Goal: Communication & Community: Answer question/provide support

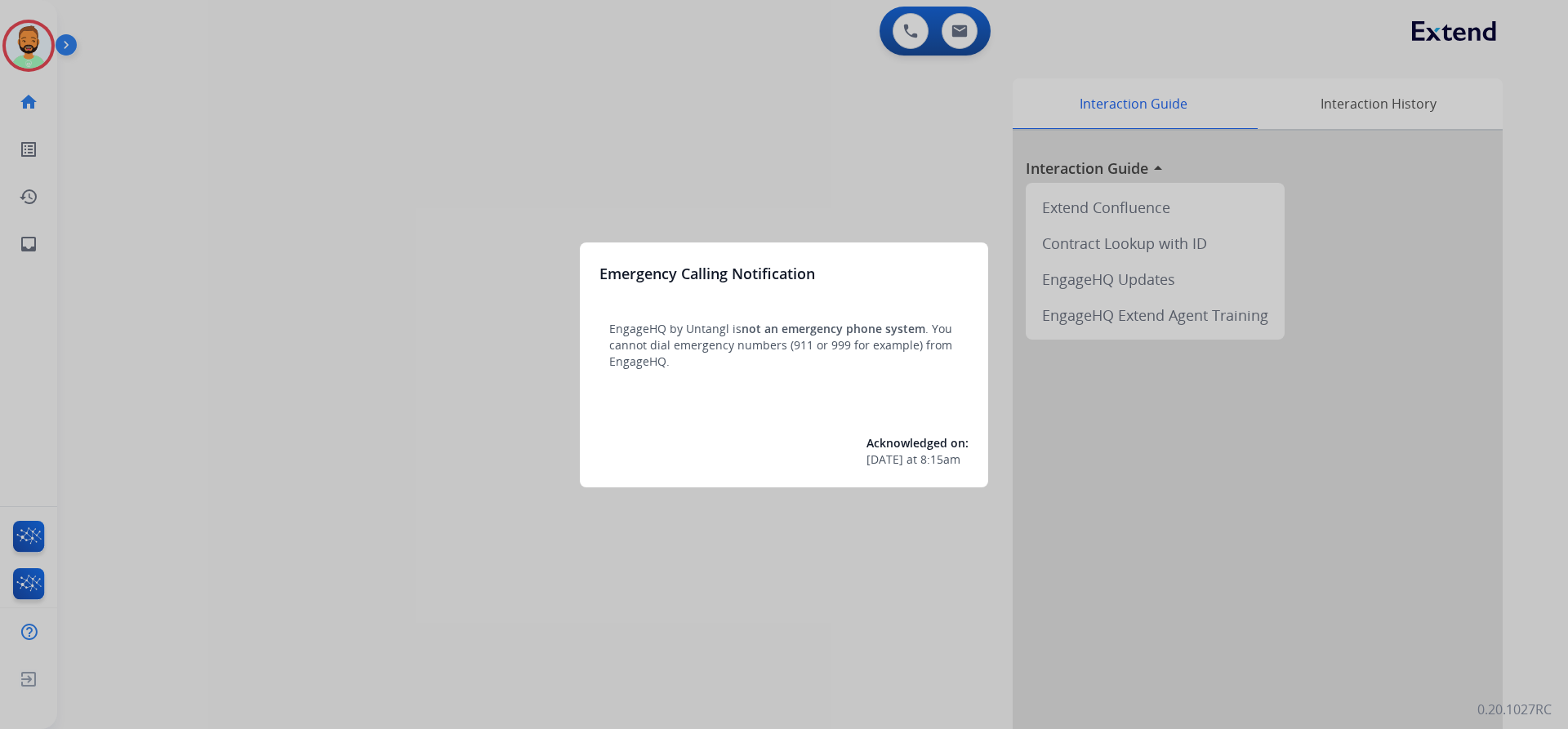
click at [88, 24] on div at bounding box center [784, 364] width 1568 height 729
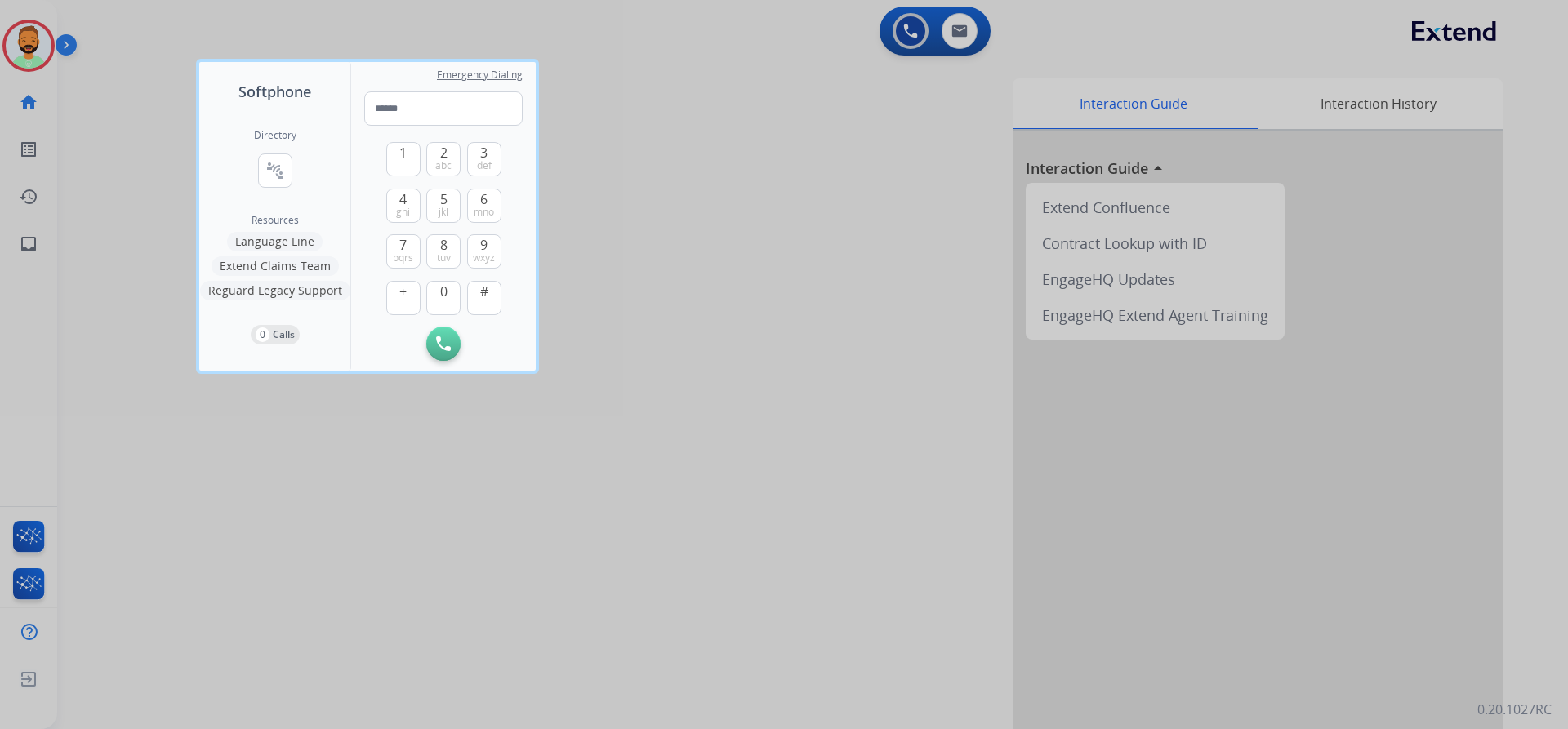
click at [99, 51] on div at bounding box center [784, 364] width 1568 height 729
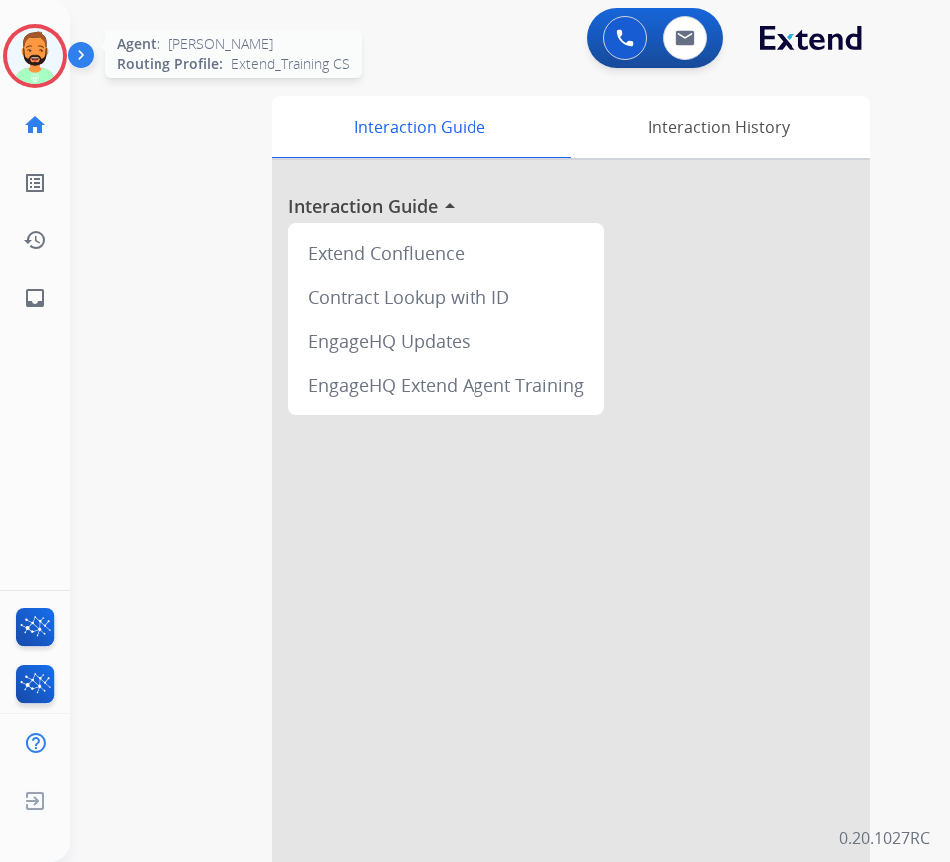
click at [28, 49] on img at bounding box center [35, 56] width 56 height 56
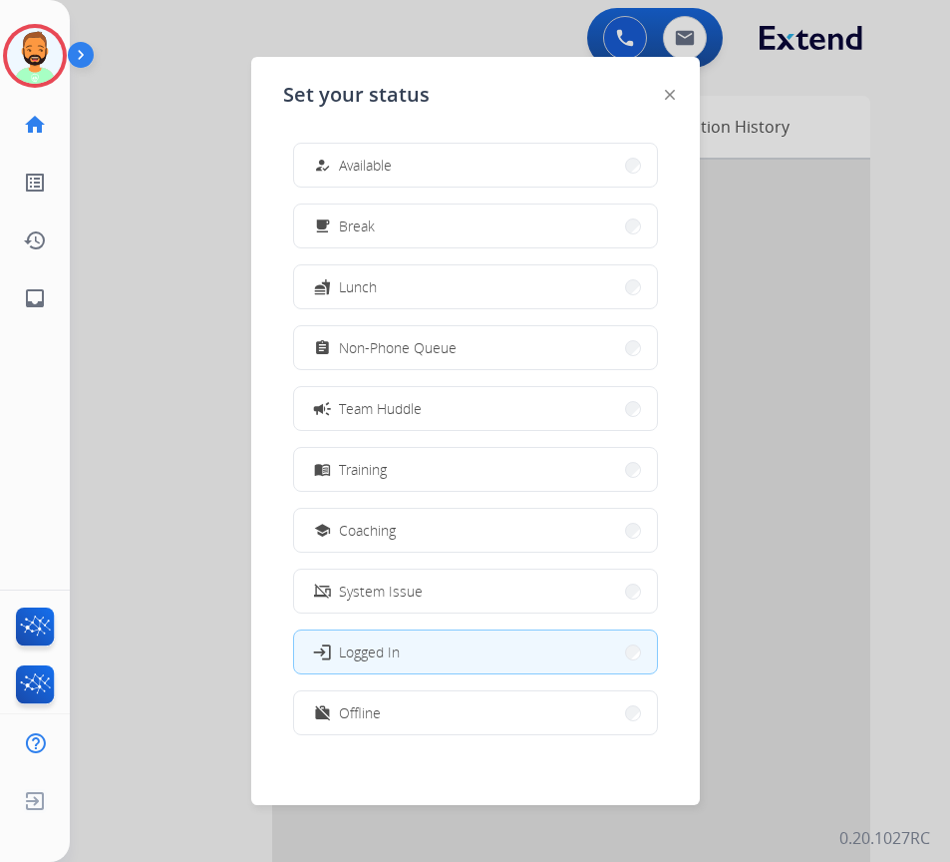
drag, startPoint x: 314, startPoint y: 154, endPoint x: 366, endPoint y: 155, distance: 51.9
click at [325, 160] on div "how_to_reg" at bounding box center [324, 166] width 29 height 24
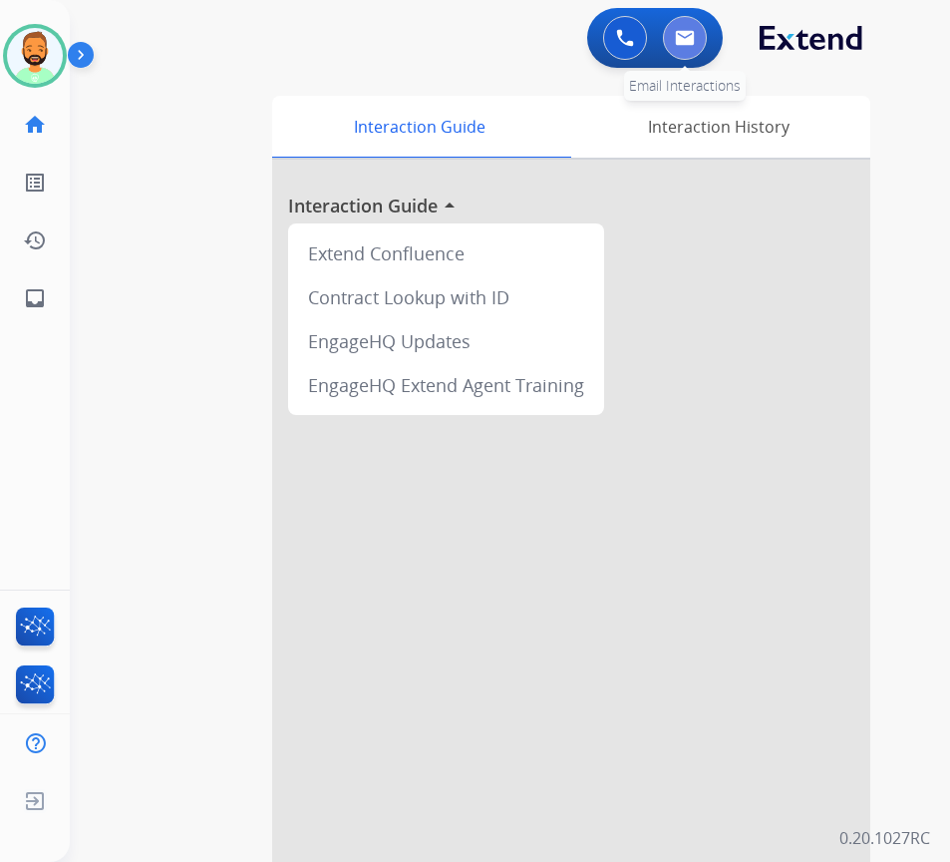
click at [689, 38] on img at bounding box center [685, 38] width 20 height 16
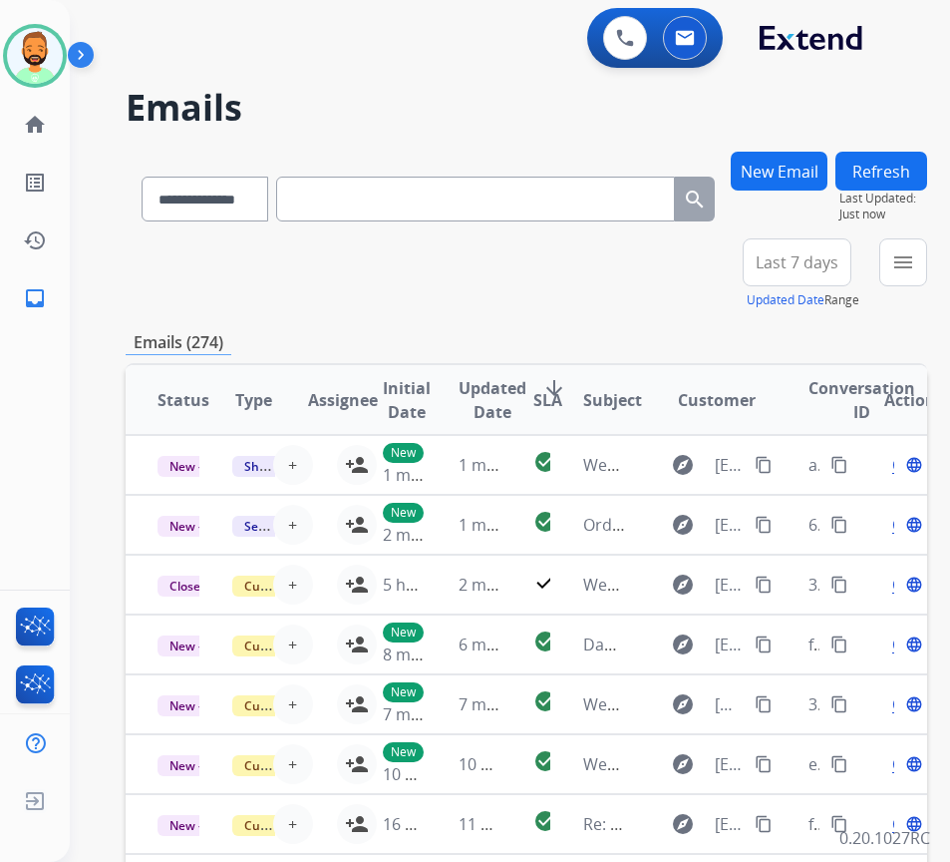
click at [839, 266] on span "Last 7 days" at bounding box center [797, 262] width 83 height 8
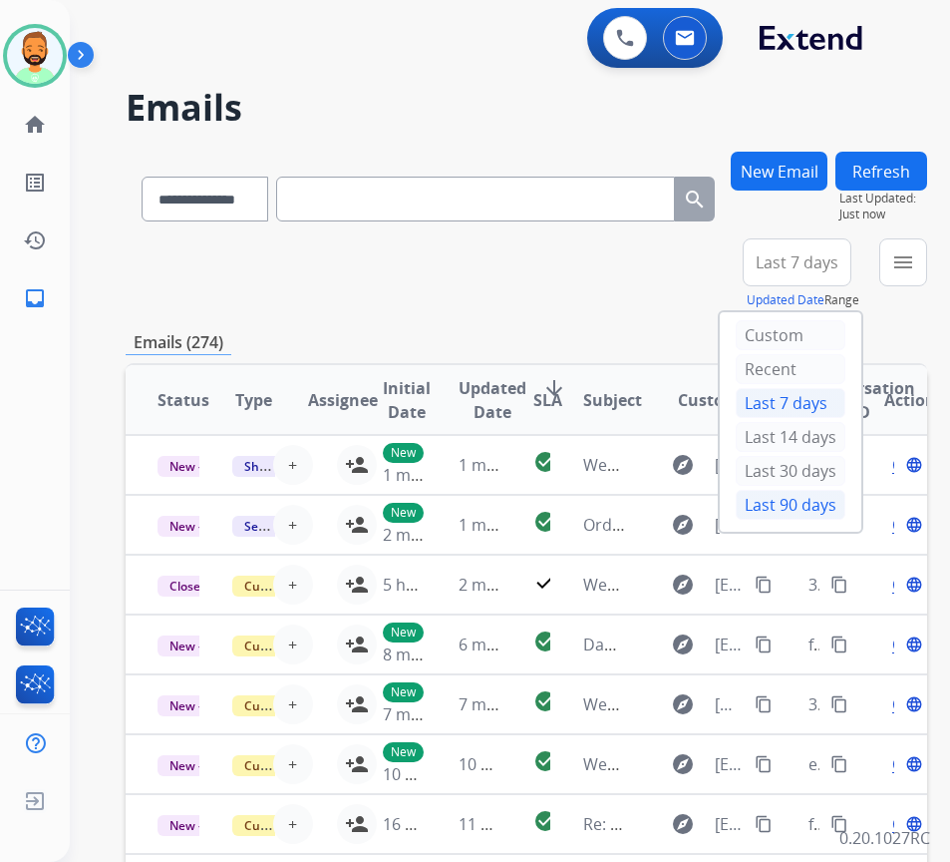
click at [822, 505] on div "Last 90 days" at bounding box center [791, 505] width 110 height 30
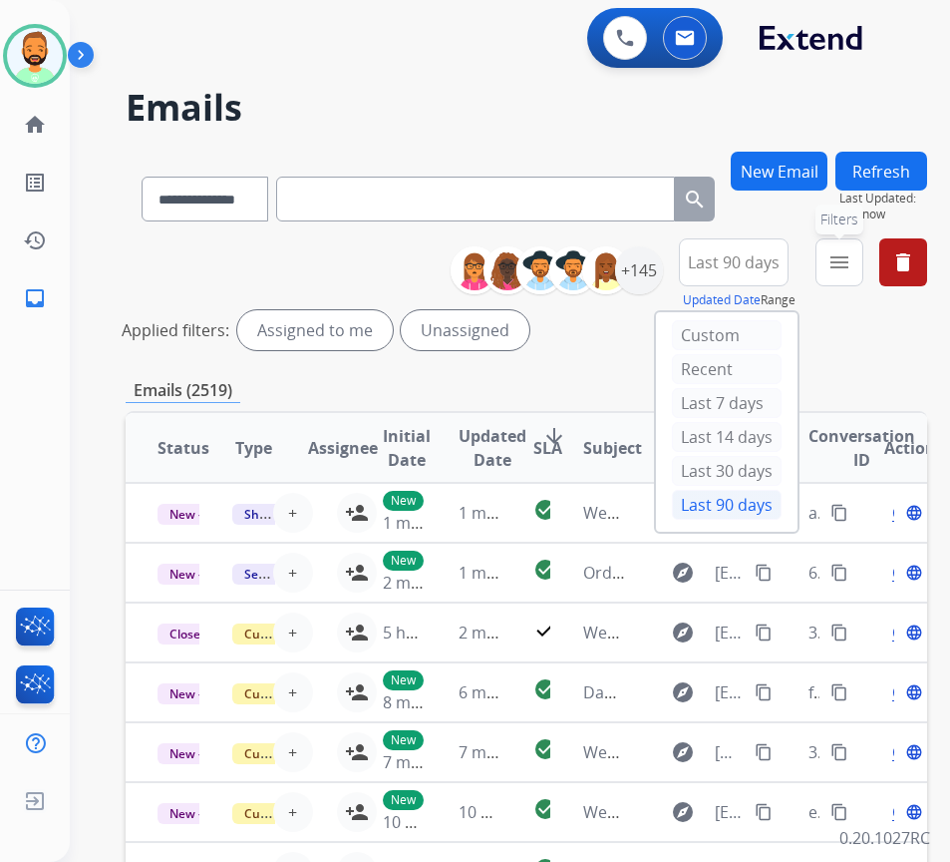
click at [864, 253] on button "menu Filters" at bounding box center [840, 262] width 48 height 48
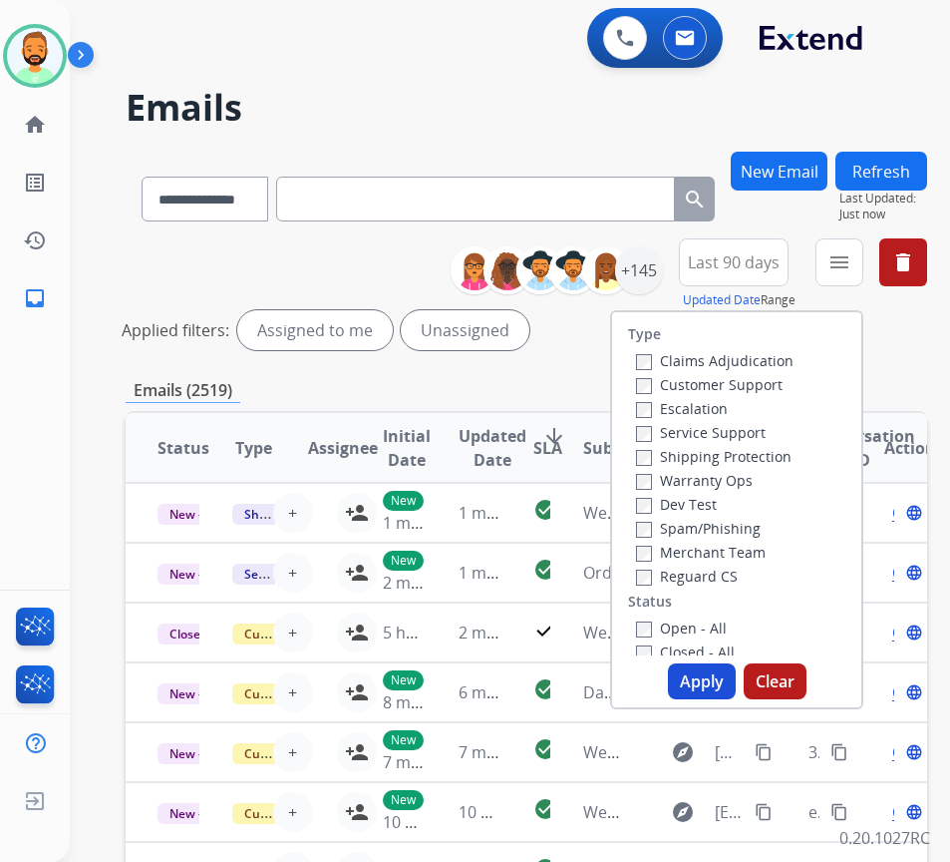
drag, startPoint x: 776, startPoint y: 377, endPoint x: 849, endPoint y: 427, distance: 88.2
click at [776, 378] on label "Customer Support" at bounding box center [709, 384] width 147 height 19
click at [722, 447] on label "Shipping Protection" at bounding box center [714, 456] width 156 height 19
click at [722, 570] on label "Reguard CS" at bounding box center [687, 575] width 102 height 19
click at [723, 626] on label "Open - All" at bounding box center [681, 627] width 91 height 19
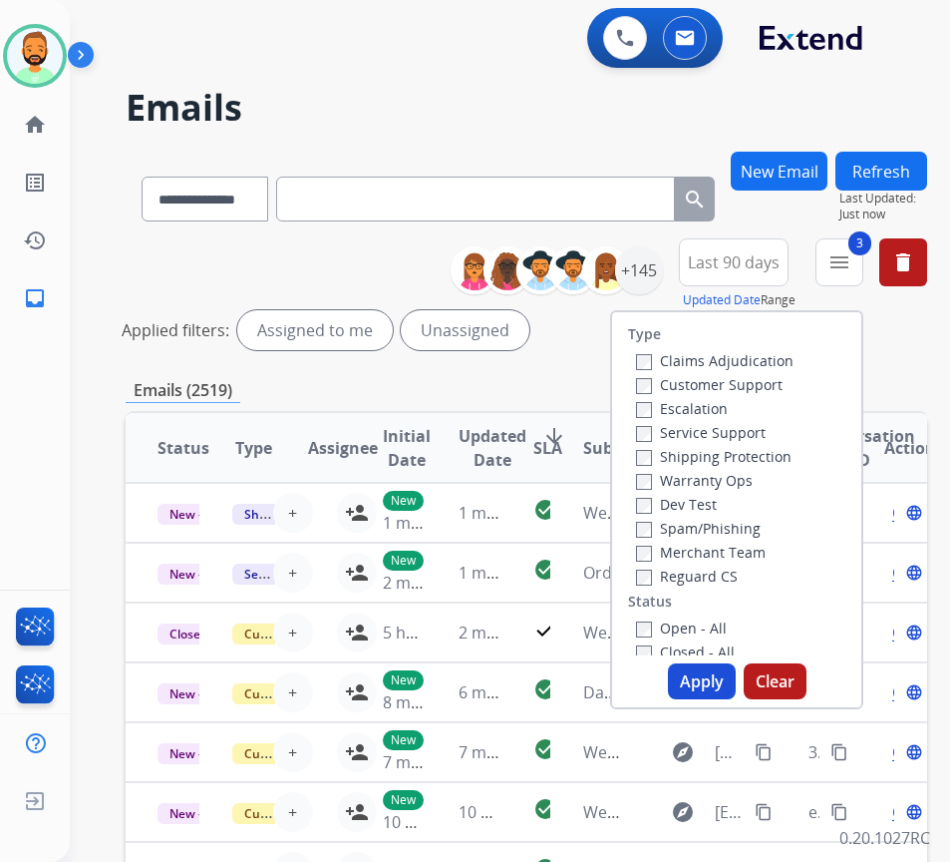
click at [713, 628] on label "Open - All" at bounding box center [681, 627] width 91 height 19
click at [729, 669] on button "Apply" at bounding box center [702, 681] width 68 height 36
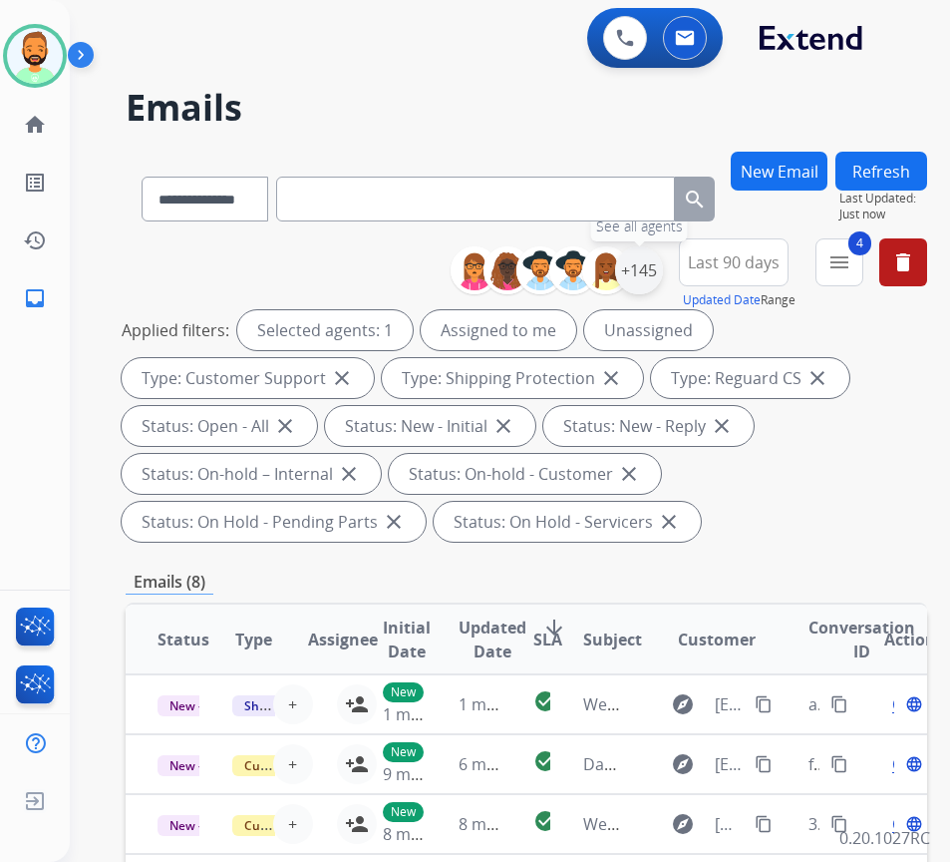
click at [663, 277] on div "+145" at bounding box center [639, 270] width 48 height 48
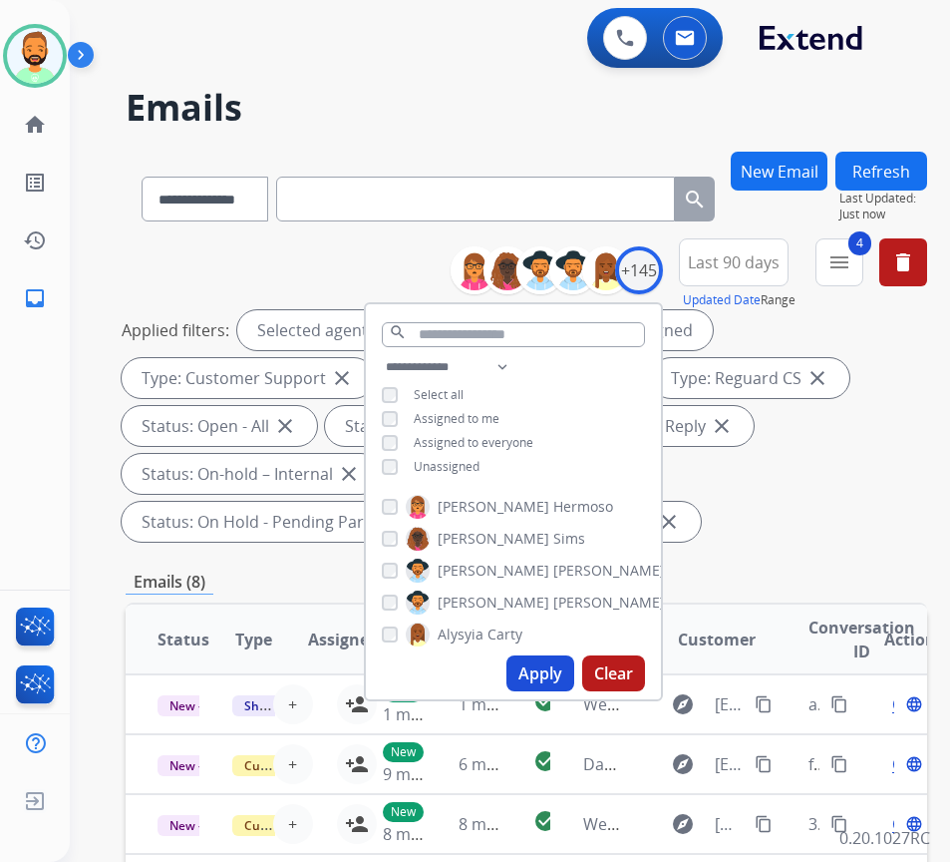
click at [476, 463] on span "Unassigned" at bounding box center [447, 466] width 66 height 17
click at [562, 677] on button "Apply" at bounding box center [541, 673] width 68 height 36
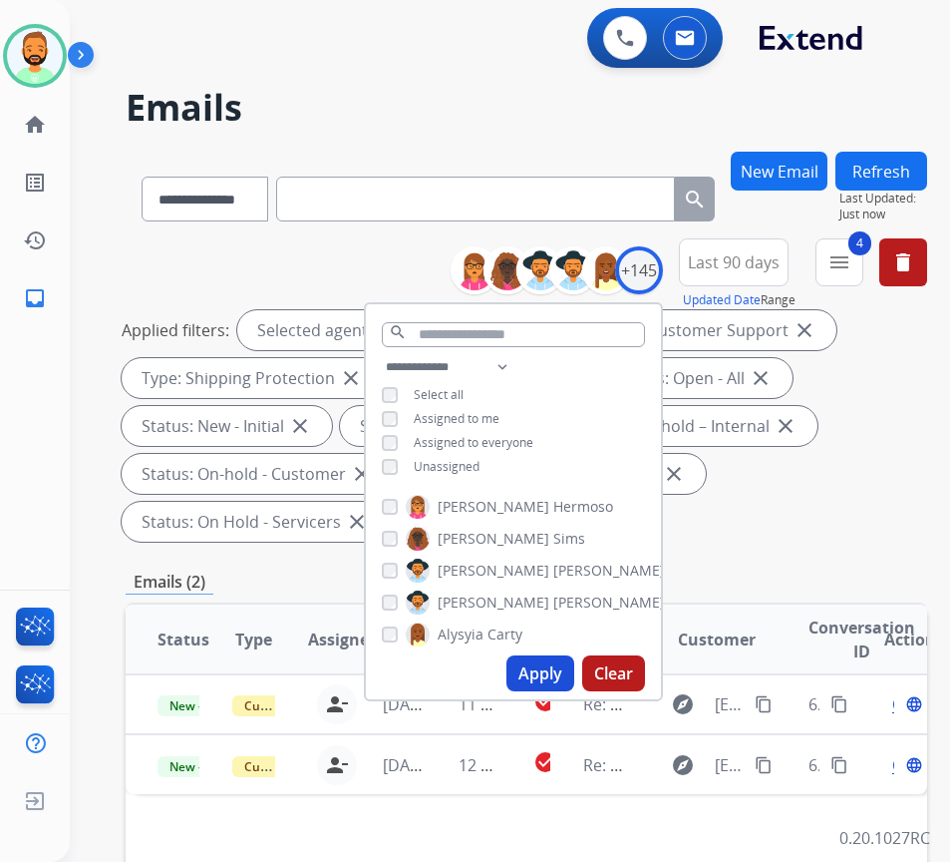
click at [778, 495] on div "Applied filters: Selected agents: 1 Assigned to me Type: Customer Support close…" at bounding box center [523, 425] width 802 height 231
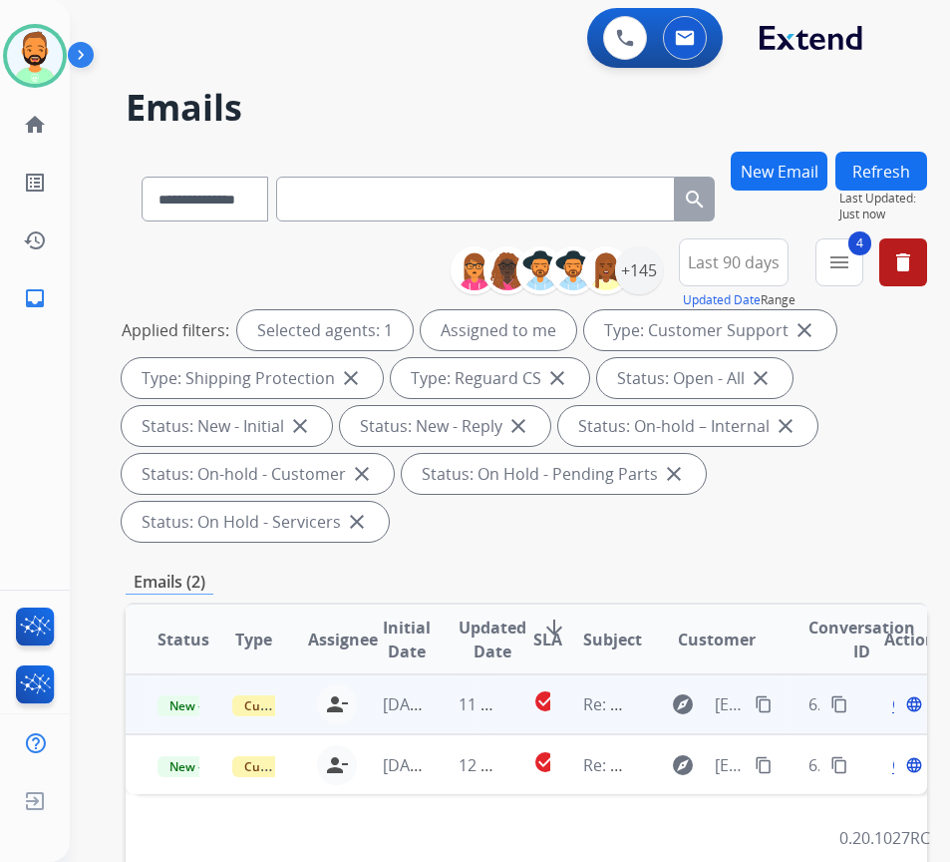
click at [455, 716] on td "11 hours ago" at bounding box center [464, 704] width 75 height 60
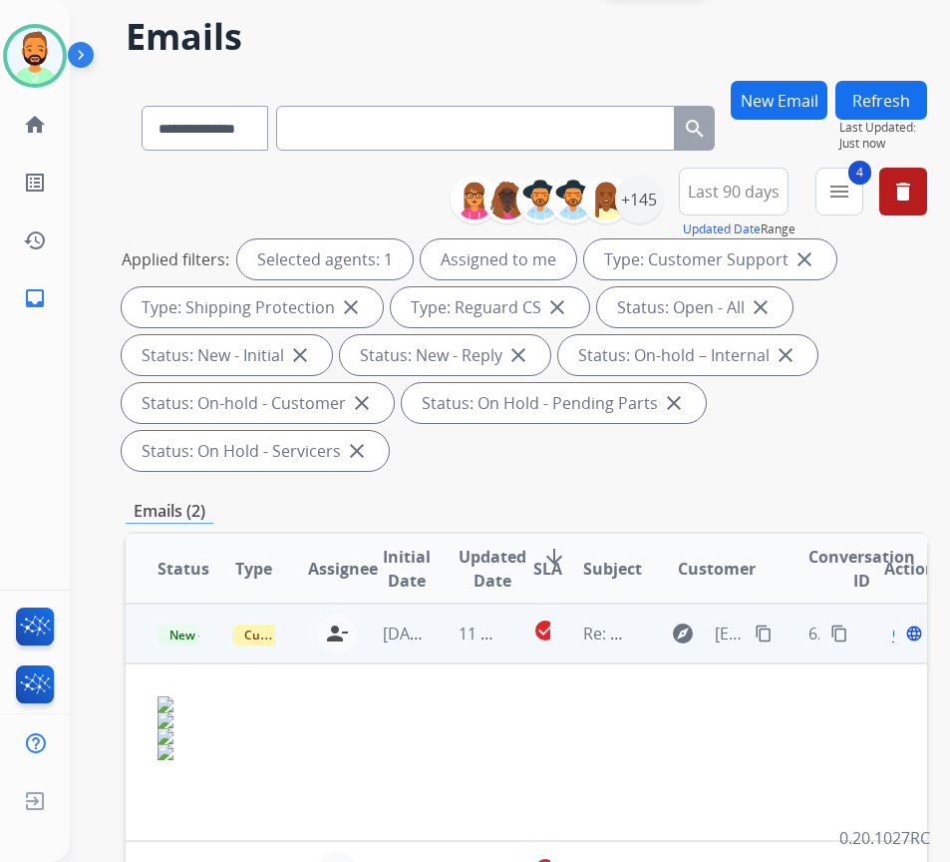
scroll to position [100, 0]
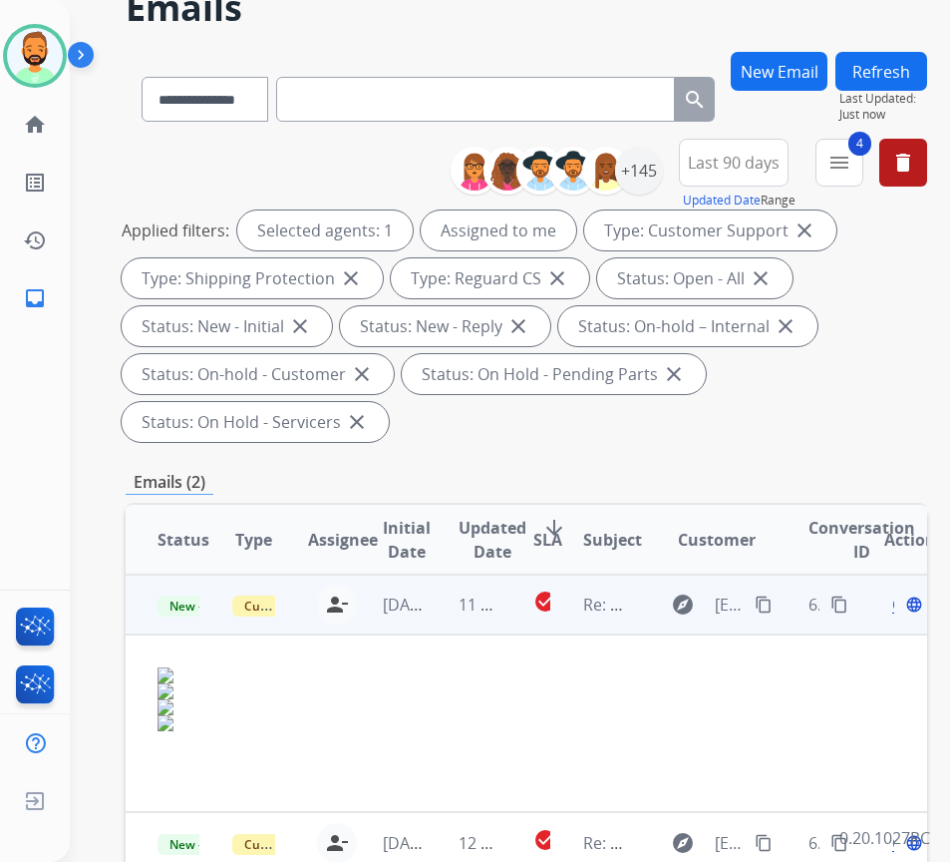
click at [772, 600] on mat-icon "content_copy" at bounding box center [764, 604] width 18 height 18
click at [901, 607] on span "Open" at bounding box center [912, 604] width 41 height 24
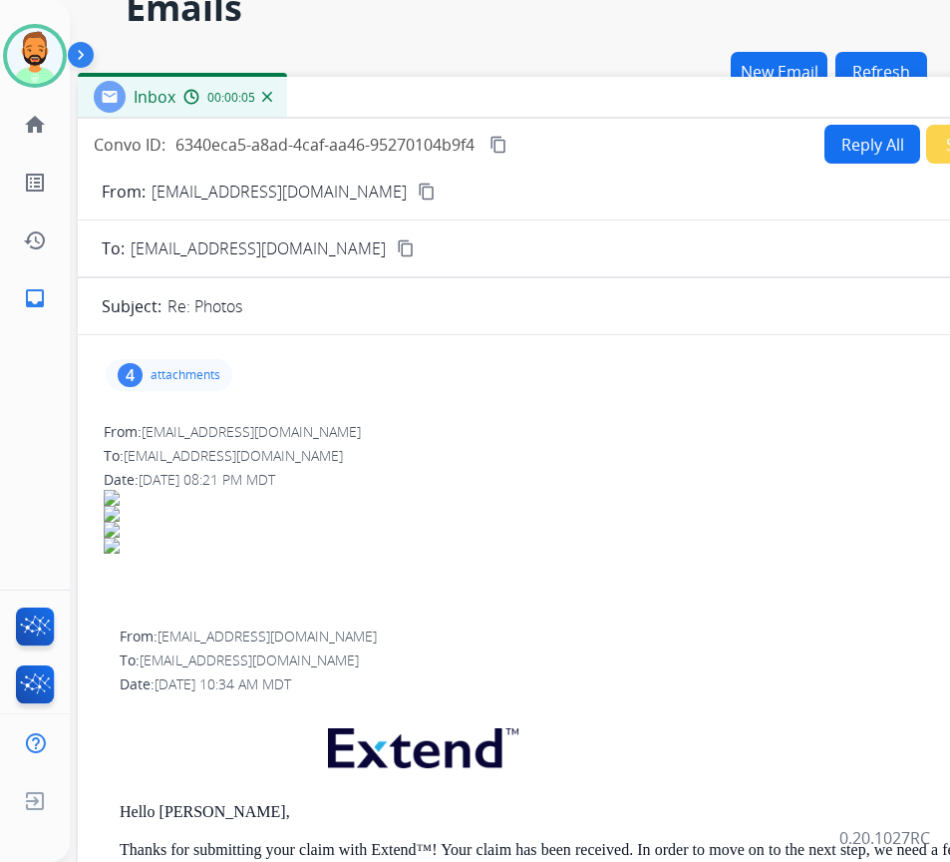
drag, startPoint x: 310, startPoint y: 58, endPoint x: 478, endPoint y: 109, distance: 175.1
click at [480, 111] on div "Inbox 00:00:05" at bounding box center [576, 98] width 997 height 42
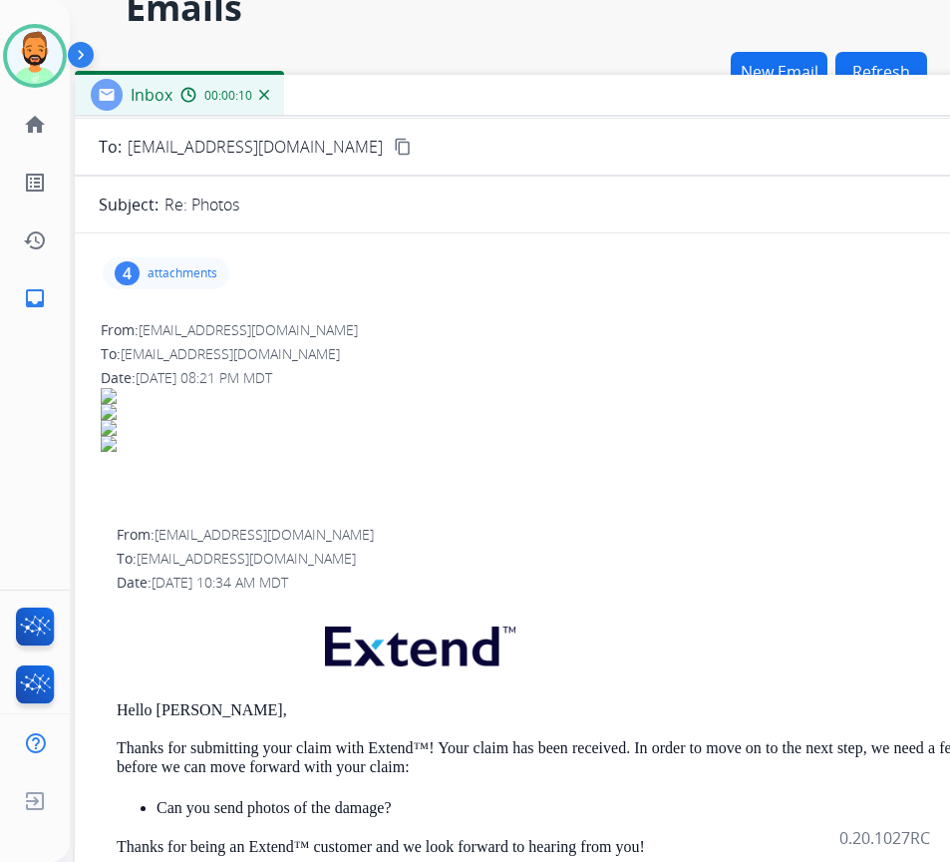
click at [195, 273] on p "attachments" at bounding box center [183, 273] width 70 height 16
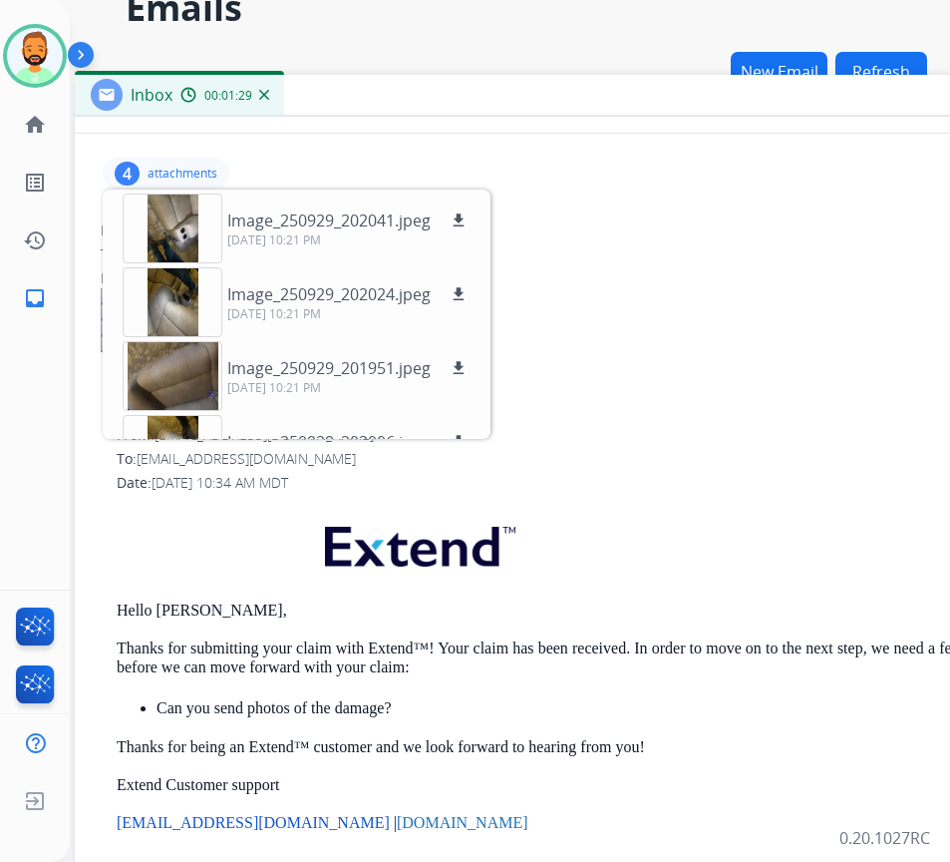
scroll to position [0, 0]
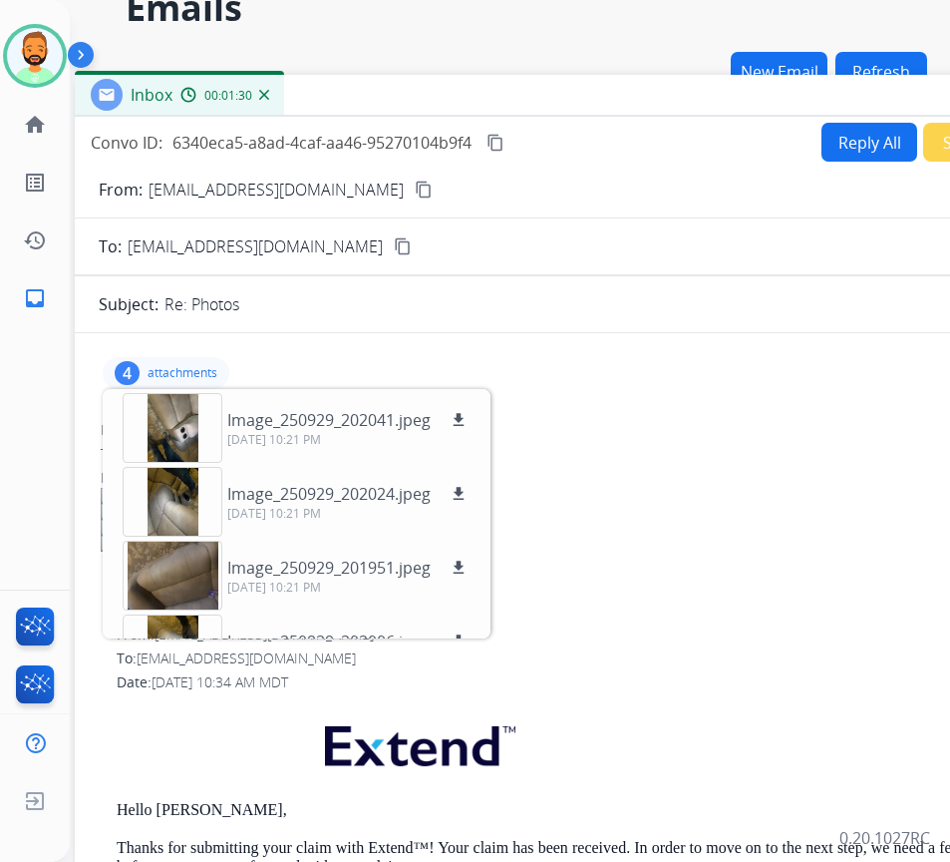
click at [198, 371] on p "attachments" at bounding box center [183, 373] width 70 height 16
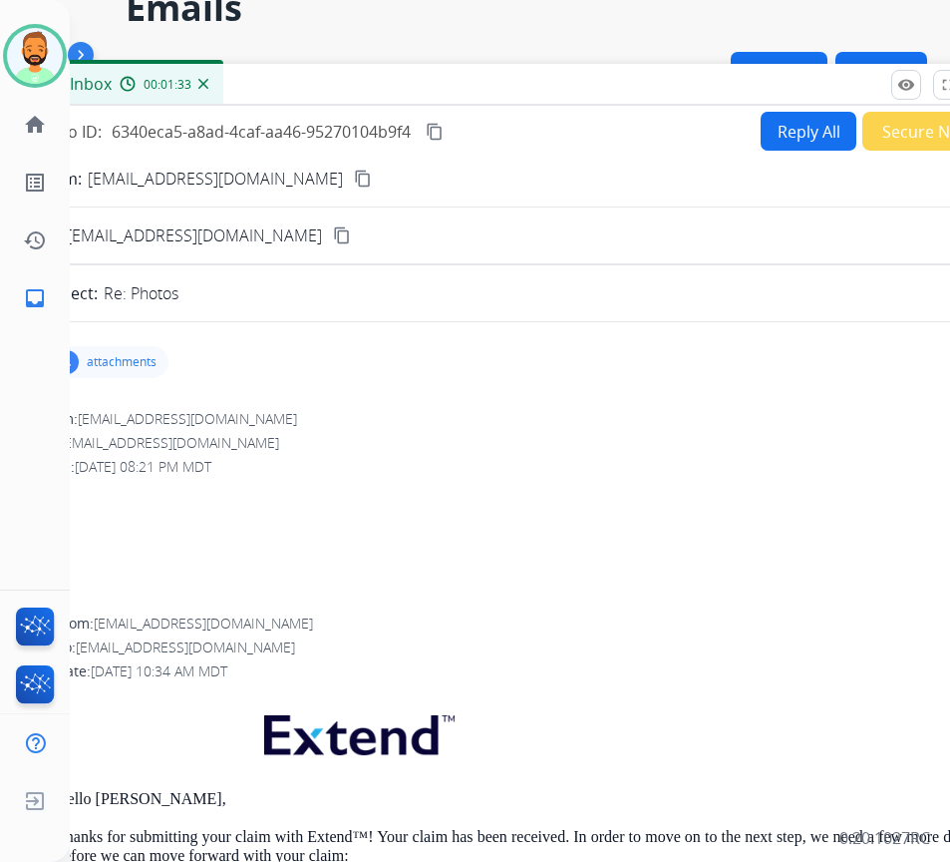
drag, startPoint x: 845, startPoint y: 100, endPoint x: 783, endPoint y: 94, distance: 62.1
click at [783, 94] on div "Inbox 00:01:33" at bounding box center [512, 85] width 997 height 42
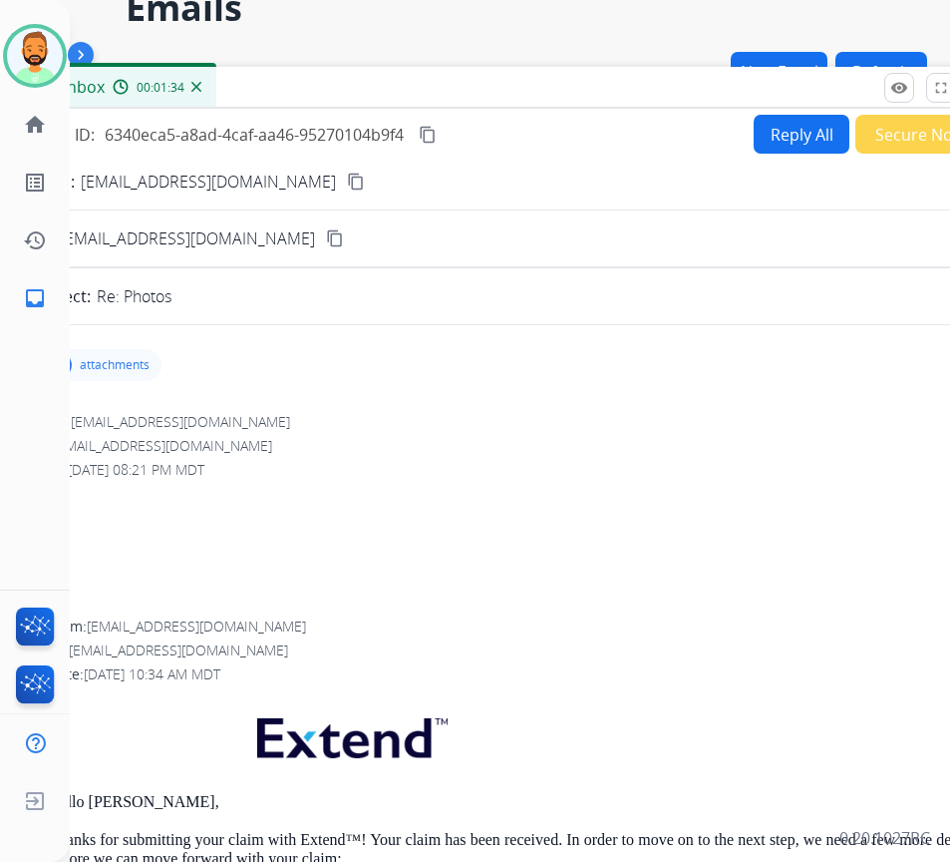
click at [791, 132] on button "Reply All" at bounding box center [802, 134] width 96 height 39
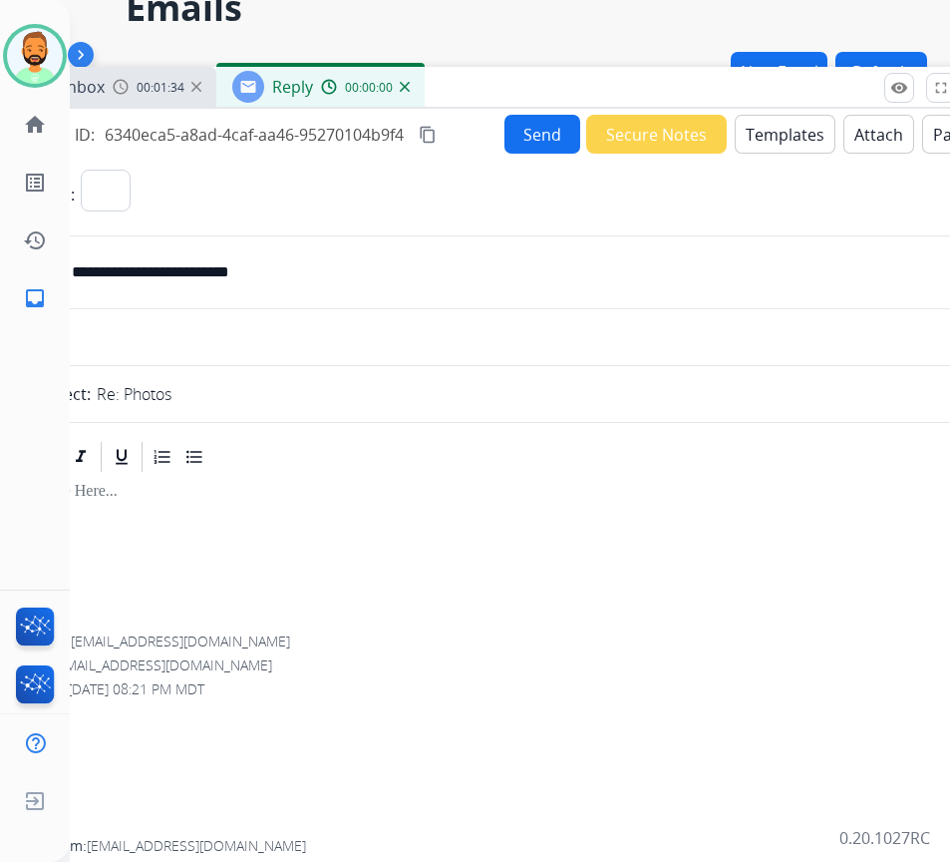
select select "**********"
click at [785, 139] on button "Templates" at bounding box center [785, 134] width 101 height 39
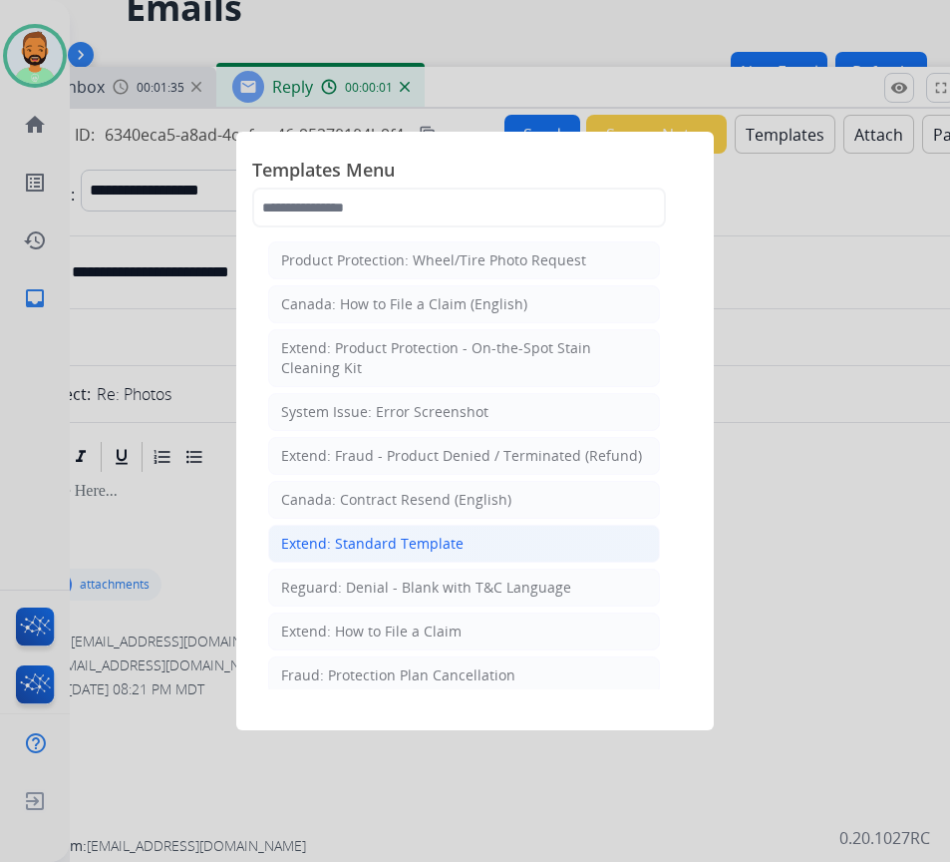
click at [517, 545] on li "Extend: Standard Template" at bounding box center [464, 543] width 392 height 38
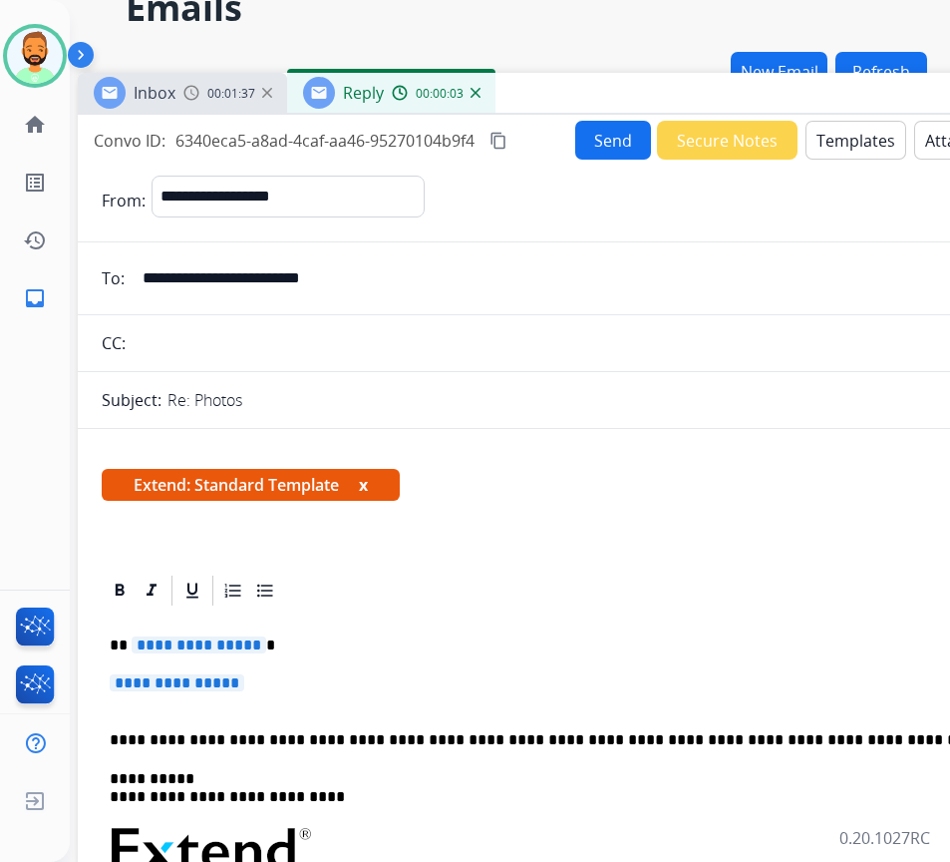
drag, startPoint x: 503, startPoint y: 88, endPoint x: 578, endPoint y: 98, distance: 76.4
click at [572, 94] on div "Inbox 00:01:37 Reply 00:00:03" at bounding box center [576, 94] width 997 height 42
click at [450, 677] on p "**********" at bounding box center [575, 692] width 933 height 37
click at [454, 676] on p "**********" at bounding box center [575, 692] width 933 height 37
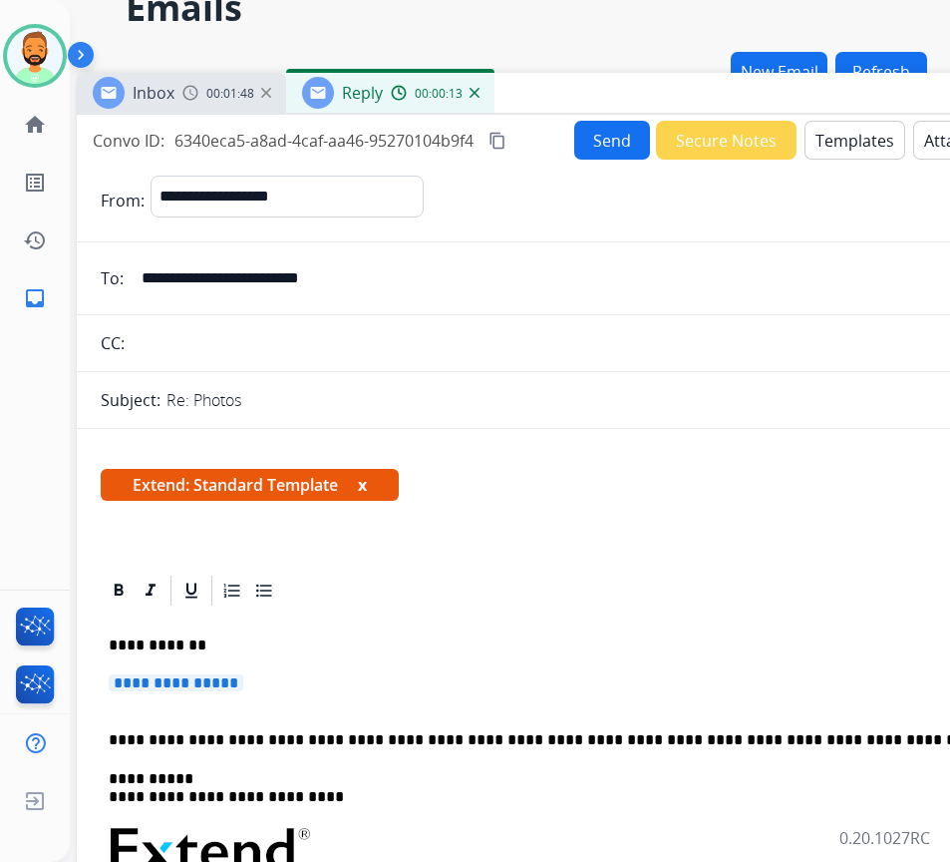
click at [454, 674] on p "**********" at bounding box center [575, 692] width 933 height 37
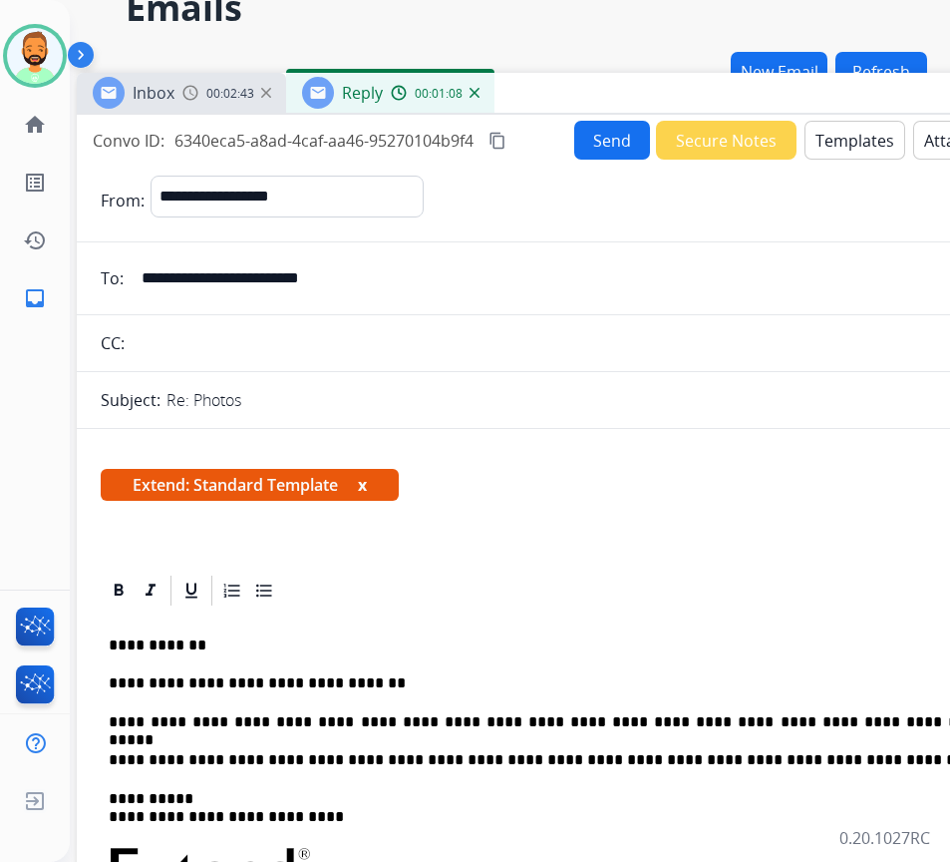
drag, startPoint x: 771, startPoint y: 722, endPoint x: 772, endPoint y: 739, distance: 17.0
click at [774, 726] on p "**********" at bounding box center [567, 722] width 917 height 18
click at [599, 135] on button "Send" at bounding box center [612, 140] width 76 height 39
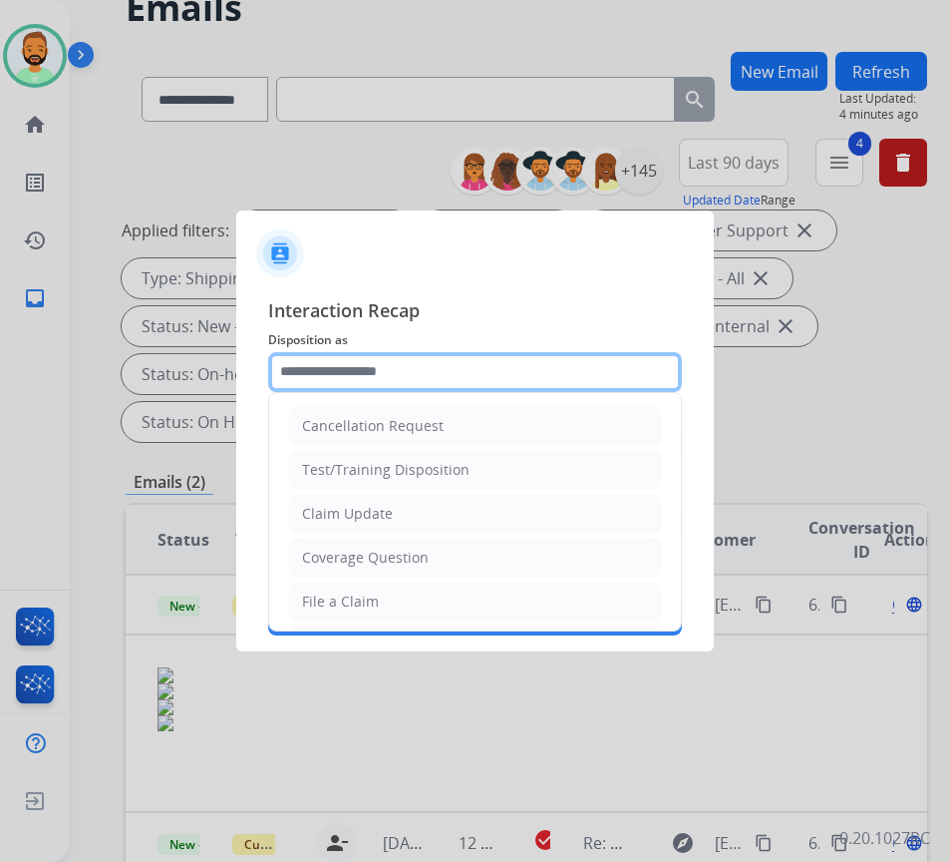
click at [443, 352] on input "text" at bounding box center [475, 372] width 414 height 40
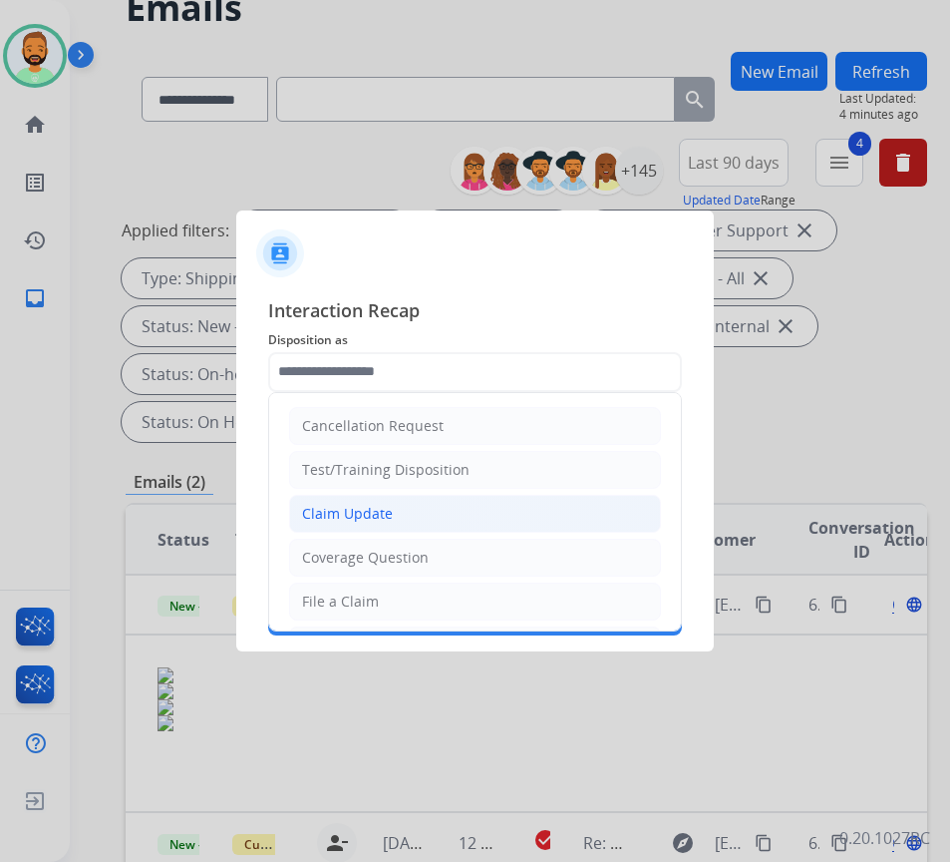
click at [458, 507] on li "Claim Update" at bounding box center [475, 514] width 372 height 38
type input "**********"
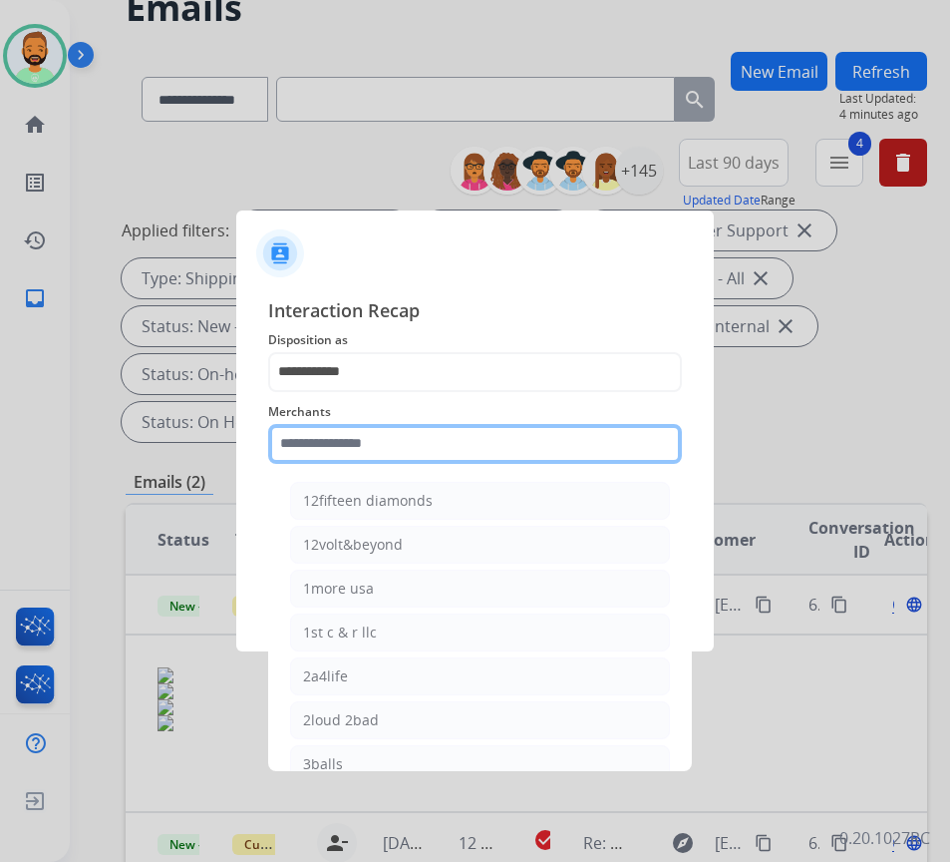
click at [427, 452] on input "text" at bounding box center [475, 444] width 414 height 40
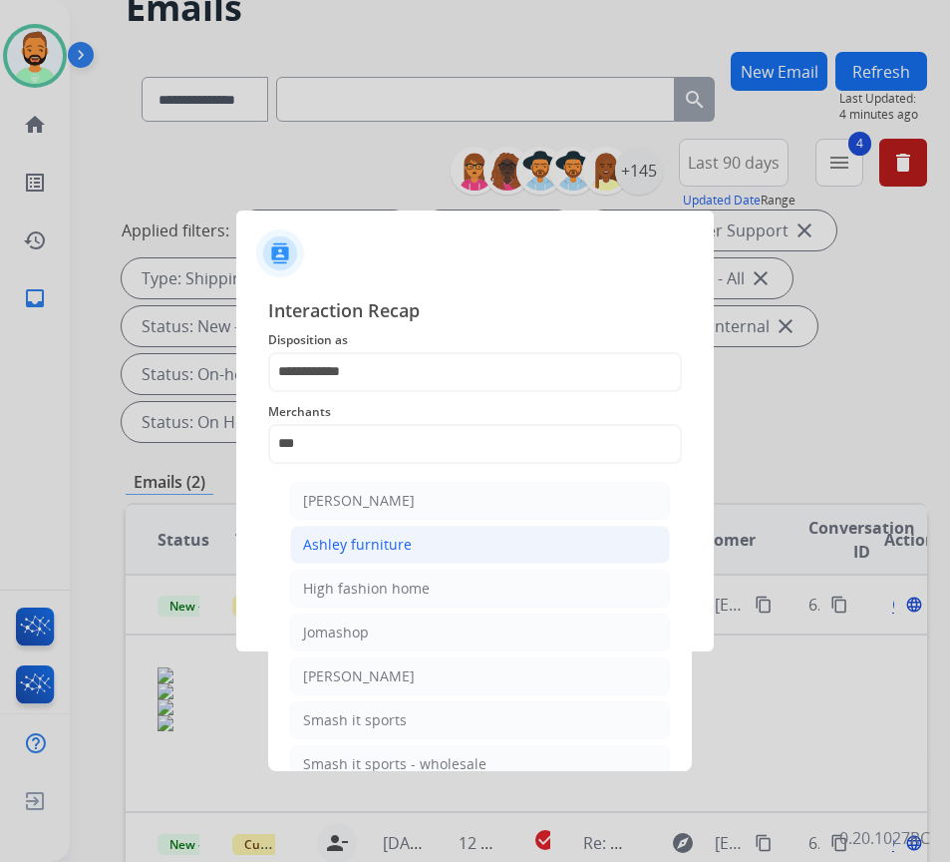
click at [367, 550] on div "Ashley furniture" at bounding box center [357, 544] width 109 height 20
type input "**********"
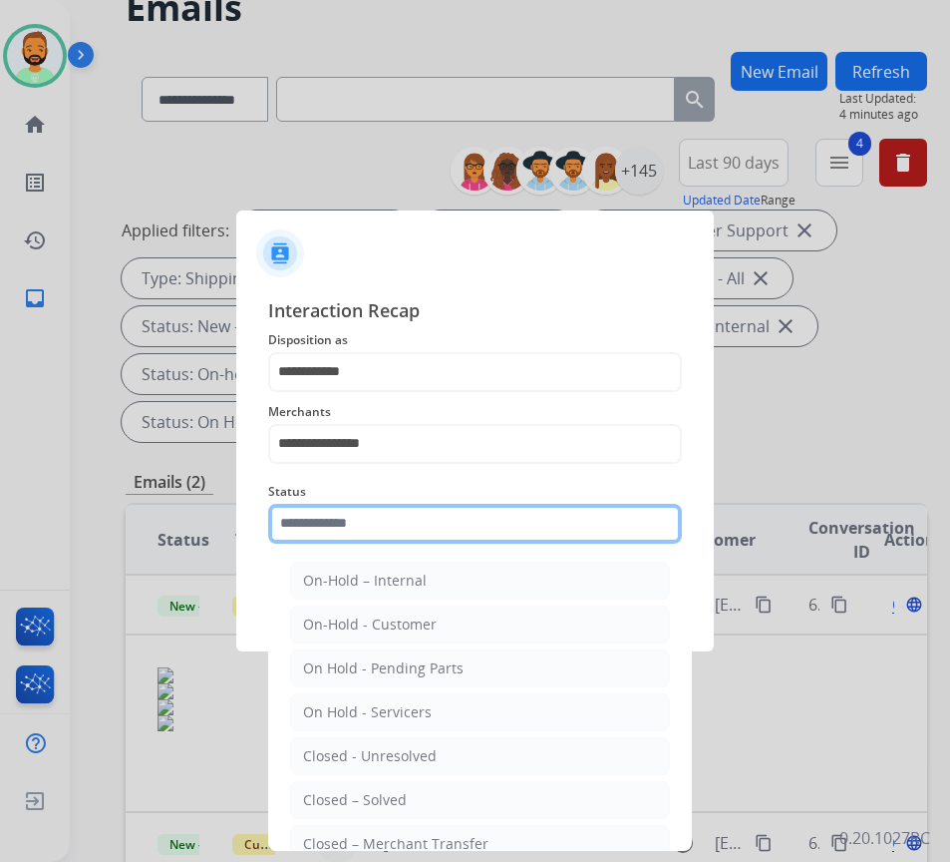
drag, startPoint x: 424, startPoint y: 521, endPoint x: 409, endPoint y: 534, distance: 20.5
click at [423, 522] on input "text" at bounding box center [475, 524] width 414 height 40
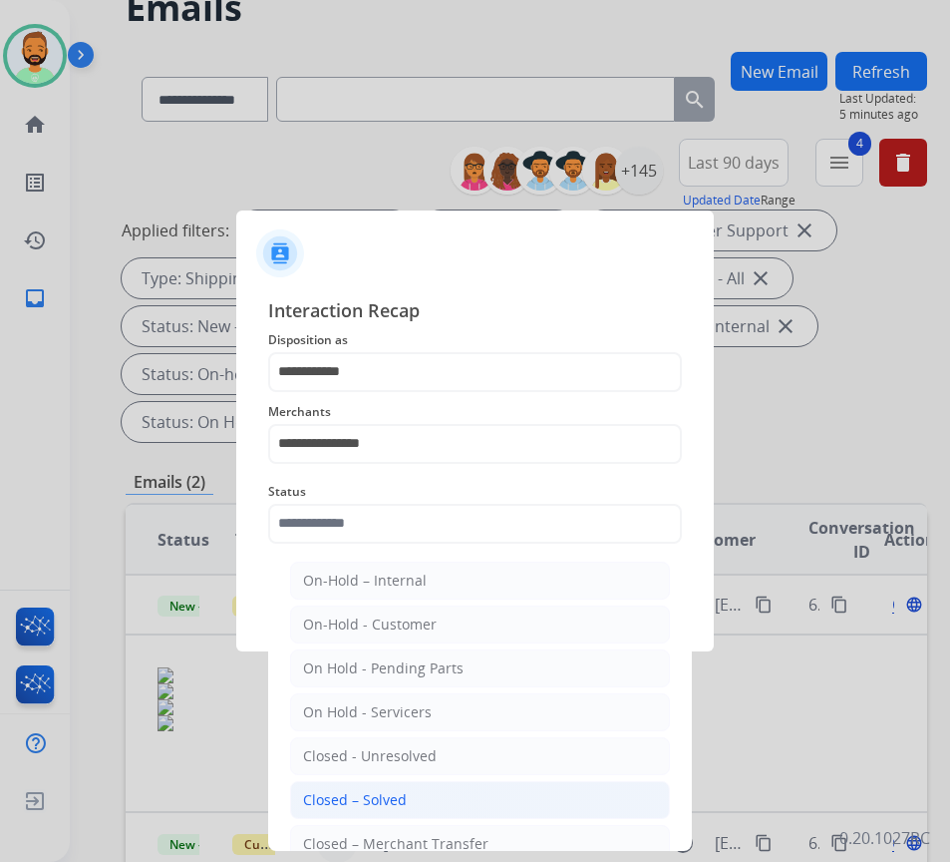
click at [417, 795] on li "Closed – Solved" at bounding box center [480, 800] width 380 height 38
type input "**********"
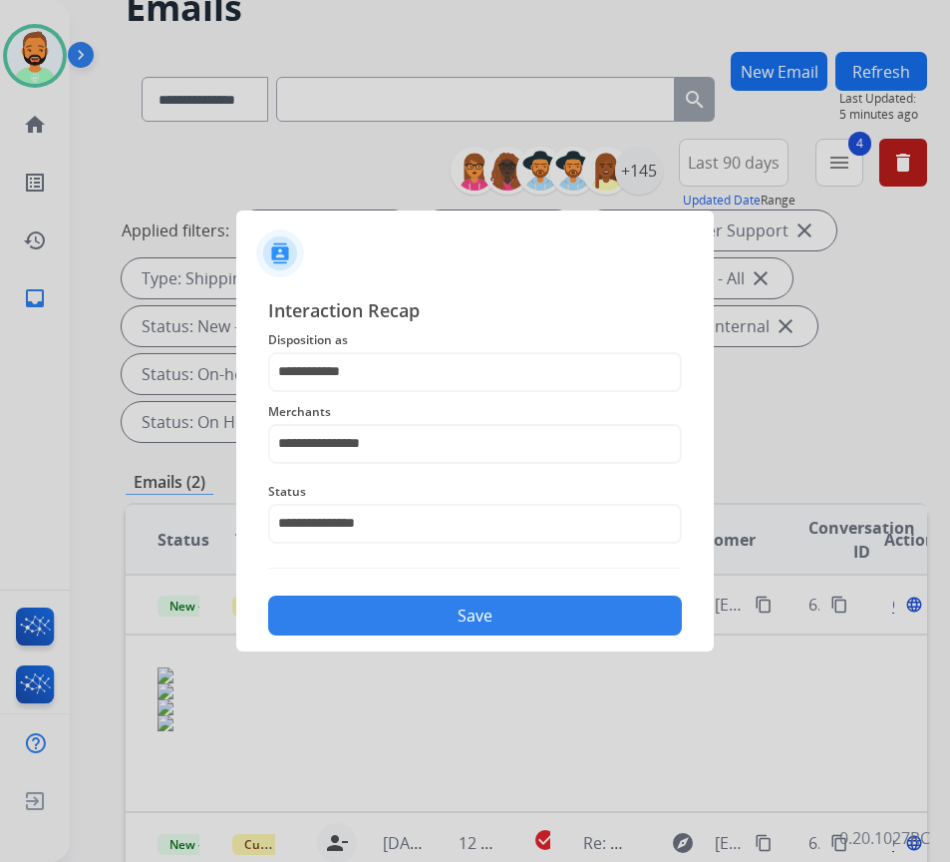
drag, startPoint x: 418, startPoint y: 628, endPoint x: 408, endPoint y: 624, distance: 10.7
click at [418, 629] on button "Save" at bounding box center [475, 615] width 414 height 40
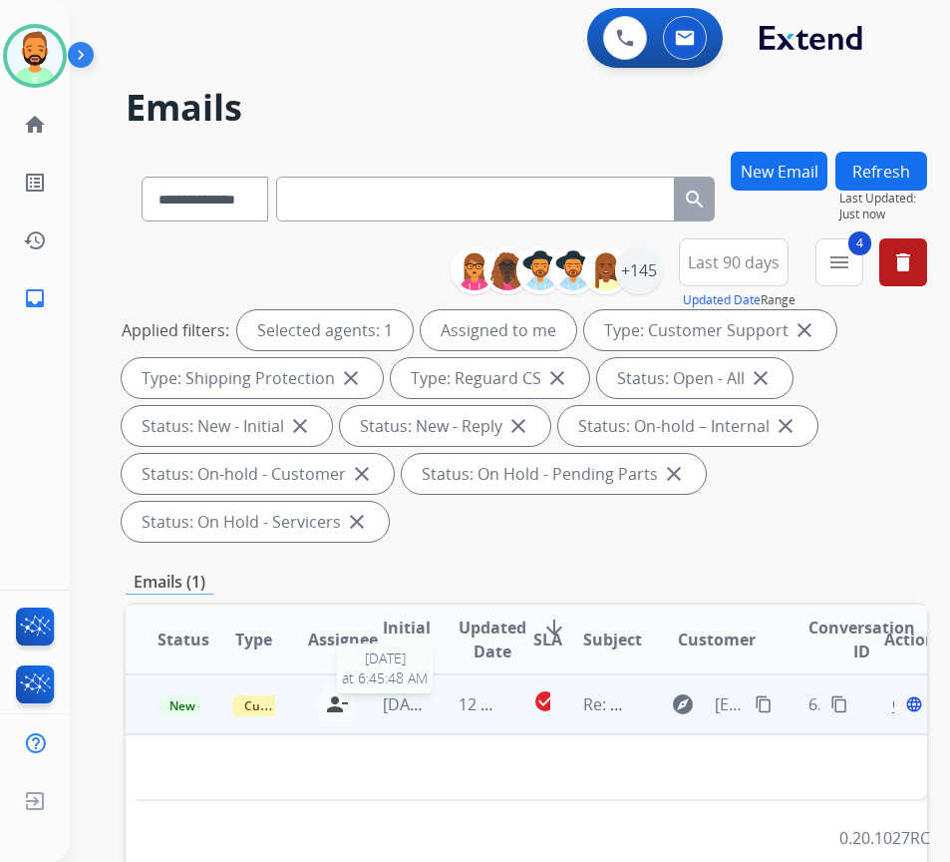
click at [426, 717] on td "[DATE] [DATE] 6:45:48 AM" at bounding box center [388, 704] width 75 height 60
click at [430, 716] on td "12 hours ago" at bounding box center [464, 704] width 75 height 60
click at [770, 694] on button "content_copy" at bounding box center [764, 704] width 24 height 24
click at [901, 707] on span "Open" at bounding box center [912, 704] width 41 height 24
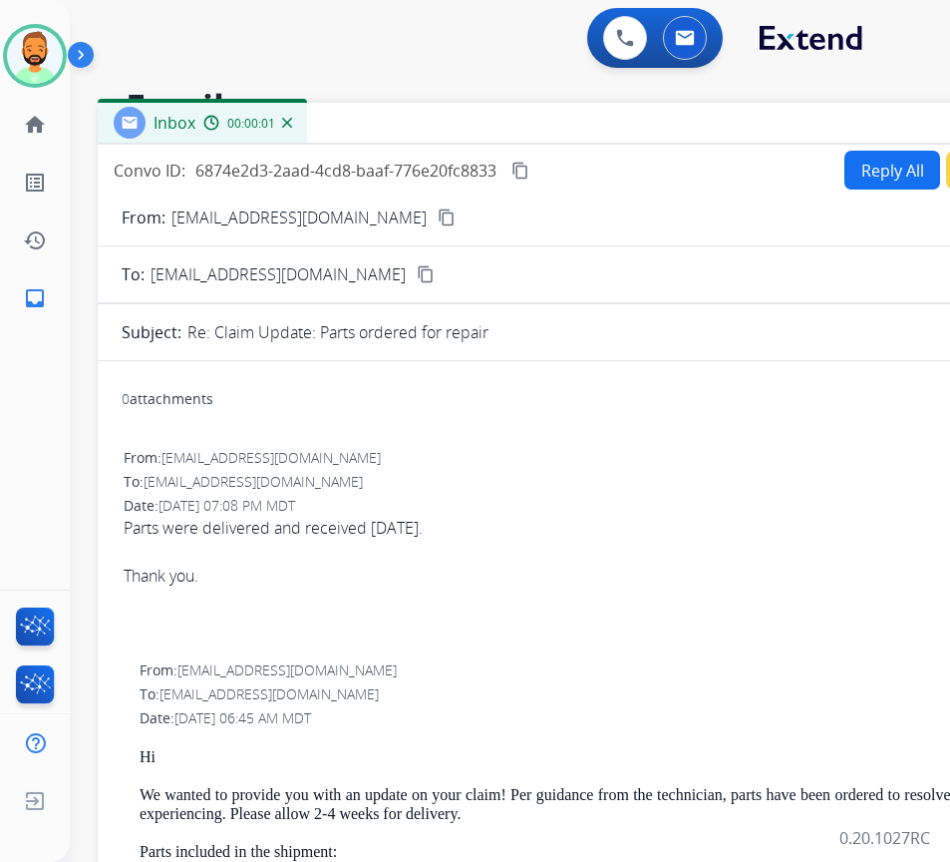
drag, startPoint x: 422, startPoint y: 140, endPoint x: 611, endPoint y: 126, distance: 190.0
click at [613, 121] on div "Inbox 00:00:01" at bounding box center [596, 124] width 997 height 42
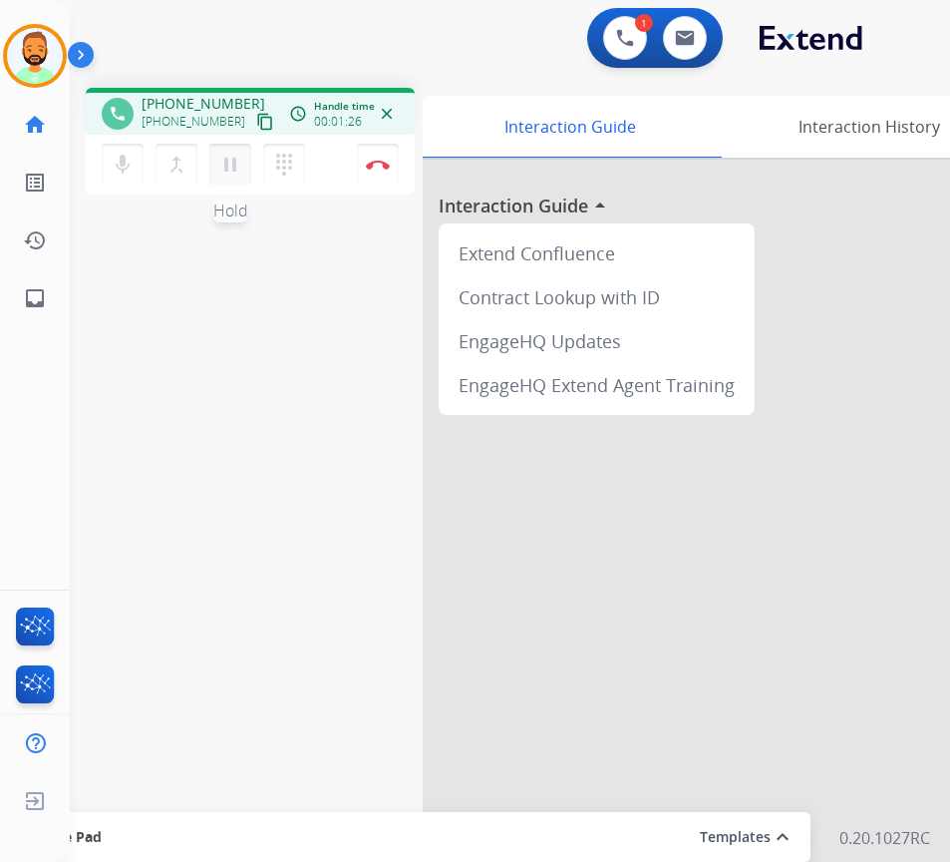
click at [228, 167] on mat-icon "pause" at bounding box center [230, 165] width 24 height 24
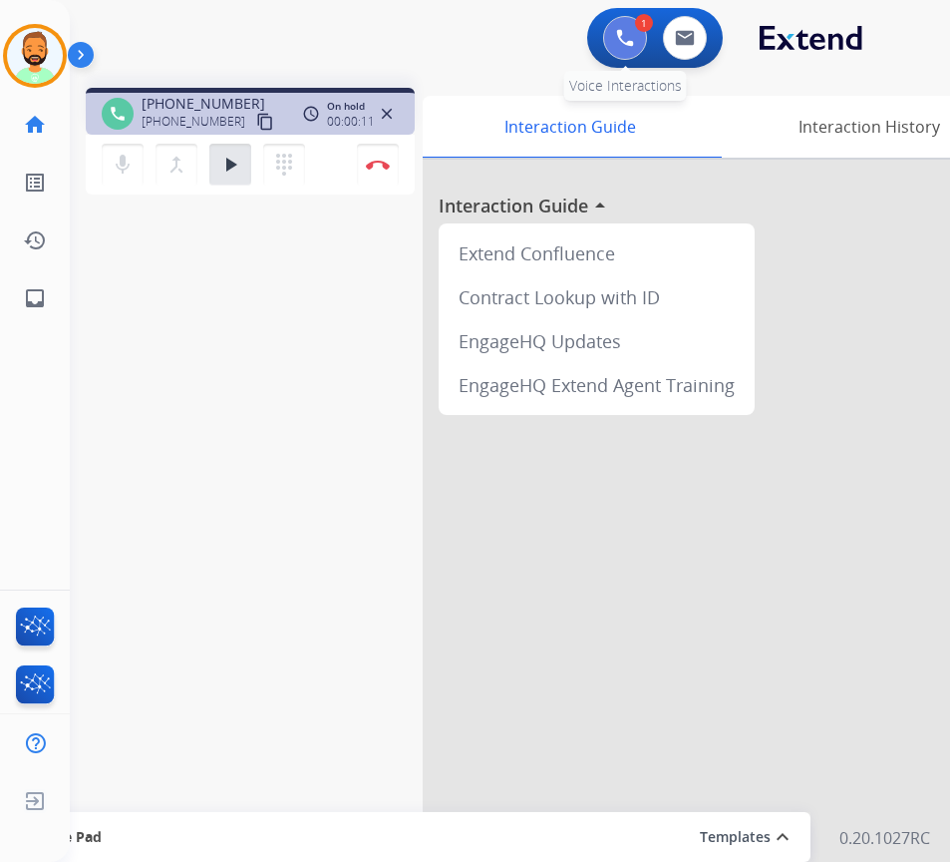
click at [636, 36] on button at bounding box center [625, 38] width 44 height 44
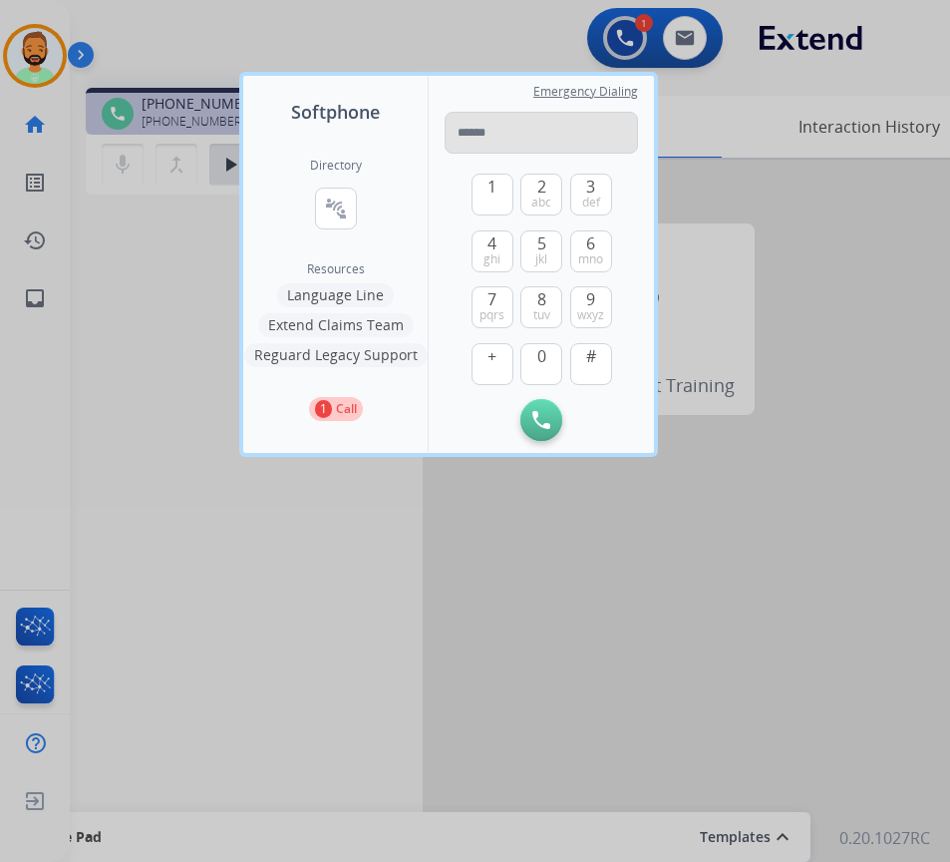
click at [530, 138] on input "tel" at bounding box center [541, 133] width 193 height 42
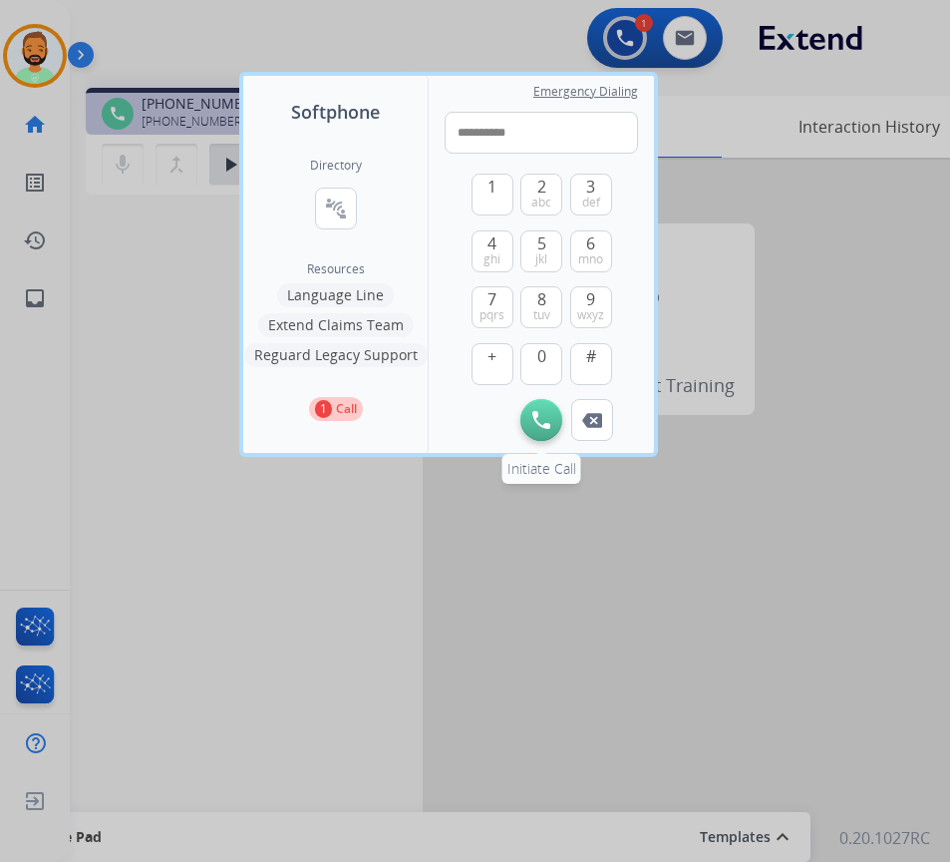
type input "**********"
click at [535, 414] on img at bounding box center [541, 420] width 18 height 18
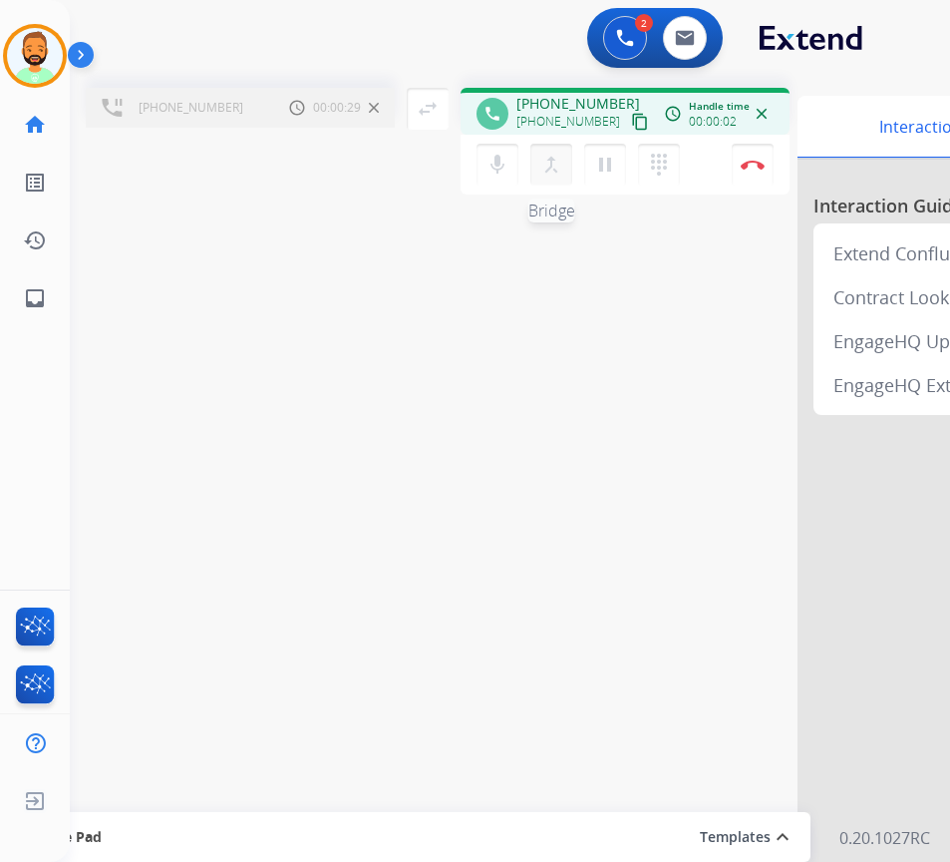
drag, startPoint x: 546, startPoint y: 166, endPoint x: 555, endPoint y: 159, distance: 11.4
click at [551, 157] on mat-icon "merge_type" at bounding box center [551, 165] width 24 height 24
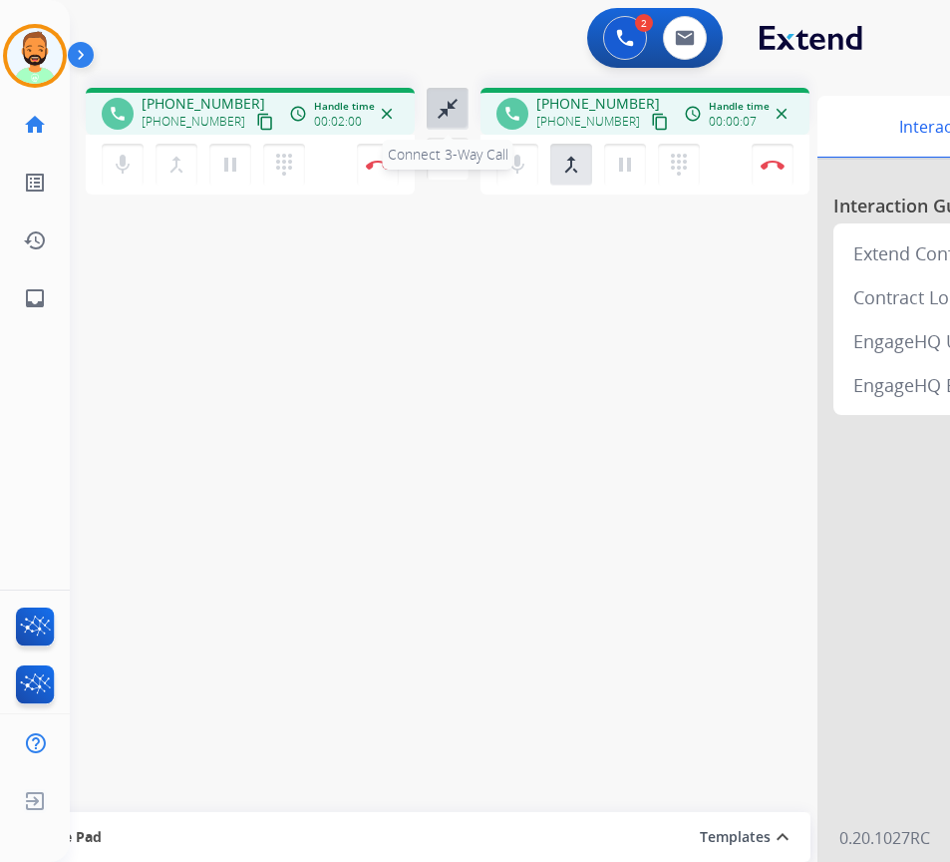
click at [448, 106] on mat-icon "close_fullscreen" at bounding box center [448, 109] width 24 height 24
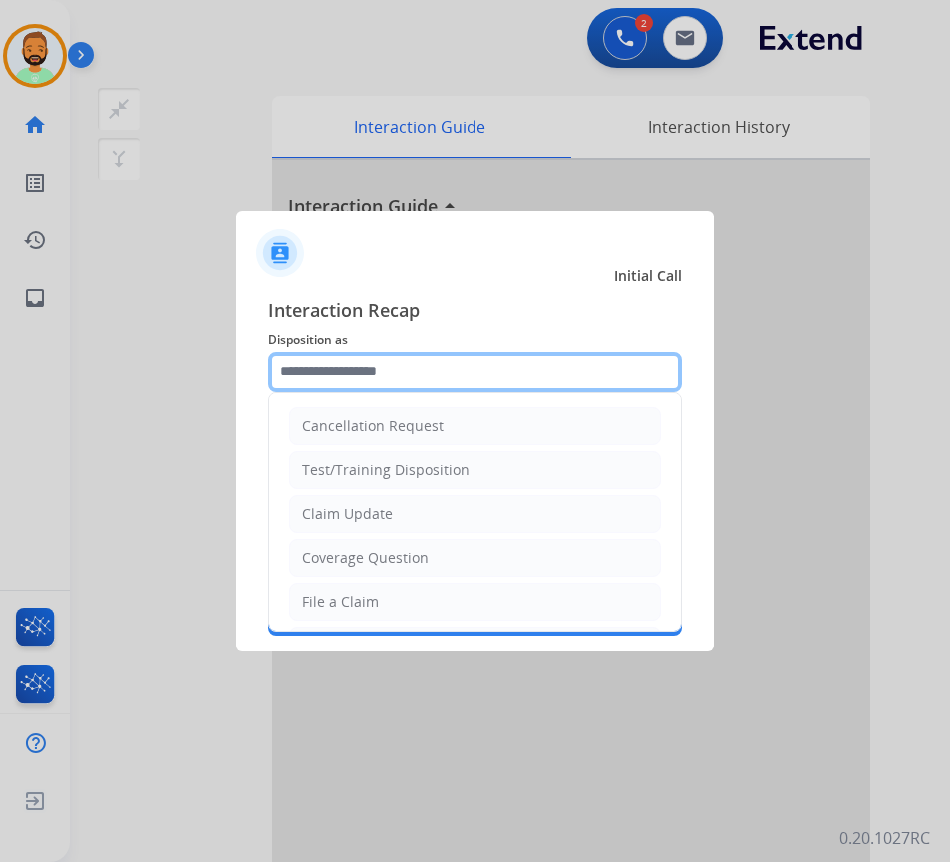
click at [433, 363] on input "text" at bounding box center [475, 372] width 414 height 40
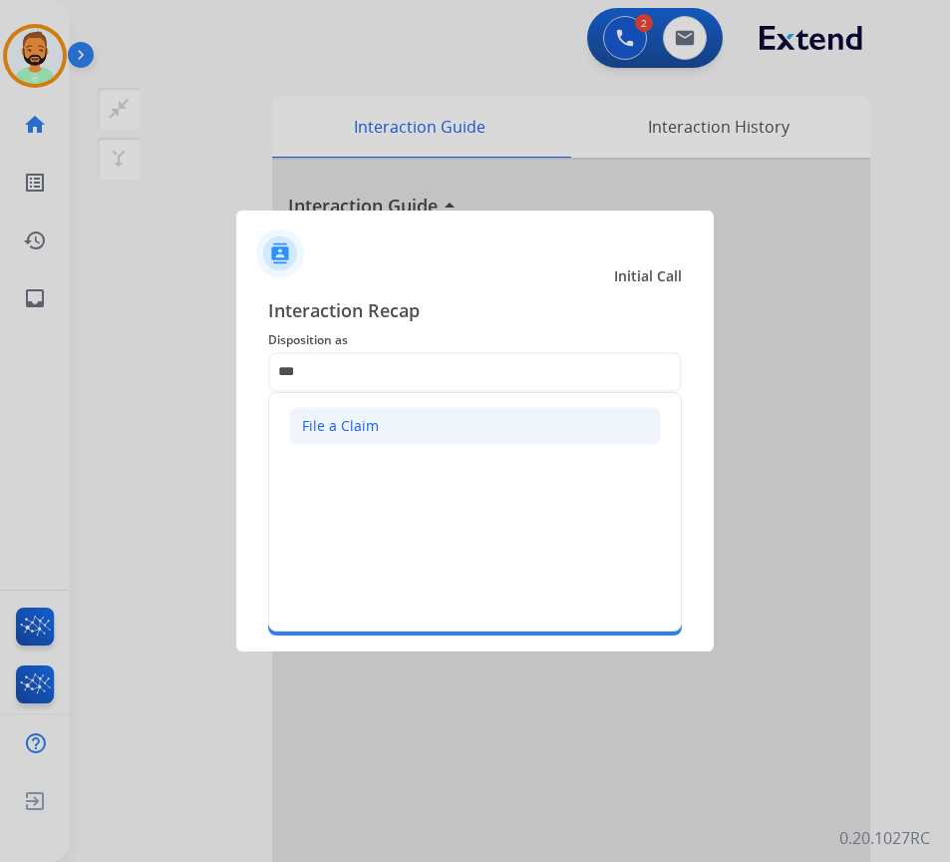
click at [443, 434] on li "File a Claim" at bounding box center [475, 426] width 372 height 38
type input "**********"
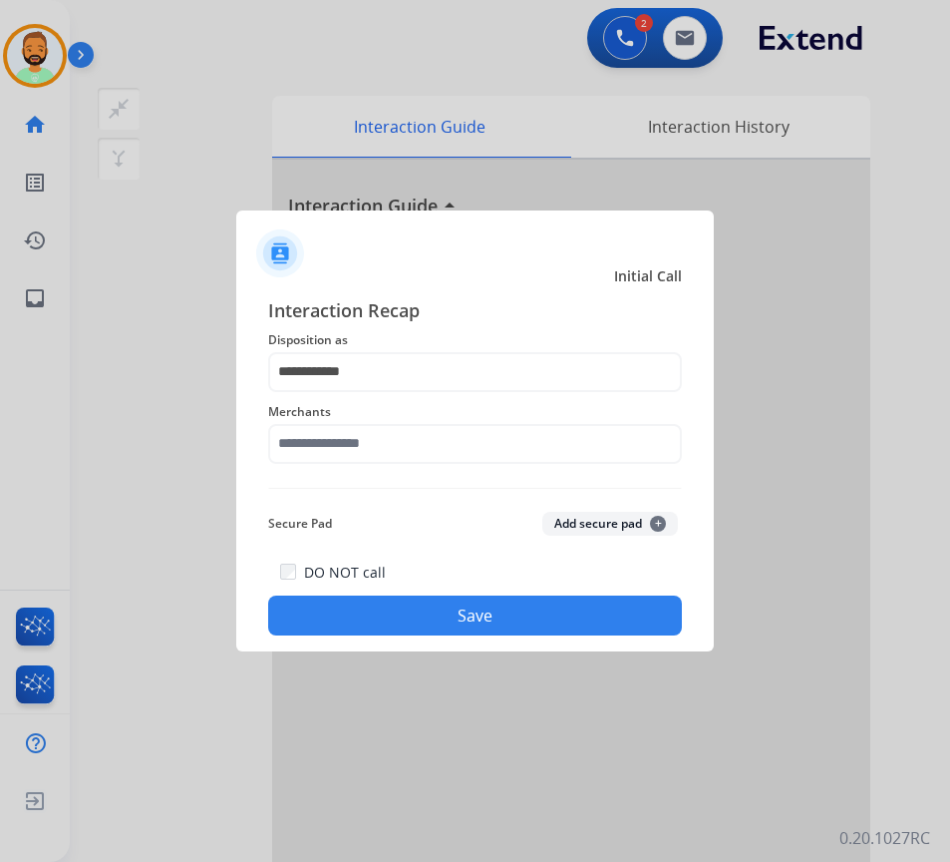
click at [450, 468] on div "Merchants" at bounding box center [475, 432] width 414 height 80
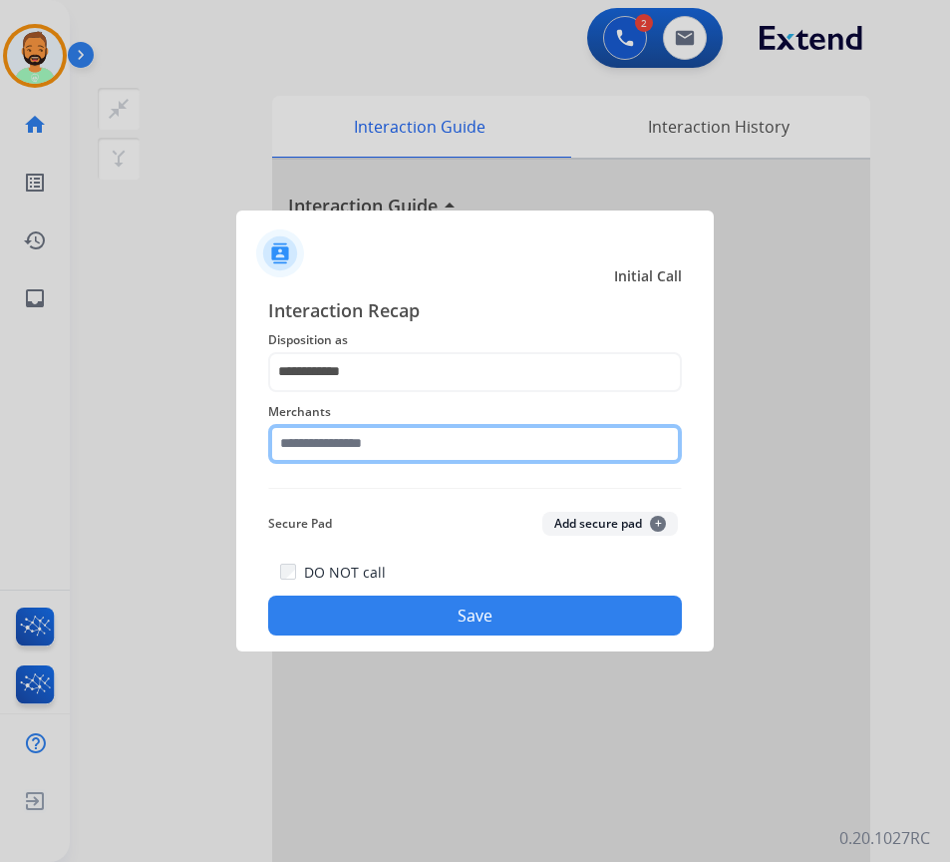
click at [445, 445] on input "text" at bounding box center [475, 444] width 414 height 40
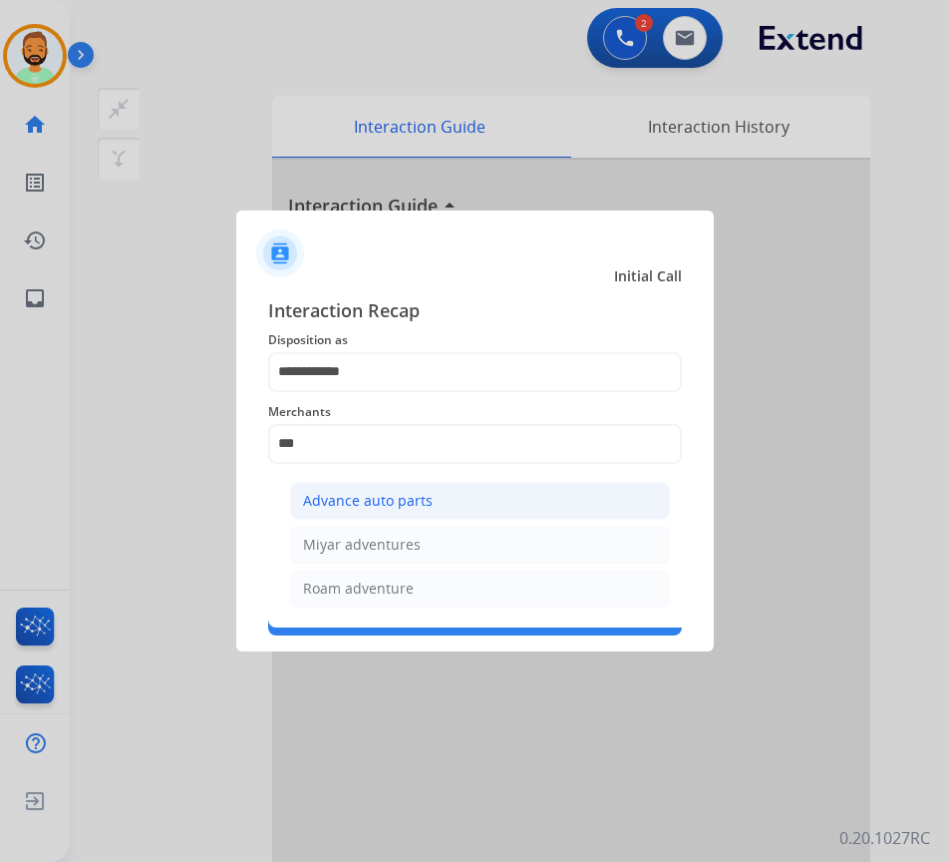
click at [403, 506] on div "Advance auto parts" at bounding box center [368, 501] width 130 height 20
type input "**********"
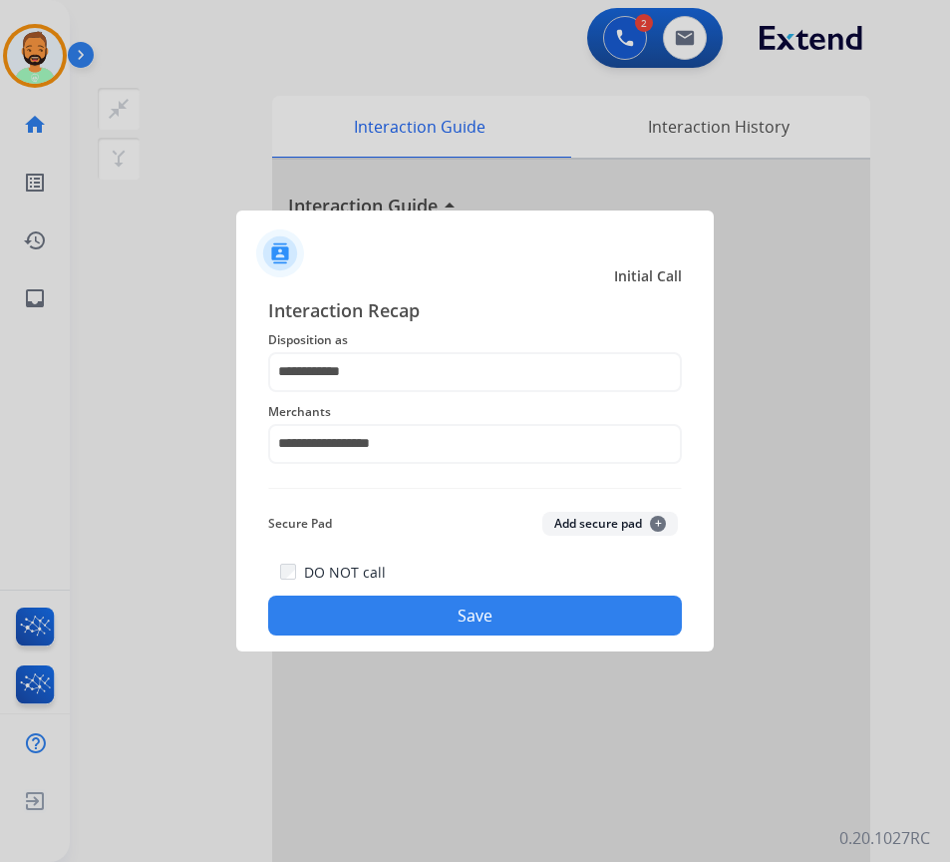
click at [465, 616] on button "Save" at bounding box center [475, 615] width 414 height 40
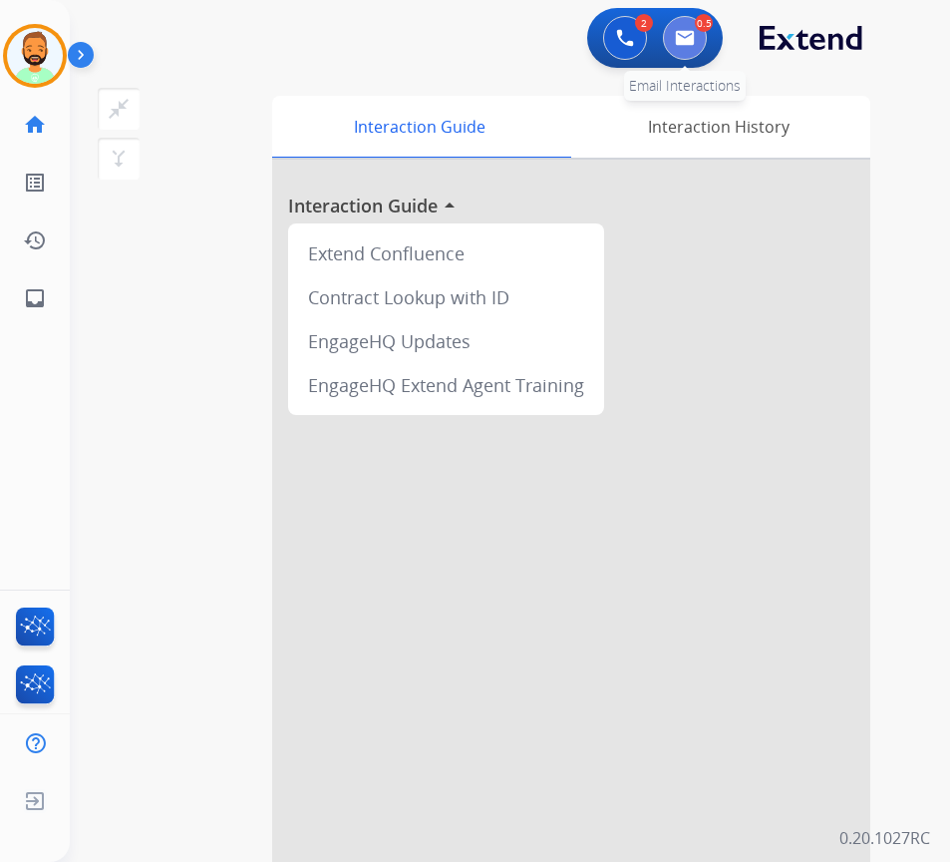
click at [692, 43] on img at bounding box center [685, 38] width 20 height 16
select select "**********"
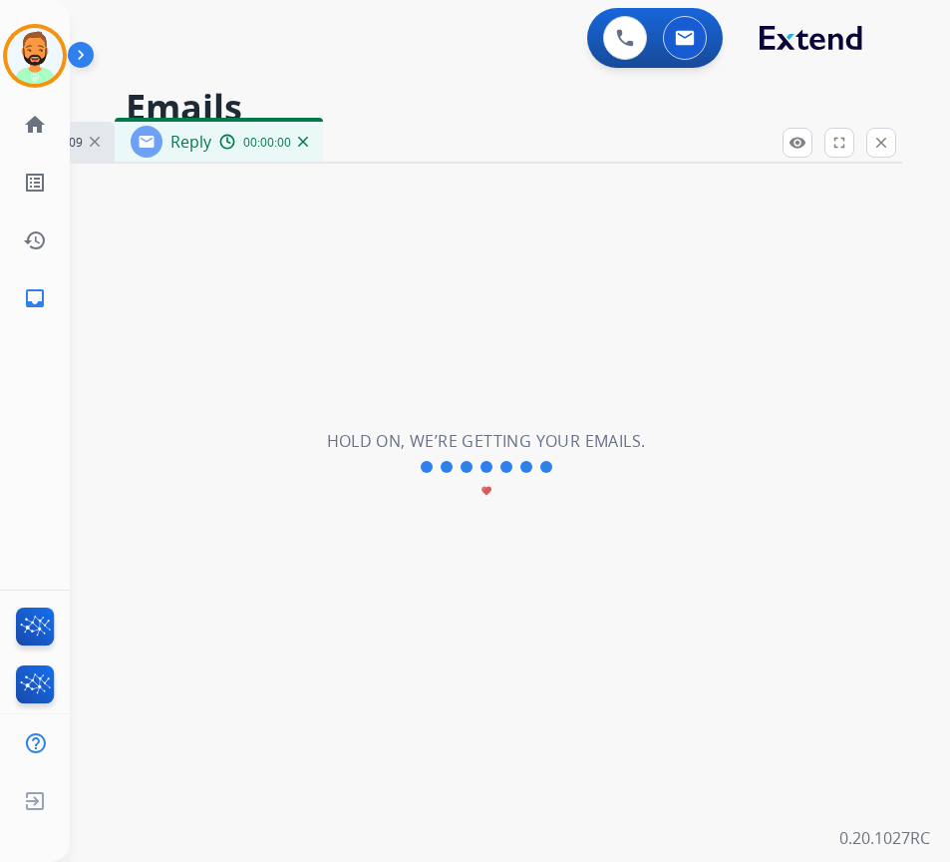
select select "**********"
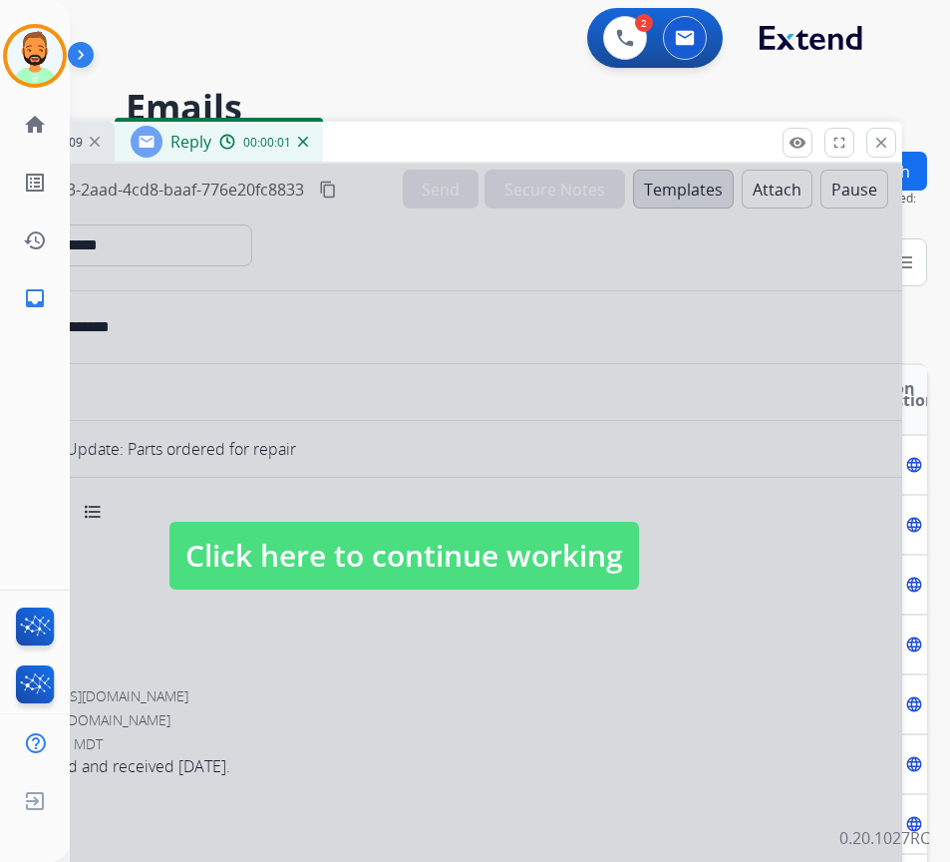
click at [564, 566] on span "Click here to continue working" at bounding box center [405, 555] width 470 height 68
select select
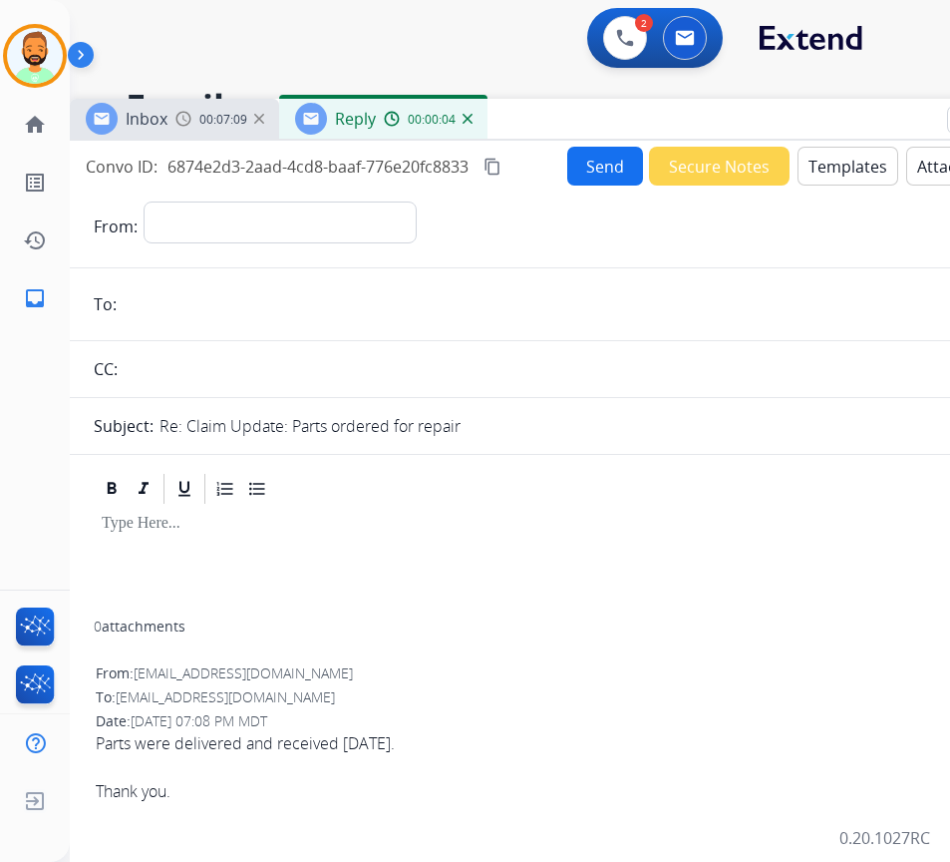
drag, startPoint x: 437, startPoint y: 135, endPoint x: 599, endPoint y: 111, distance: 164.3
click at [599, 111] on div "Inbox 00:07:09 Reply 00:00:04" at bounding box center [568, 120] width 997 height 42
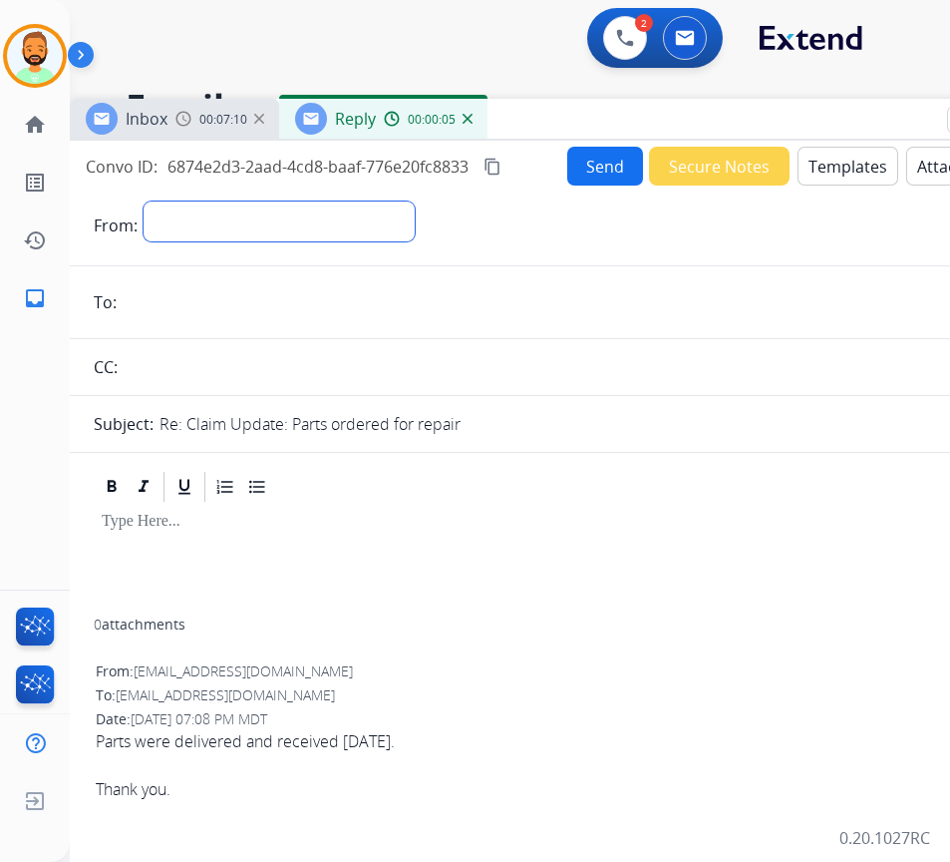
click at [369, 220] on select "**********" at bounding box center [279, 221] width 271 height 40
select select "**********"
click at [144, 201] on select "**********" at bounding box center [279, 221] width 271 height 40
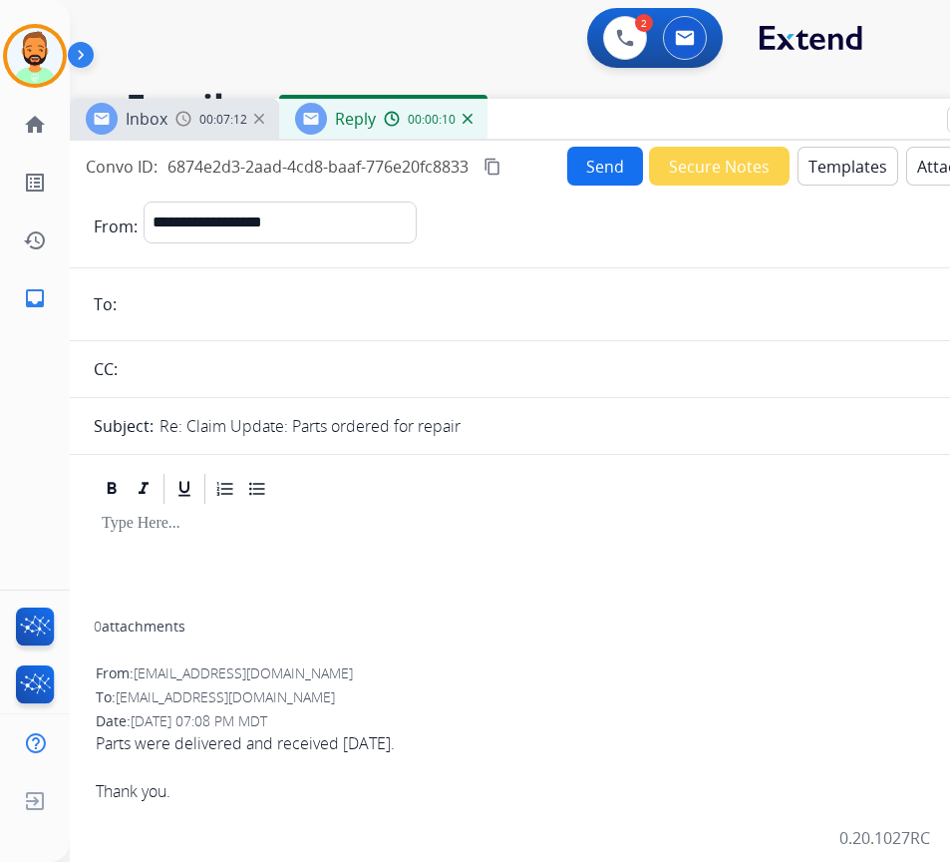
drag, startPoint x: 138, startPoint y: 671, endPoint x: 281, endPoint y: 676, distance: 143.7
click at [334, 673] on div "From: [EMAIL_ADDRESS][DOMAIN_NAME]" at bounding box center [568, 673] width 945 height 20
drag, startPoint x: 279, startPoint y: 676, endPoint x: 257, endPoint y: 676, distance: 21.9
click at [278, 676] on span "[EMAIL_ADDRESS][DOMAIN_NAME]" at bounding box center [243, 672] width 219 height 19
click at [168, 675] on span "[EMAIL_ADDRESS][DOMAIN_NAME]" at bounding box center [243, 672] width 219 height 19
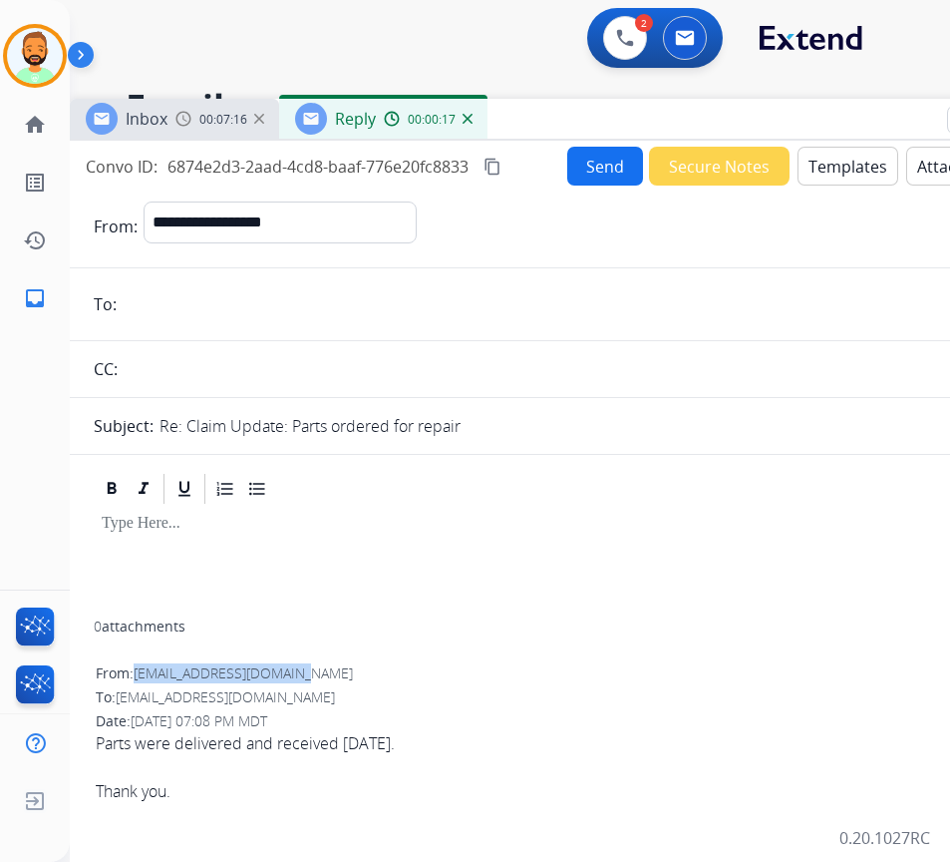
drag, startPoint x: 139, startPoint y: 669, endPoint x: 329, endPoint y: 676, distance: 190.6
click at [329, 676] on div "From: [EMAIL_ADDRESS][DOMAIN_NAME]" at bounding box center [568, 673] width 945 height 20
copy span "[EMAIL_ADDRESS][DOMAIN_NAME]"
paste input "**********"
type input "**********"
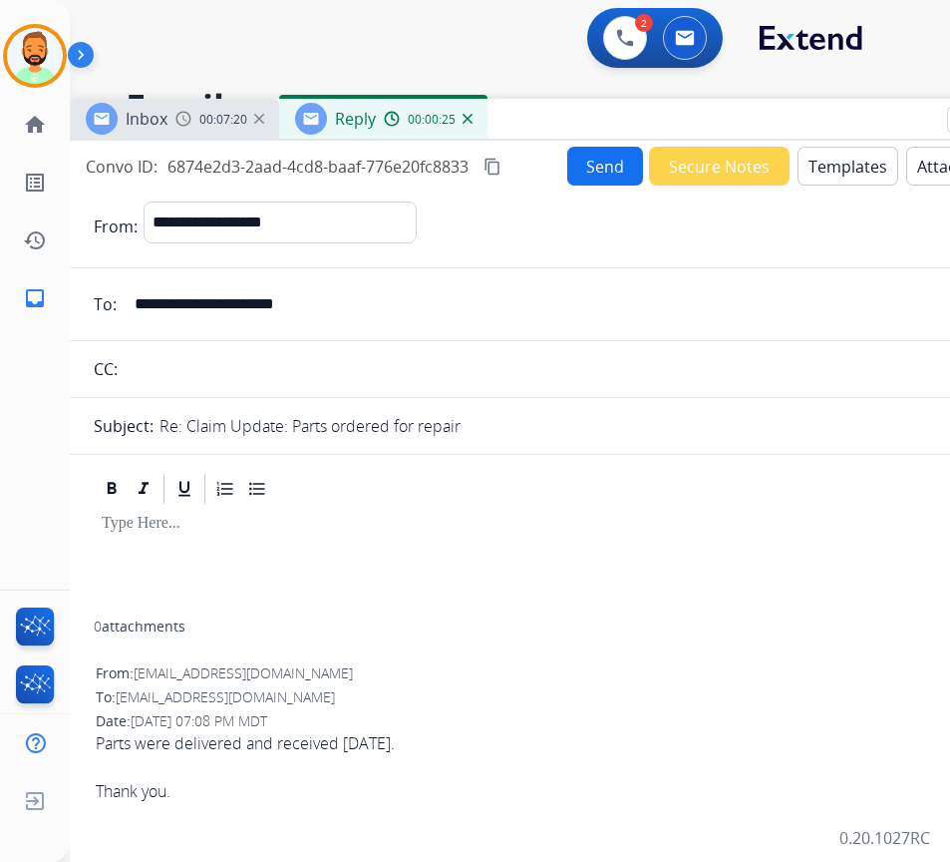
click at [469, 555] on div at bounding box center [568, 564] width 949 height 114
click at [854, 156] on button "Templates" at bounding box center [848, 166] width 101 height 39
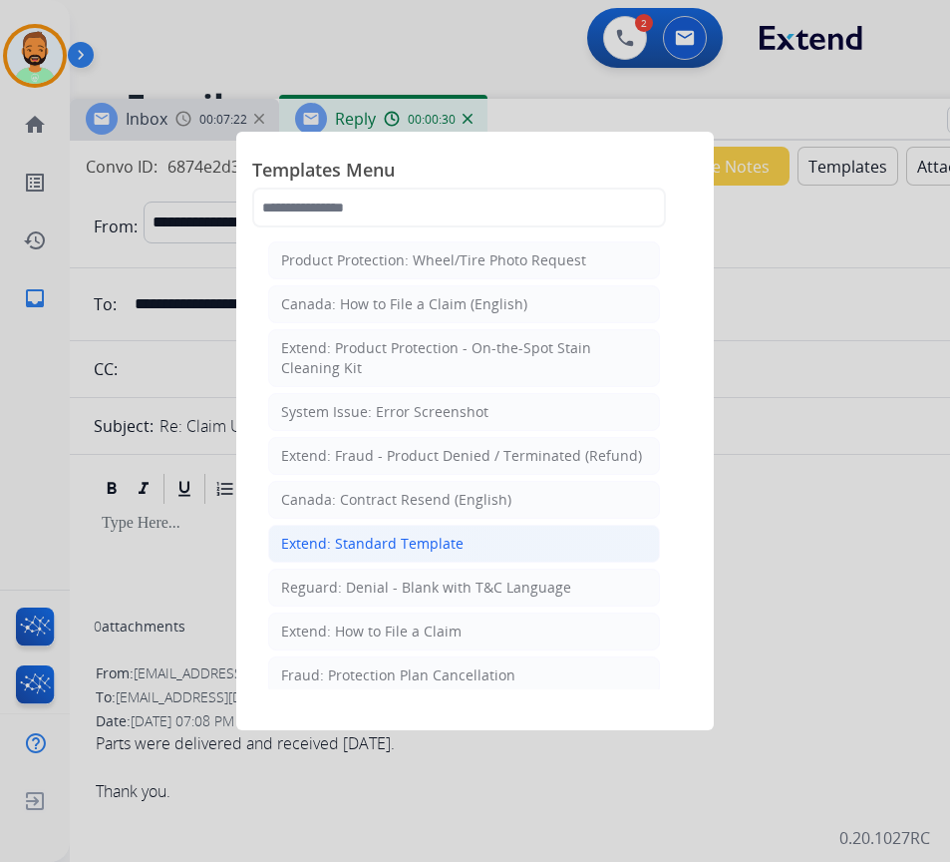
click at [574, 546] on li "Extend: Standard Template" at bounding box center [464, 543] width 392 height 38
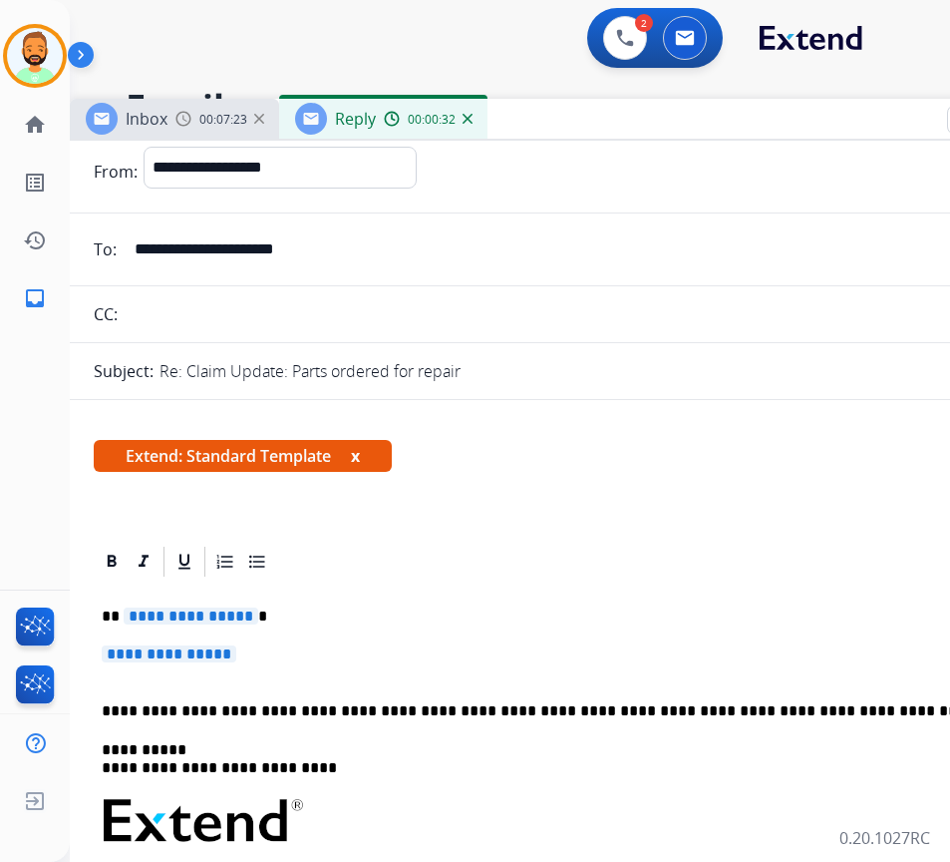
scroll to position [100, 0]
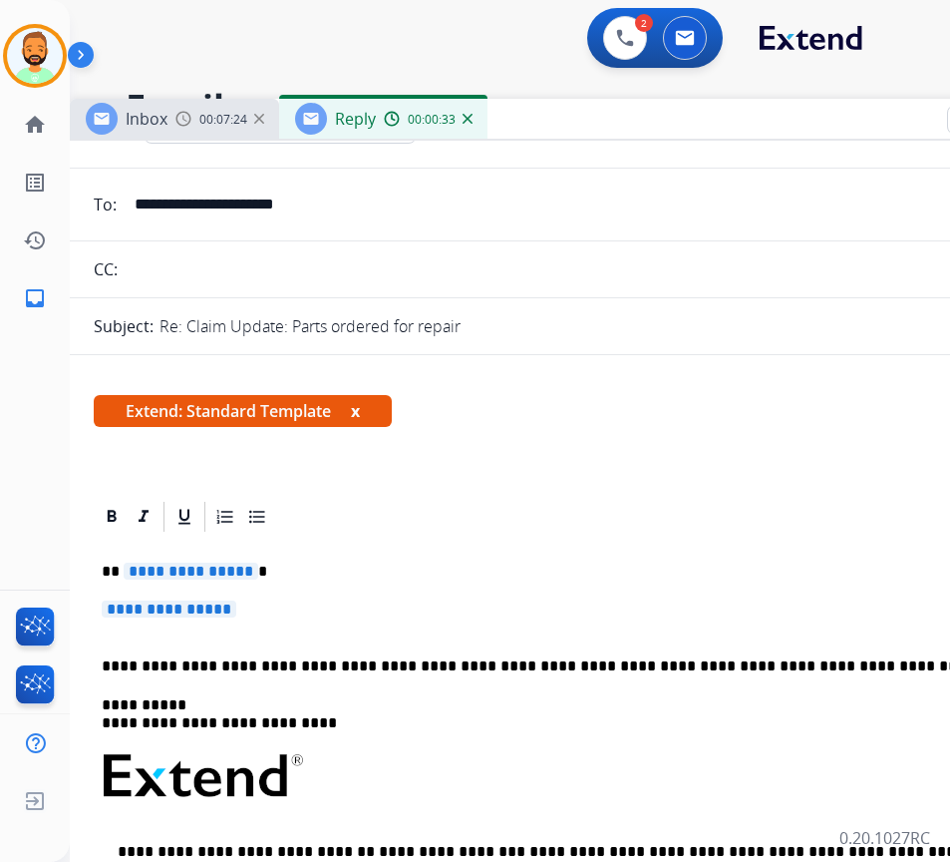
drag, startPoint x: 543, startPoint y: 589, endPoint x: 553, endPoint y: 585, distance: 10.7
click at [545, 588] on div "**********" at bounding box center [568, 834] width 949 height 601
click at [551, 556] on div "**********" at bounding box center [568, 834] width 949 height 601
click at [447, 612] on p "**********" at bounding box center [568, 618] width 933 height 37
drag, startPoint x: 168, startPoint y: 566, endPoint x: 172, endPoint y: 582, distance: 16.4
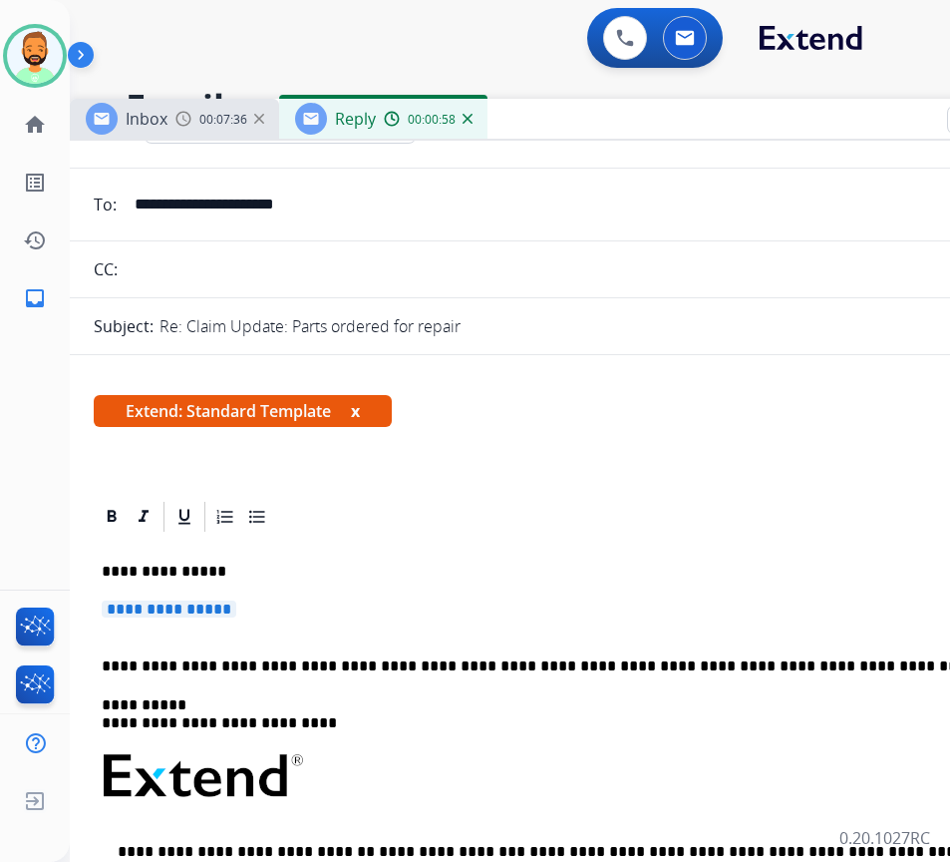
click at [171, 579] on p "**********" at bounding box center [560, 571] width 917 height 18
click at [308, 605] on p "**********" at bounding box center [568, 618] width 933 height 37
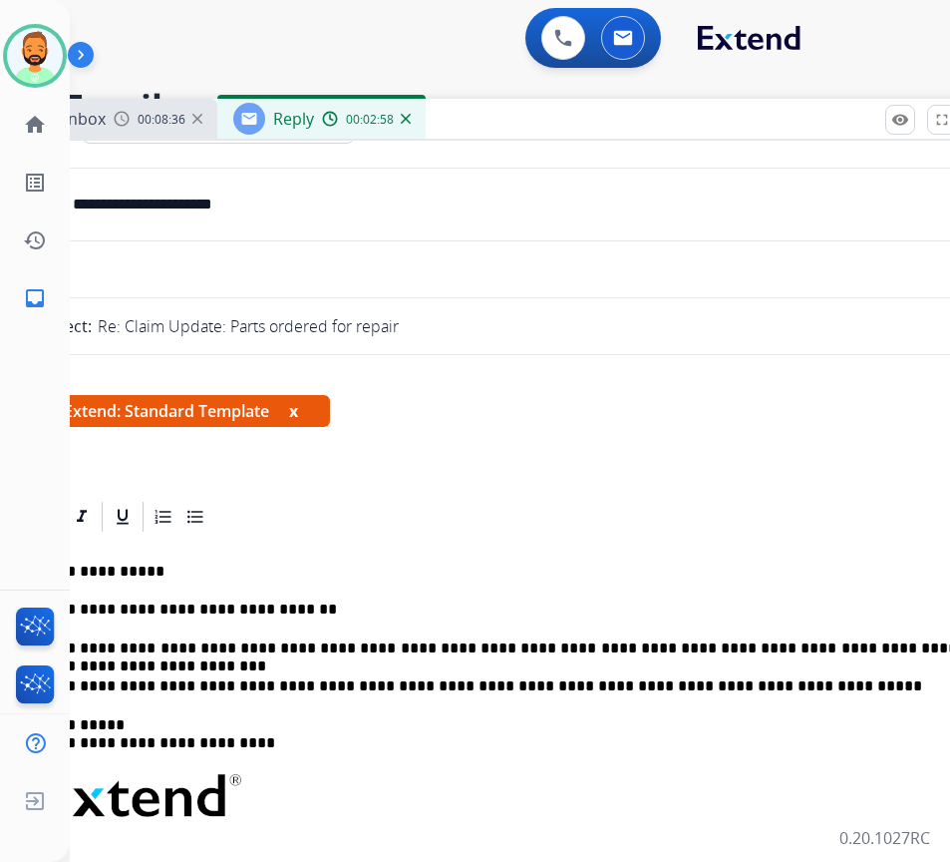
scroll to position [0, 68]
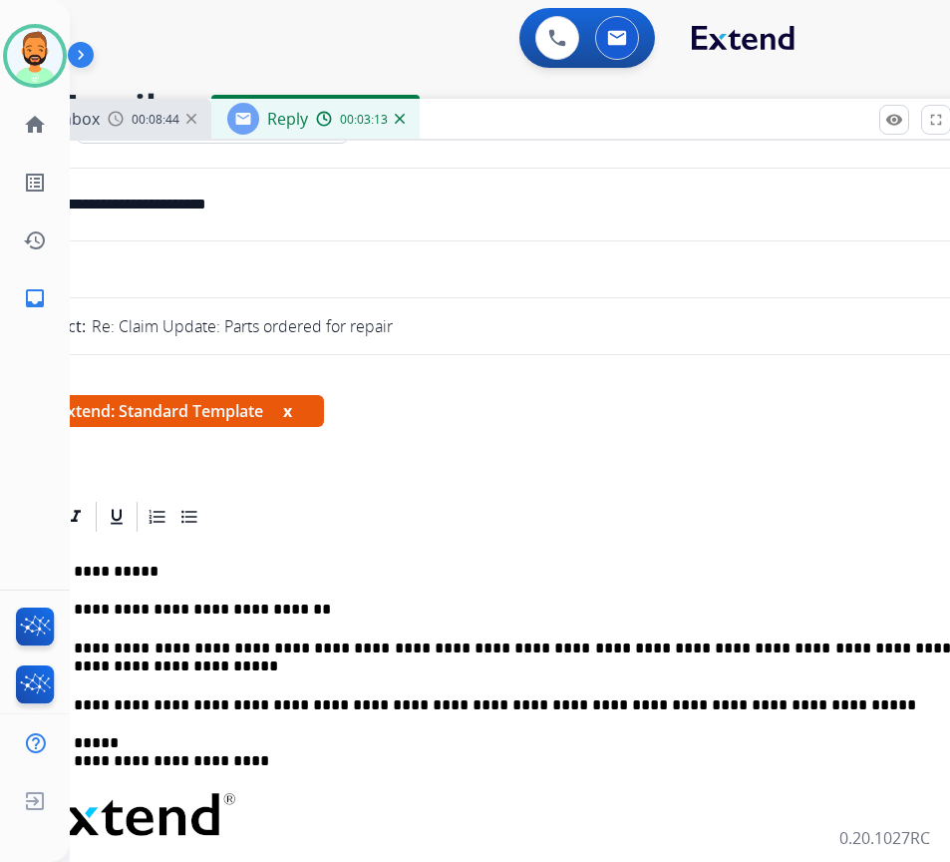
drag, startPoint x: 816, startPoint y: 649, endPoint x: 820, endPoint y: 667, distance: 18.4
click at [816, 653] on p "**********" at bounding box center [492, 657] width 917 height 37
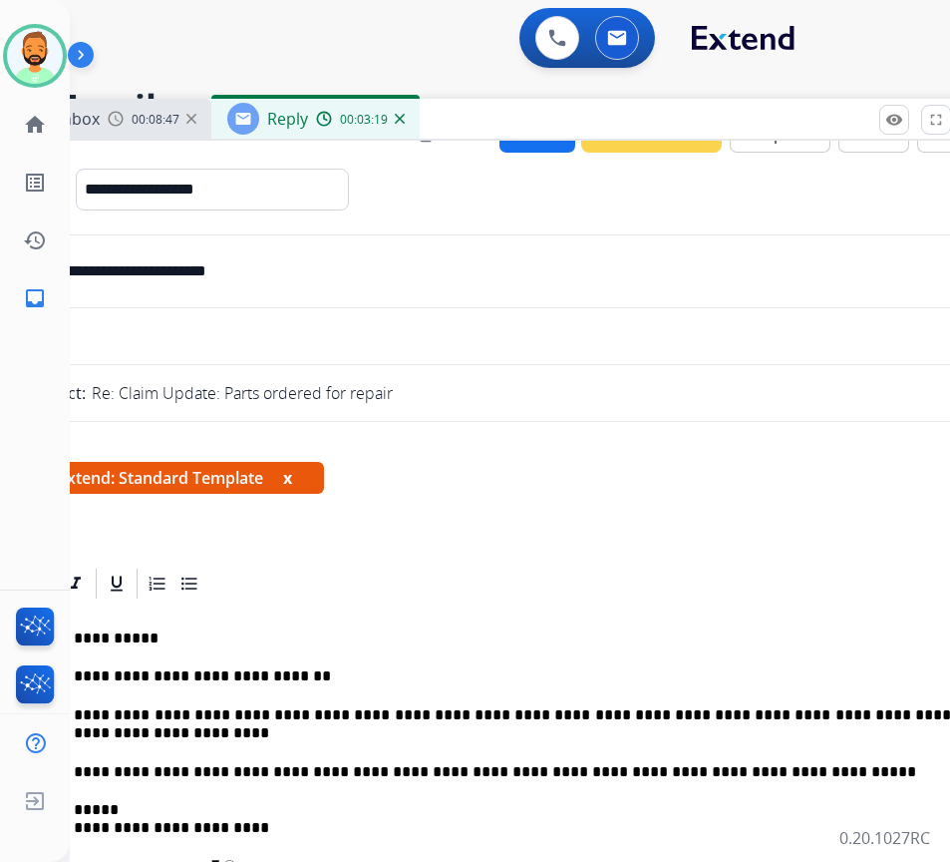
scroll to position [0, 0]
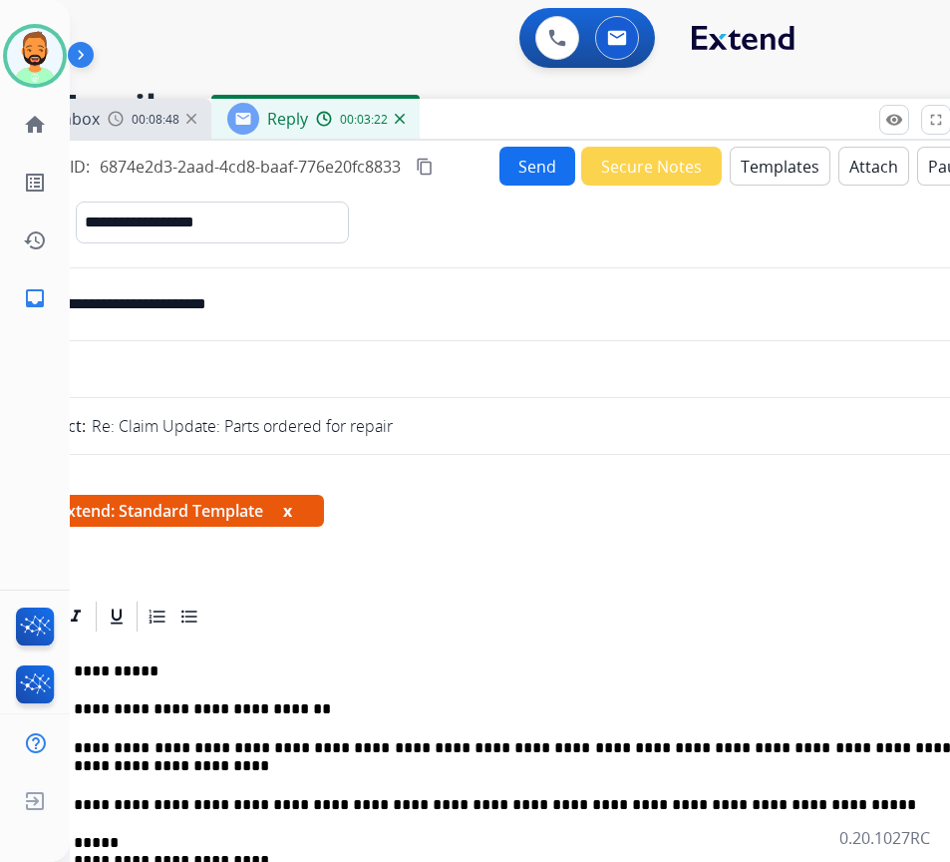
click at [520, 160] on button "Send" at bounding box center [538, 166] width 76 height 39
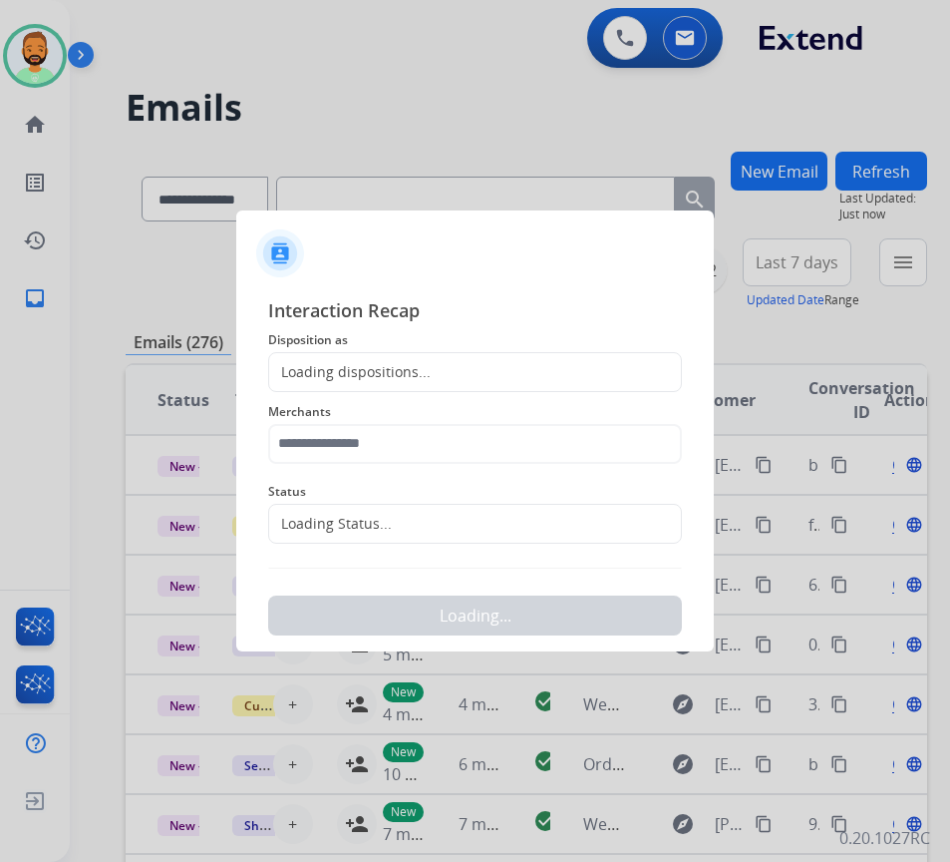
scroll to position [0, 3]
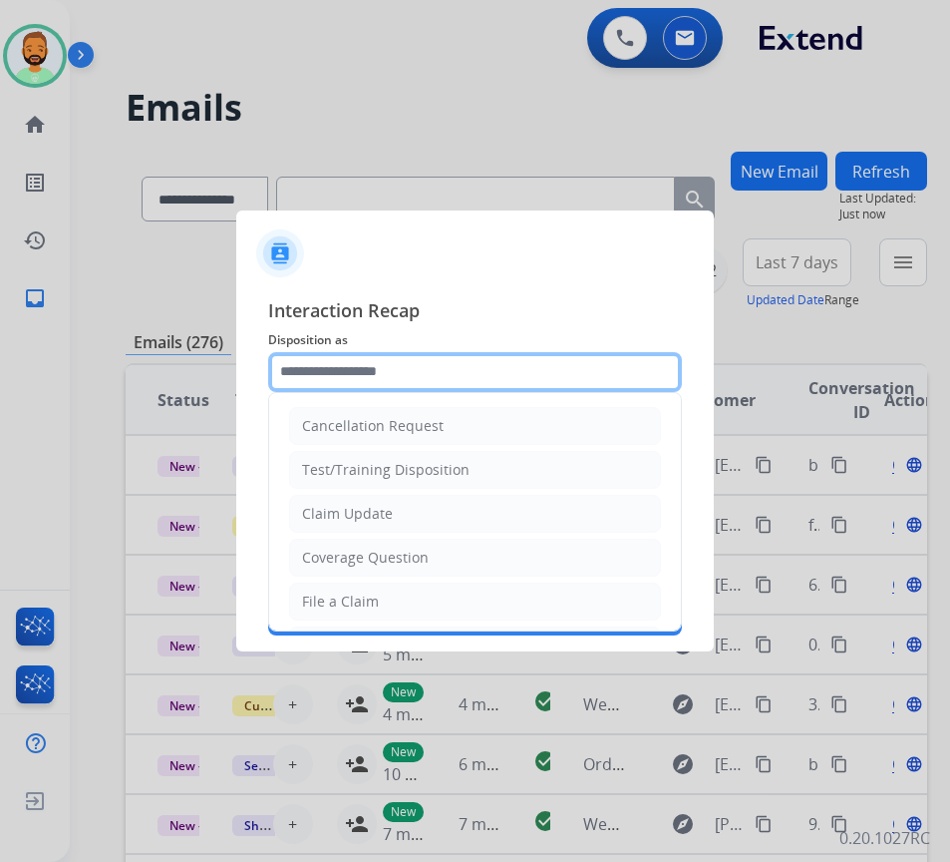
click at [372, 370] on input "text" at bounding box center [475, 372] width 414 height 40
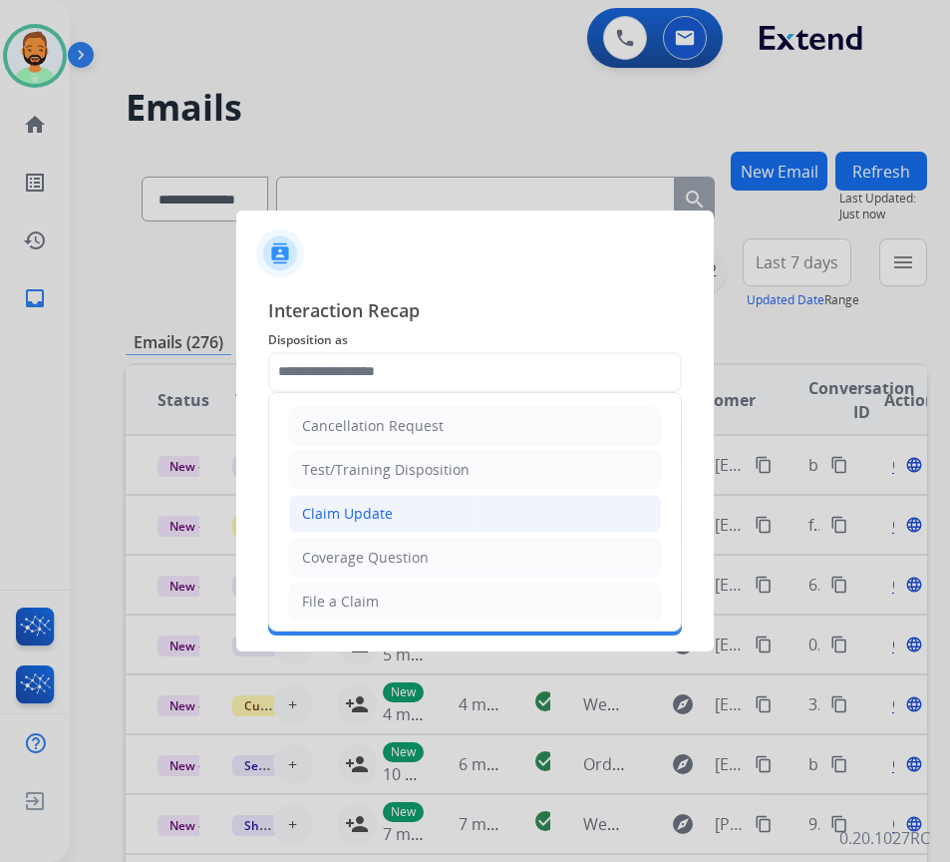
click at [384, 498] on li "Claim Update" at bounding box center [475, 514] width 372 height 38
type input "**********"
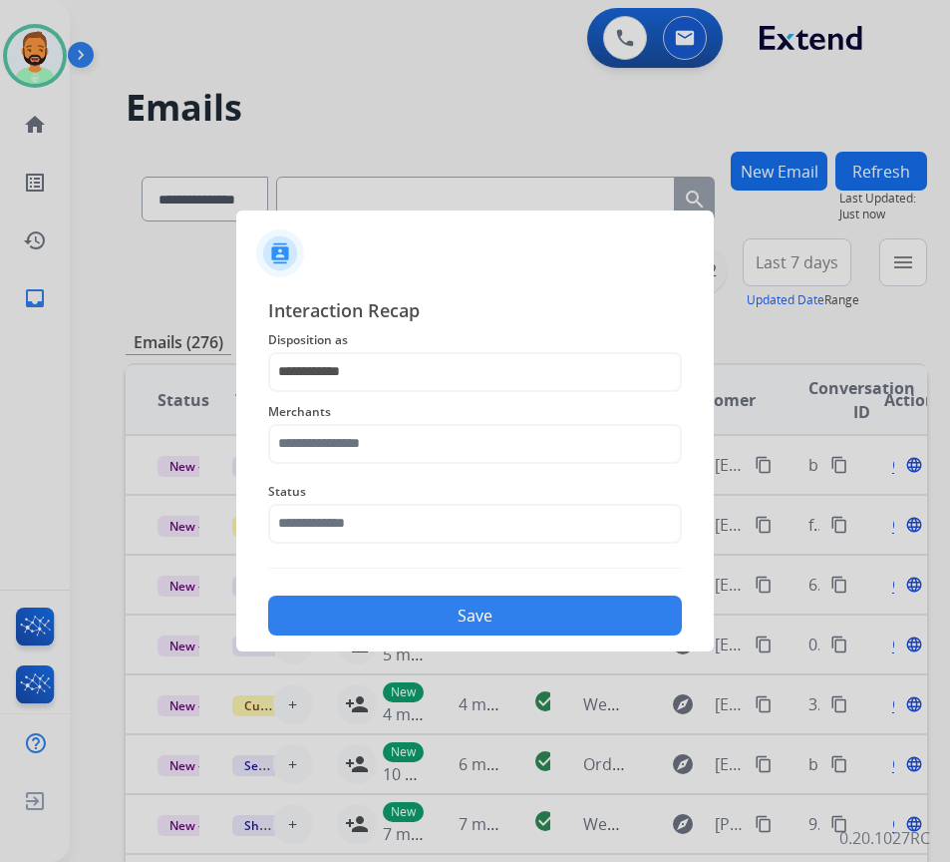
click at [392, 420] on span "Merchants" at bounding box center [475, 412] width 414 height 24
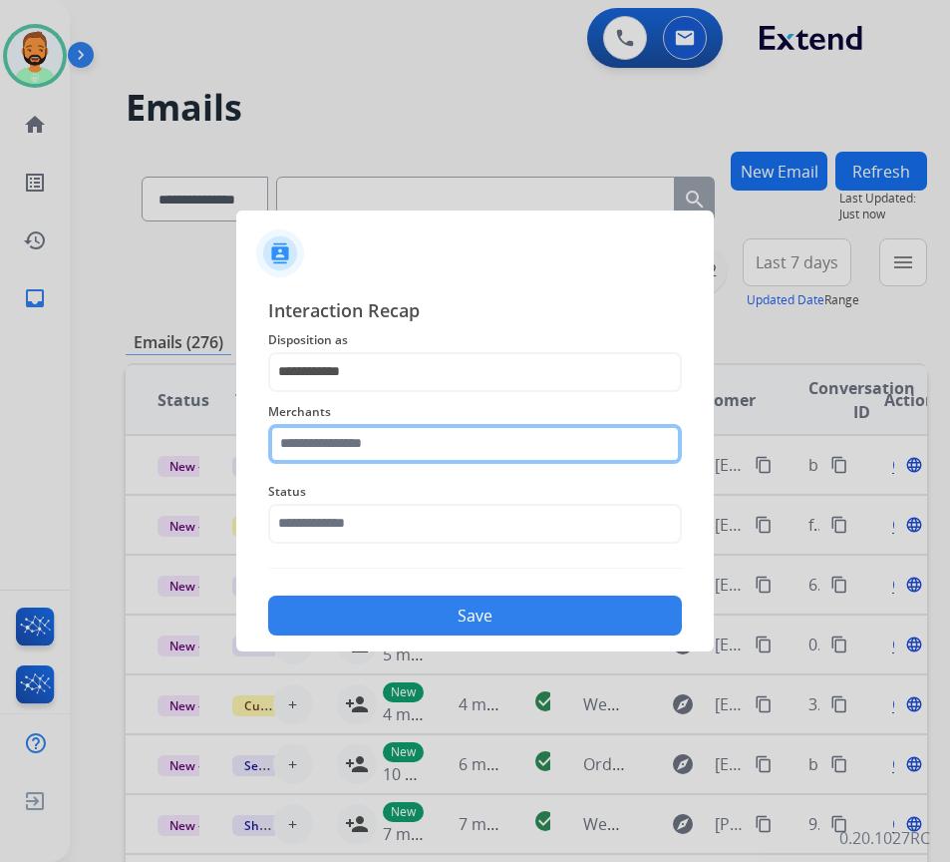
click at [394, 454] on input "text" at bounding box center [475, 444] width 414 height 40
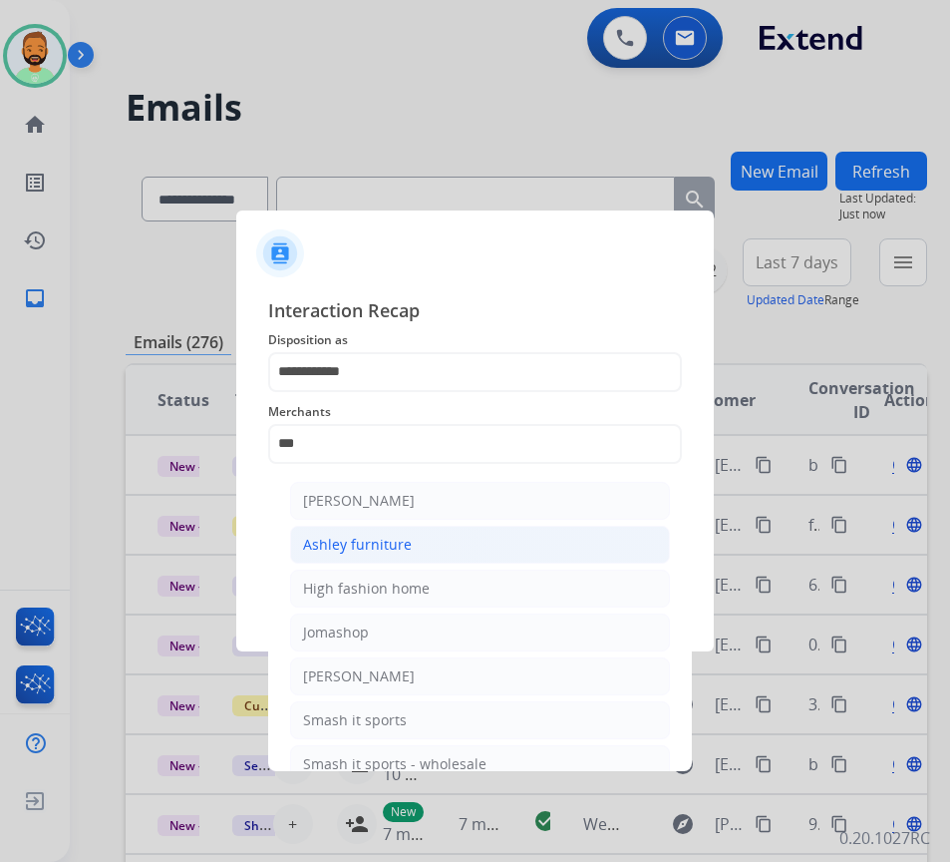
click at [395, 545] on div "Ashley furniture" at bounding box center [357, 544] width 109 height 20
type input "**********"
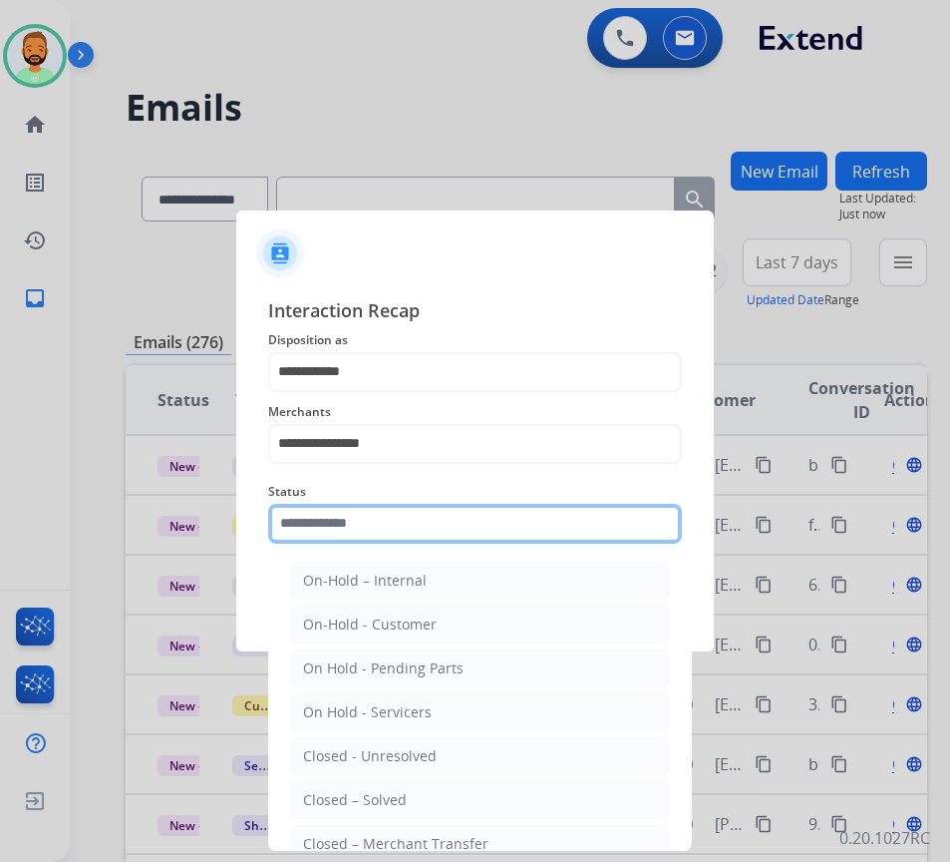
drag, startPoint x: 405, startPoint y: 518, endPoint x: 400, endPoint y: 537, distance: 20.6
click at [404, 521] on input "text" at bounding box center [475, 524] width 414 height 40
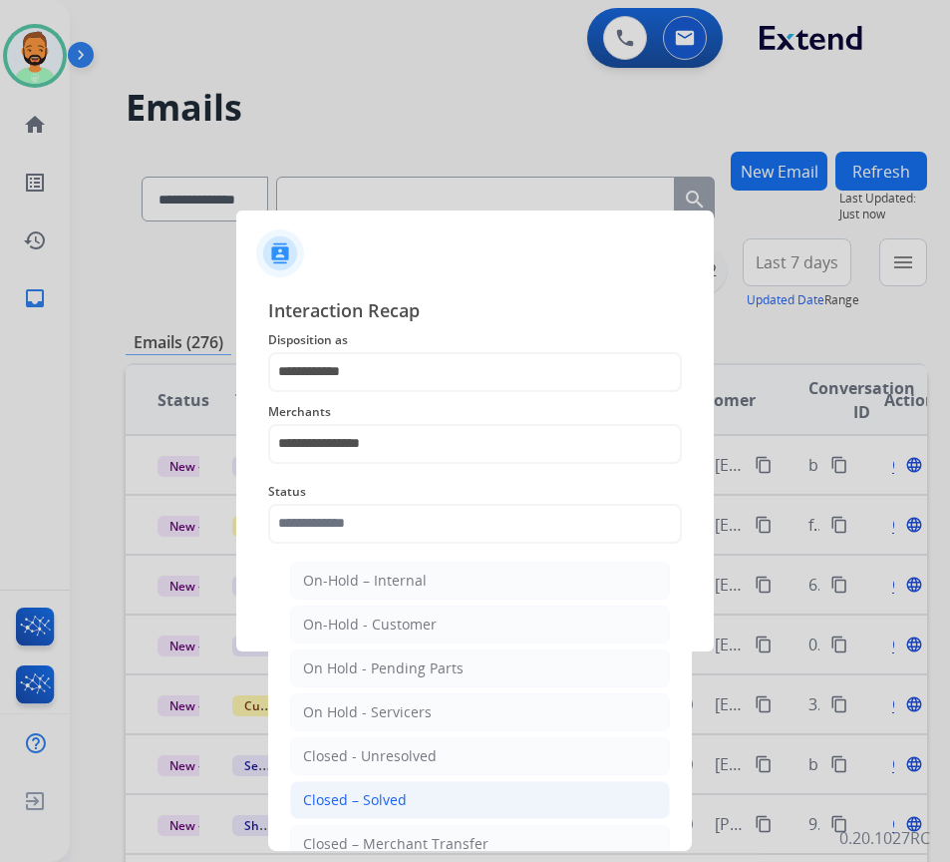
click at [424, 806] on li "Closed – Solved" at bounding box center [480, 800] width 380 height 38
type input "**********"
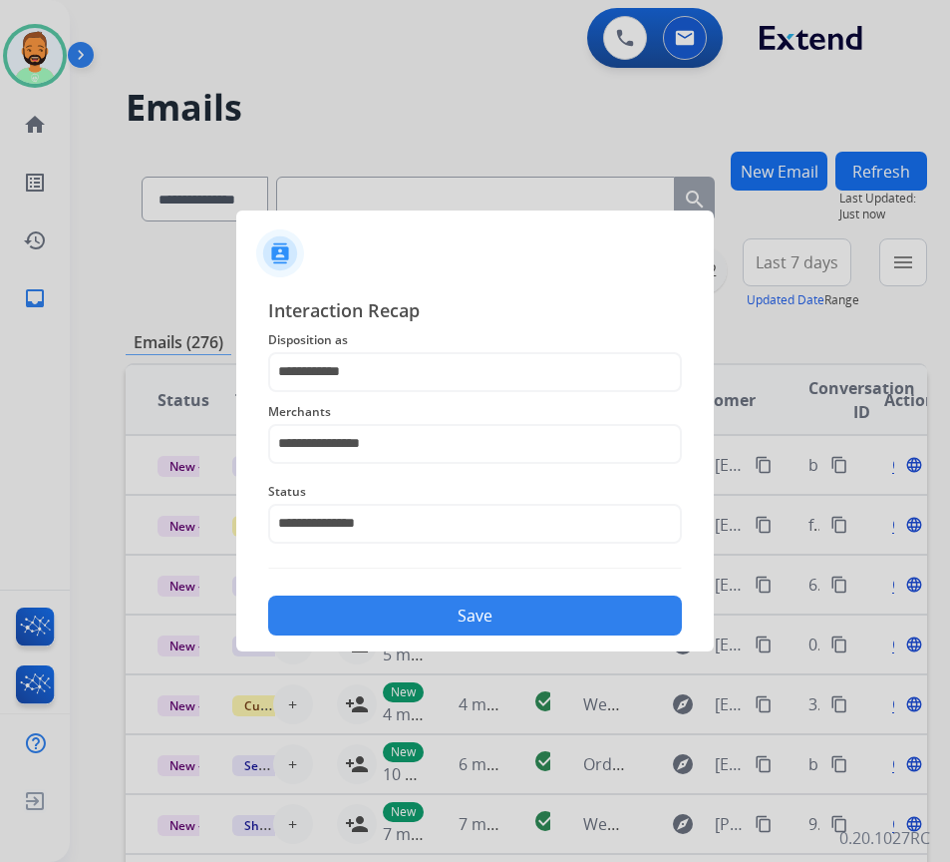
click at [422, 625] on button "Save" at bounding box center [475, 615] width 414 height 40
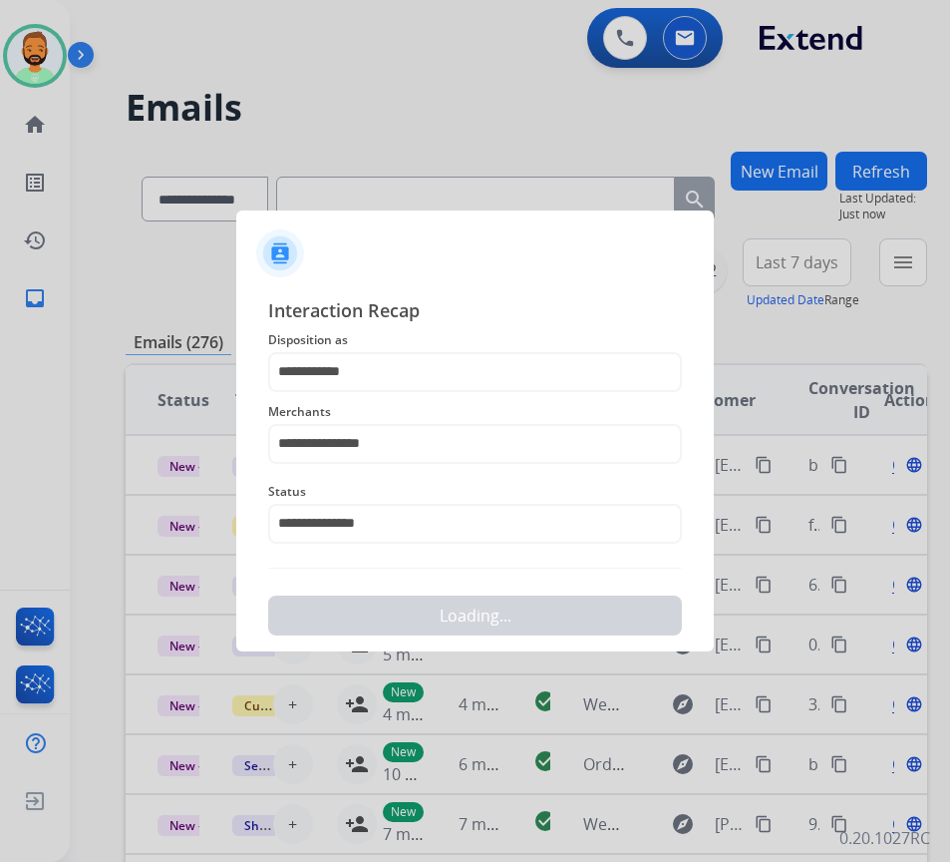
scroll to position [0, 0]
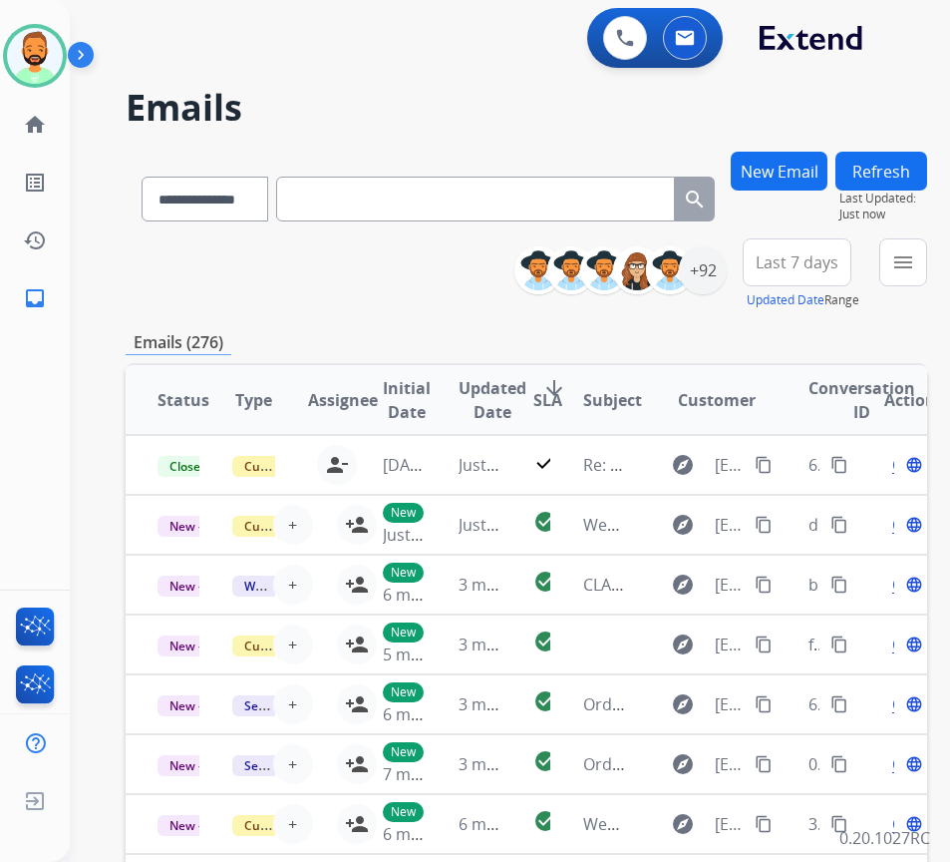
click at [864, 238] on div "Last 7 days Updated Date Range Custom Recent Last 7 days Last 14 days Last 30 d…" at bounding box center [803, 274] width 121 height 72
click at [839, 259] on span "Last 7 days" at bounding box center [797, 262] width 83 height 8
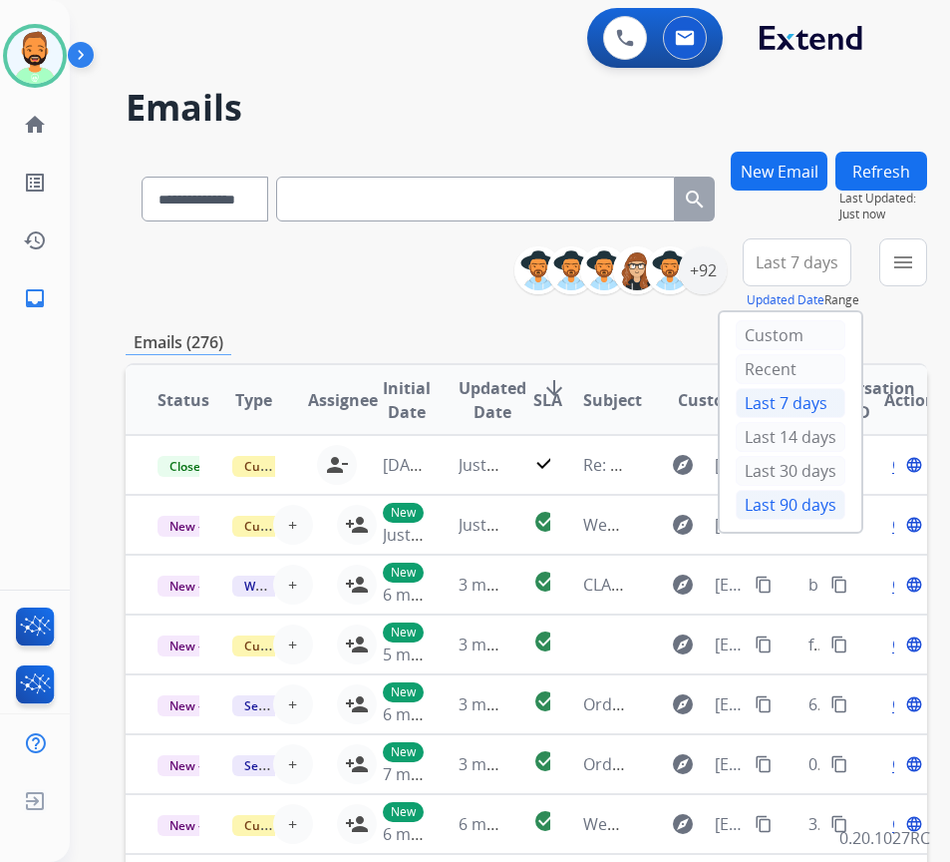
click at [819, 503] on div "Last 90 days" at bounding box center [791, 505] width 110 height 30
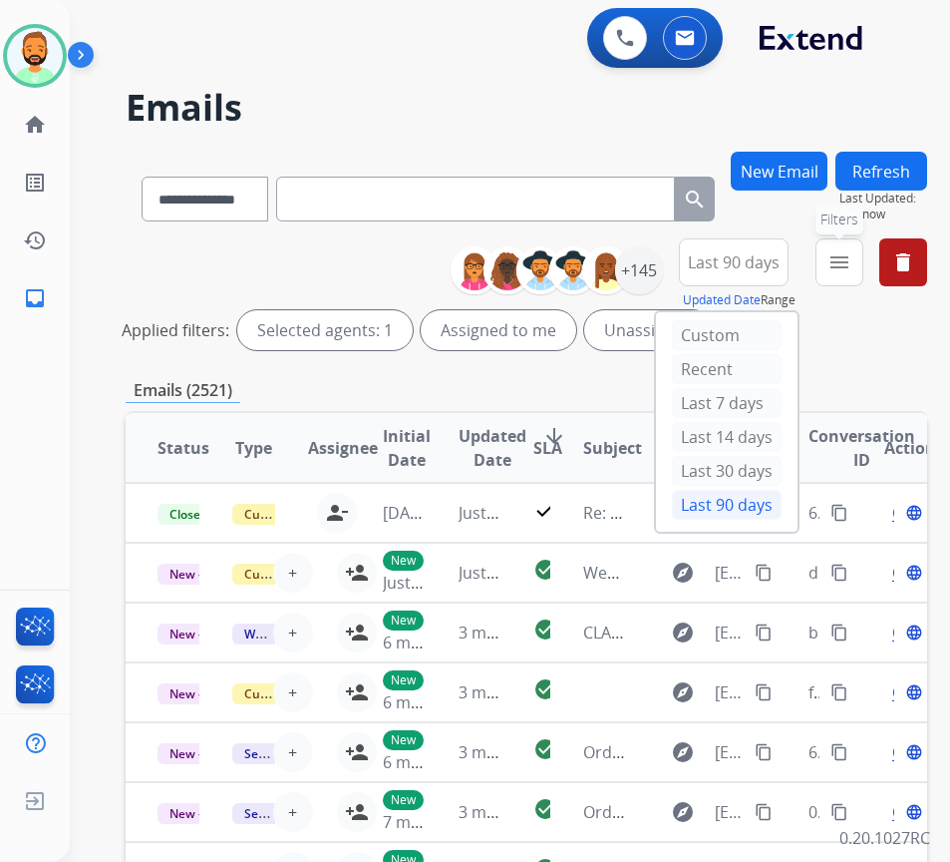
click at [852, 265] on mat-icon "menu" at bounding box center [840, 262] width 24 height 24
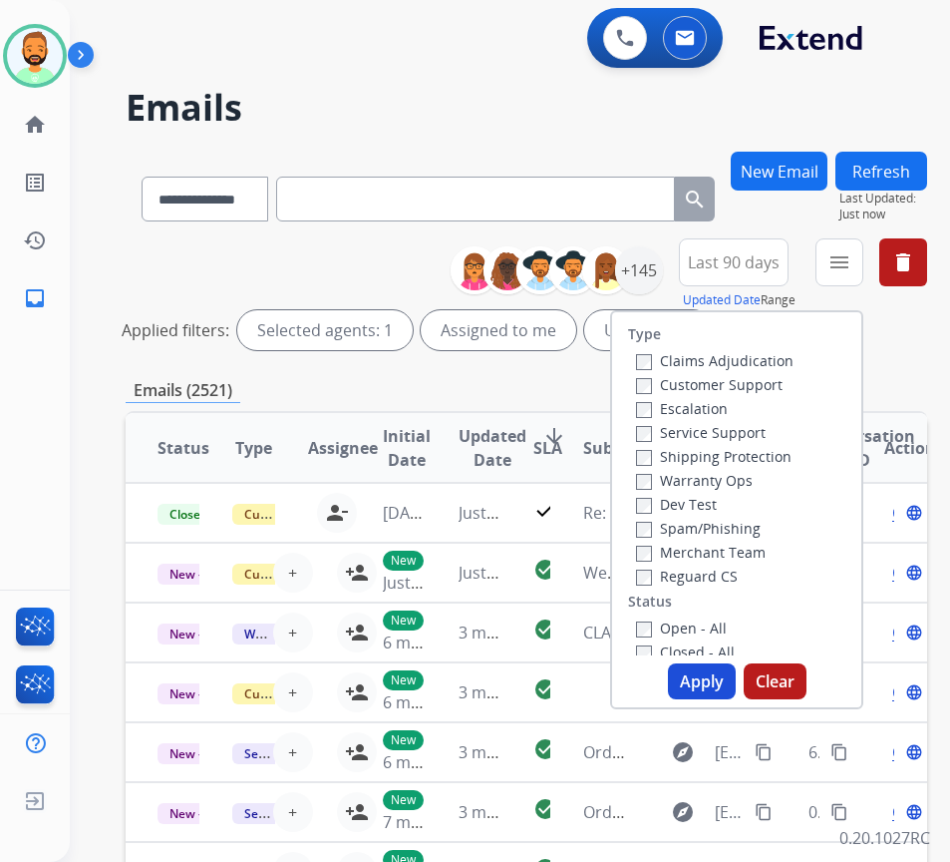
click at [754, 368] on label "Claims Adjudication" at bounding box center [715, 360] width 158 height 19
click at [750, 384] on label "Customer Support" at bounding box center [709, 384] width 147 height 19
click at [755, 361] on label "Claims Adjudication" at bounding box center [715, 360] width 158 height 19
click at [743, 461] on label "Shipping Protection" at bounding box center [714, 456] width 156 height 19
click at [719, 577] on label "Reguard CS" at bounding box center [687, 575] width 102 height 19
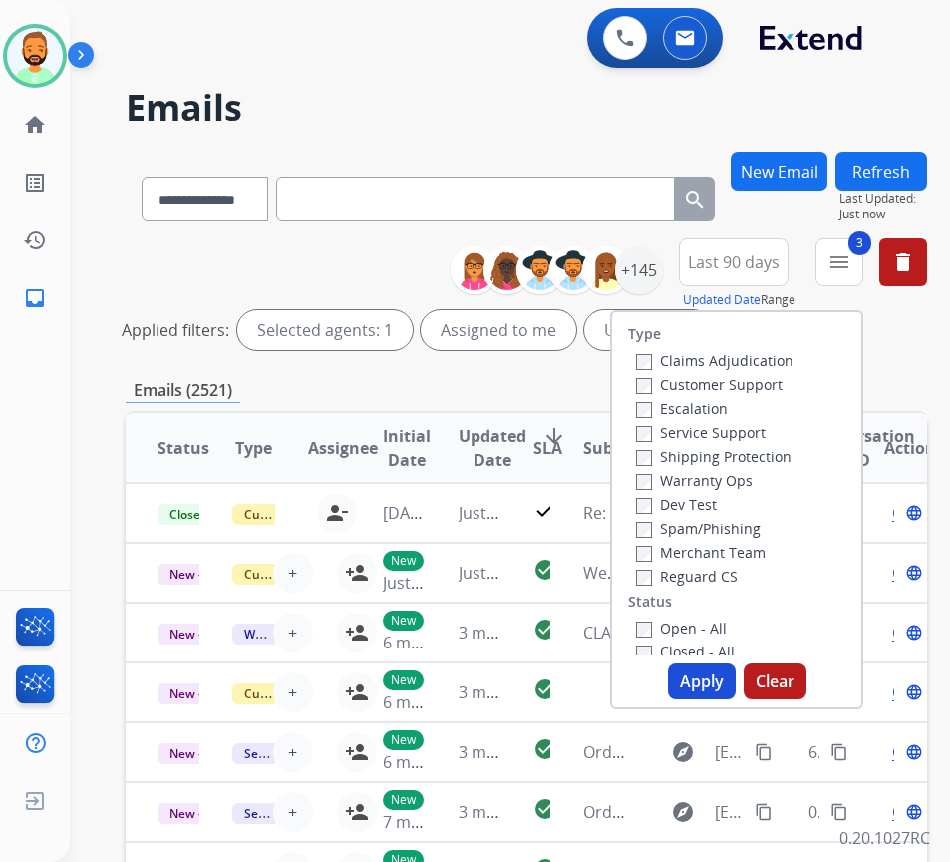
click at [722, 633] on label "Open - All" at bounding box center [681, 627] width 91 height 19
click at [726, 685] on button "Apply" at bounding box center [702, 681] width 68 height 36
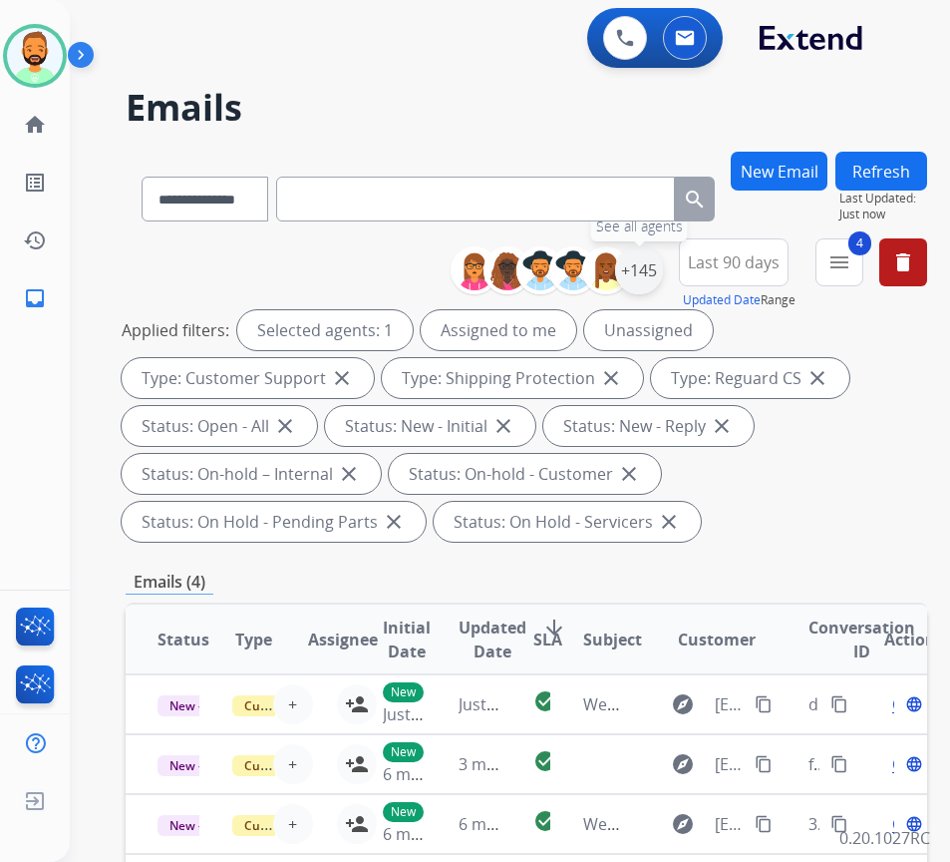
click at [663, 280] on div "+145" at bounding box center [639, 270] width 48 height 48
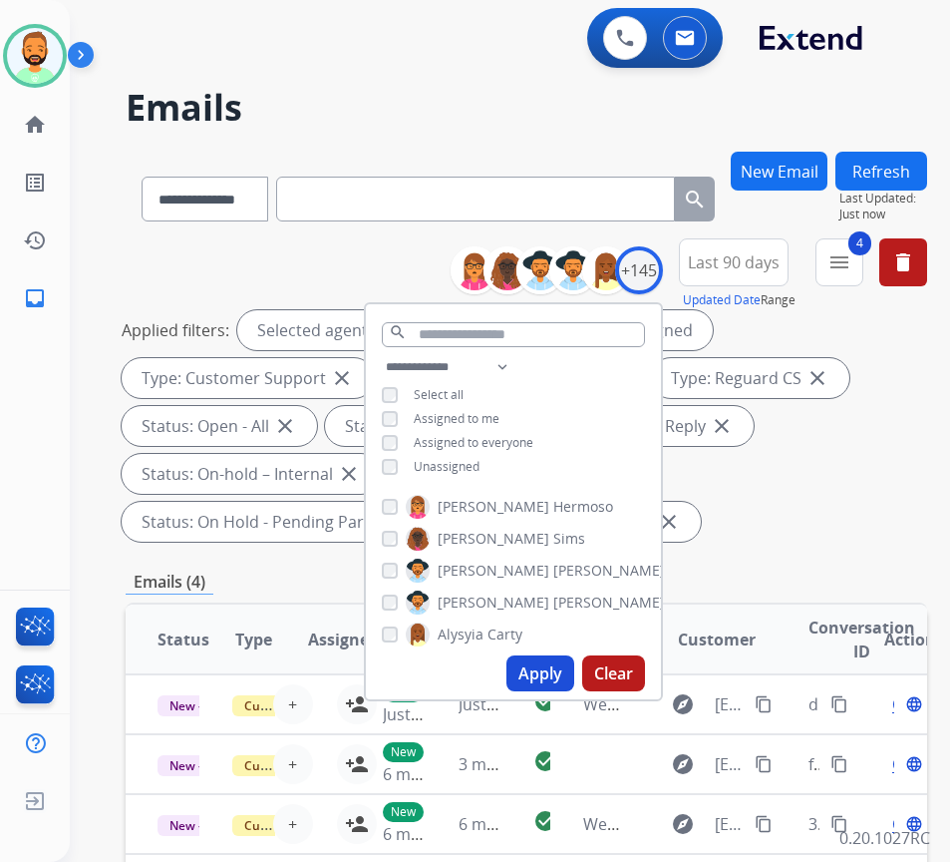
click at [459, 464] on span "Unassigned" at bounding box center [447, 466] width 66 height 17
click at [543, 673] on button "Apply" at bounding box center [541, 673] width 68 height 36
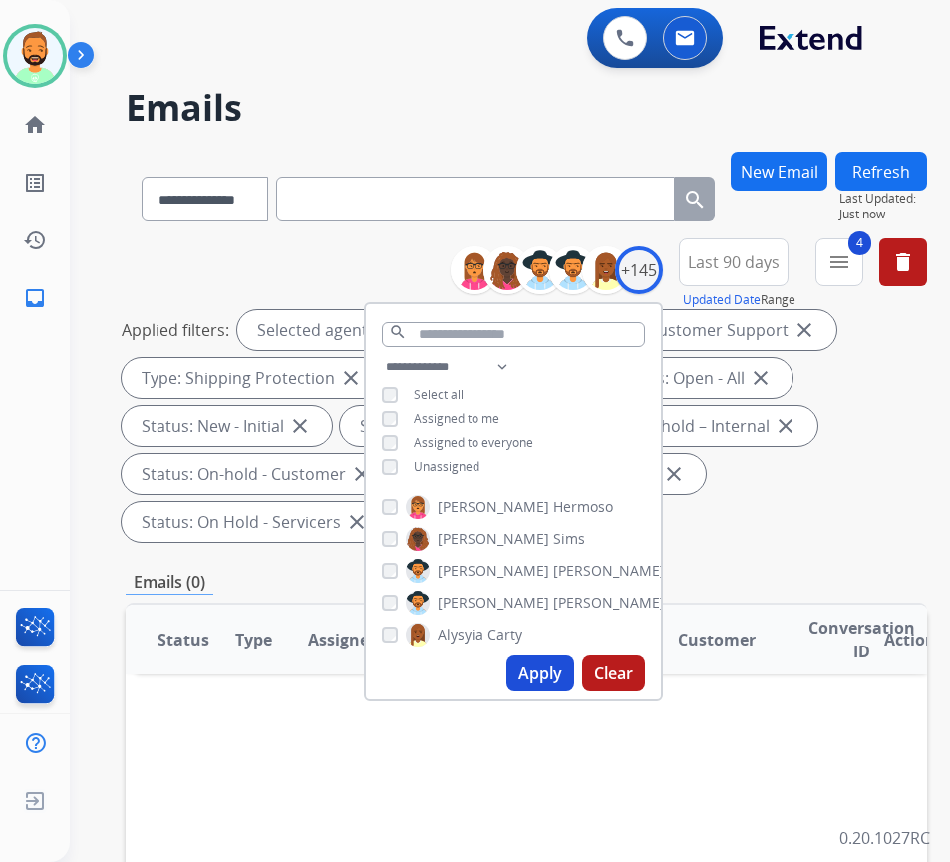
click at [823, 547] on div "**********" at bounding box center [527, 393] width 802 height 311
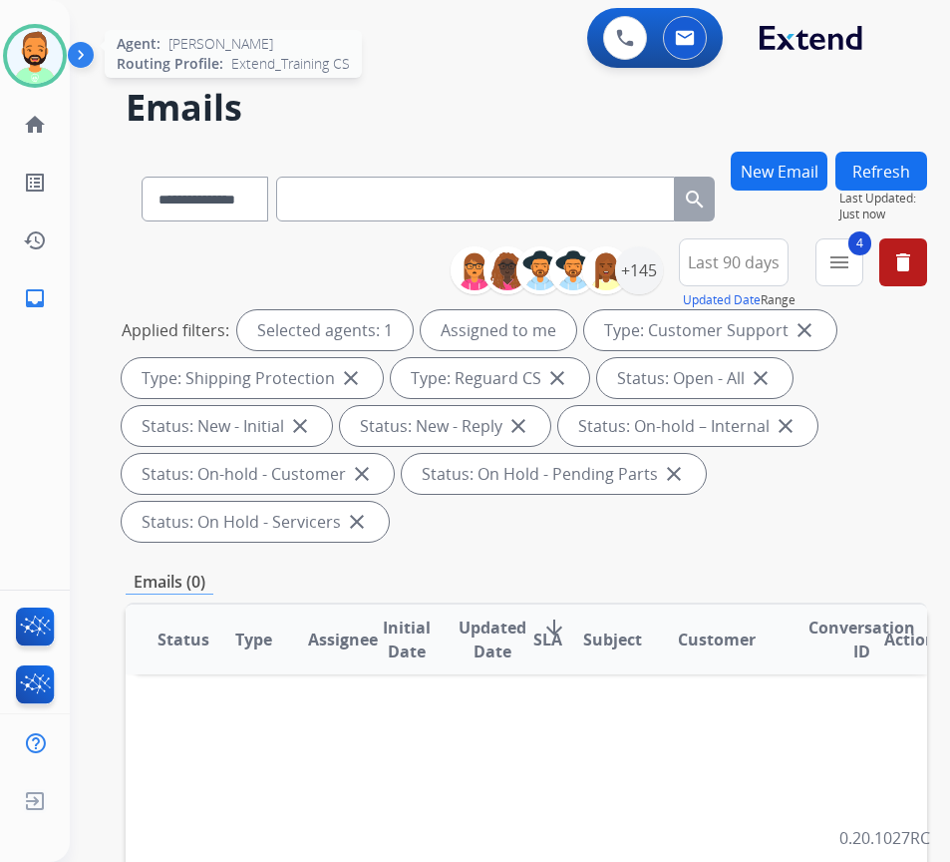
click at [52, 60] on img at bounding box center [35, 56] width 56 height 56
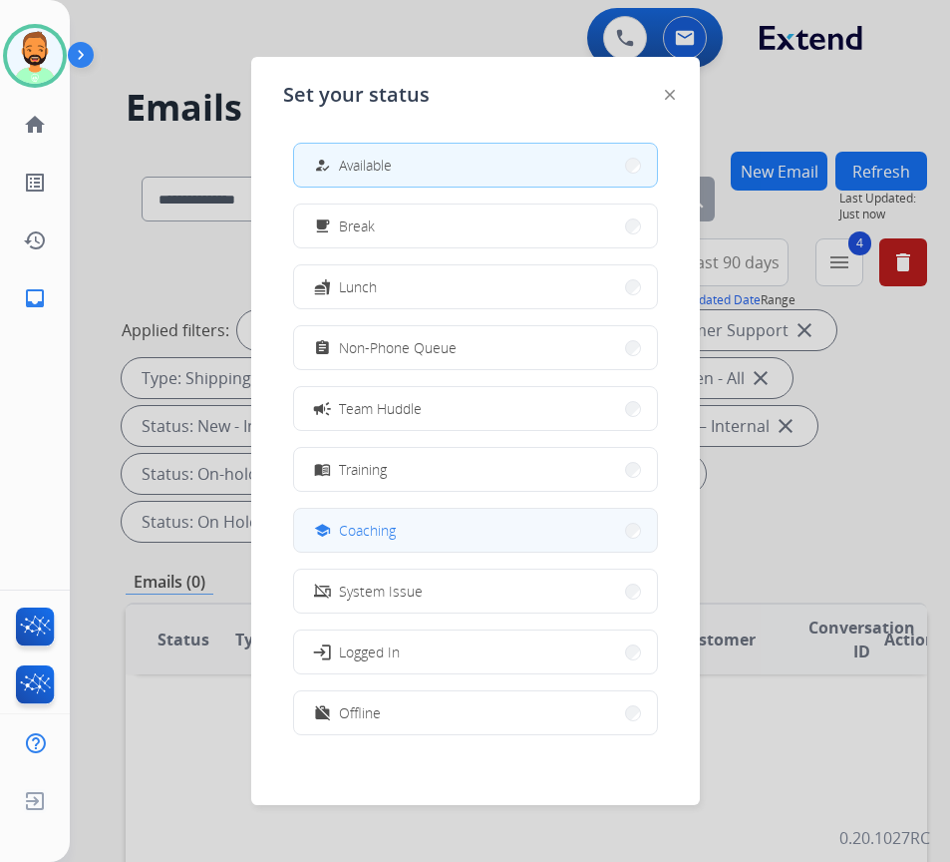
click at [380, 526] on span "Coaching" at bounding box center [367, 530] width 57 height 21
